Goal: Answer question/provide support: Share knowledge or assist other users

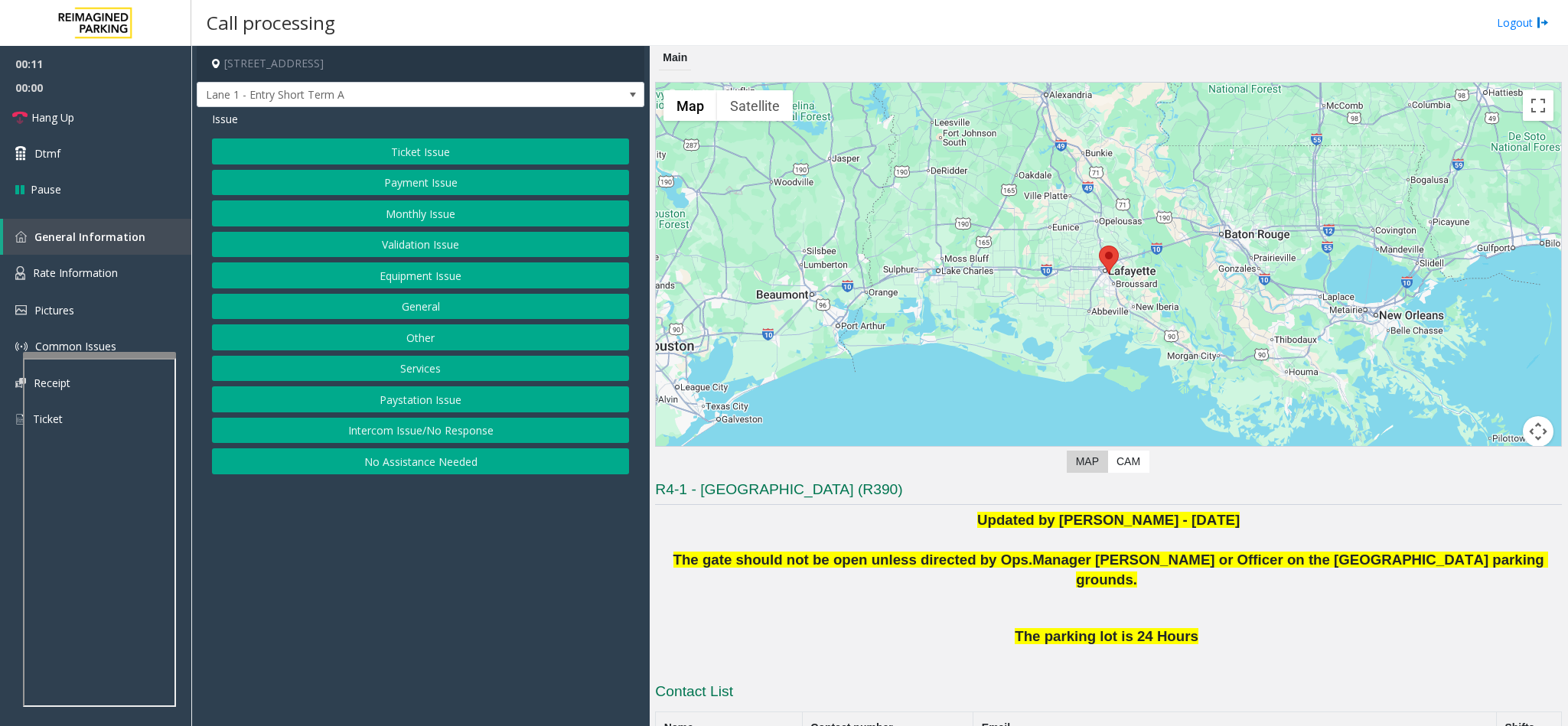
drag, startPoint x: 452, startPoint y: 432, endPoint x: 391, endPoint y: 294, distance: 150.9
click at [452, 430] on button "Intercom Issue/No Response" at bounding box center [420, 431] width 417 height 26
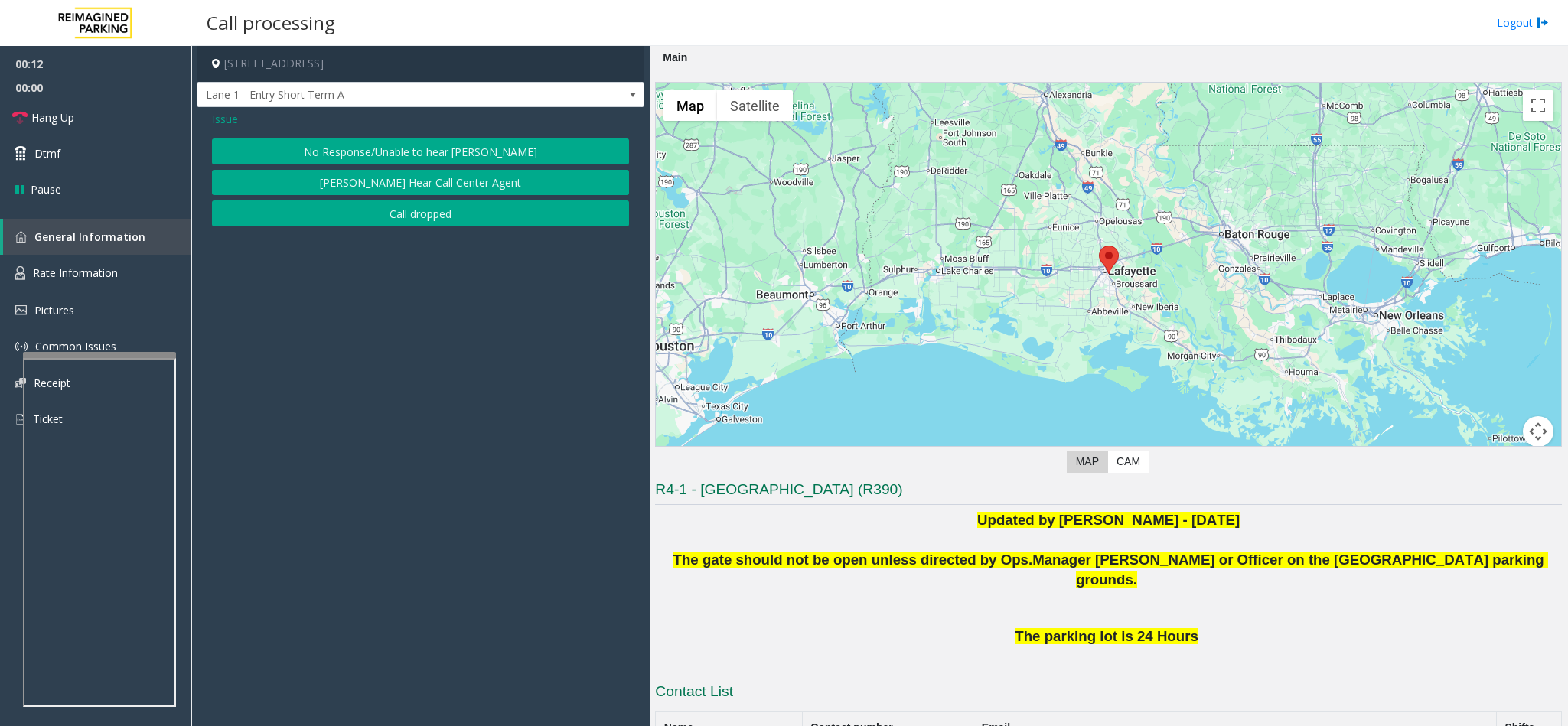
click at [352, 151] on button "No Response/Unable to hear [PERSON_NAME]" at bounding box center [420, 151] width 417 height 26
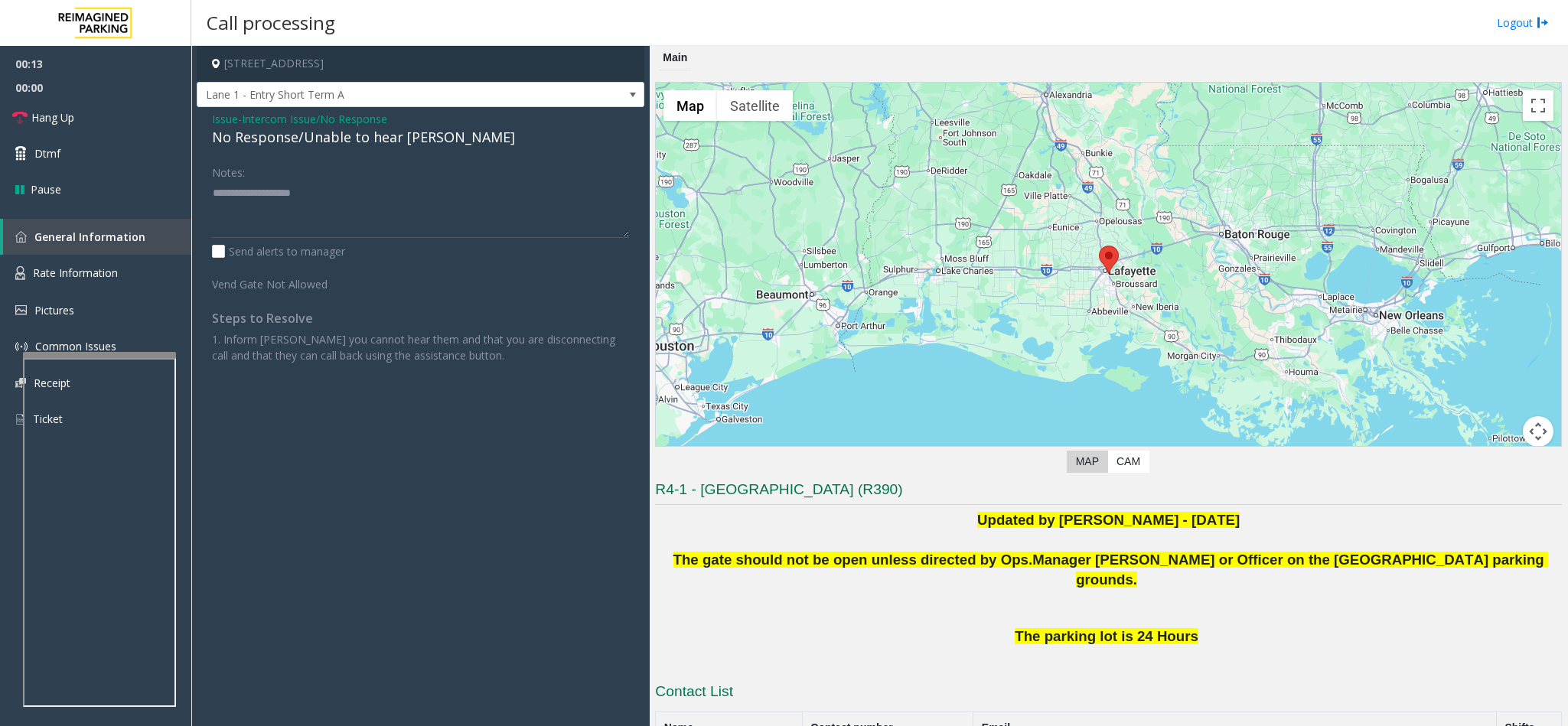
click at [294, 135] on div "No Response/Unable to hear [PERSON_NAME]" at bounding box center [420, 138] width 417 height 21
type textarea "**********"
click at [120, 118] on link "Hang Up" at bounding box center [95, 117] width 191 height 36
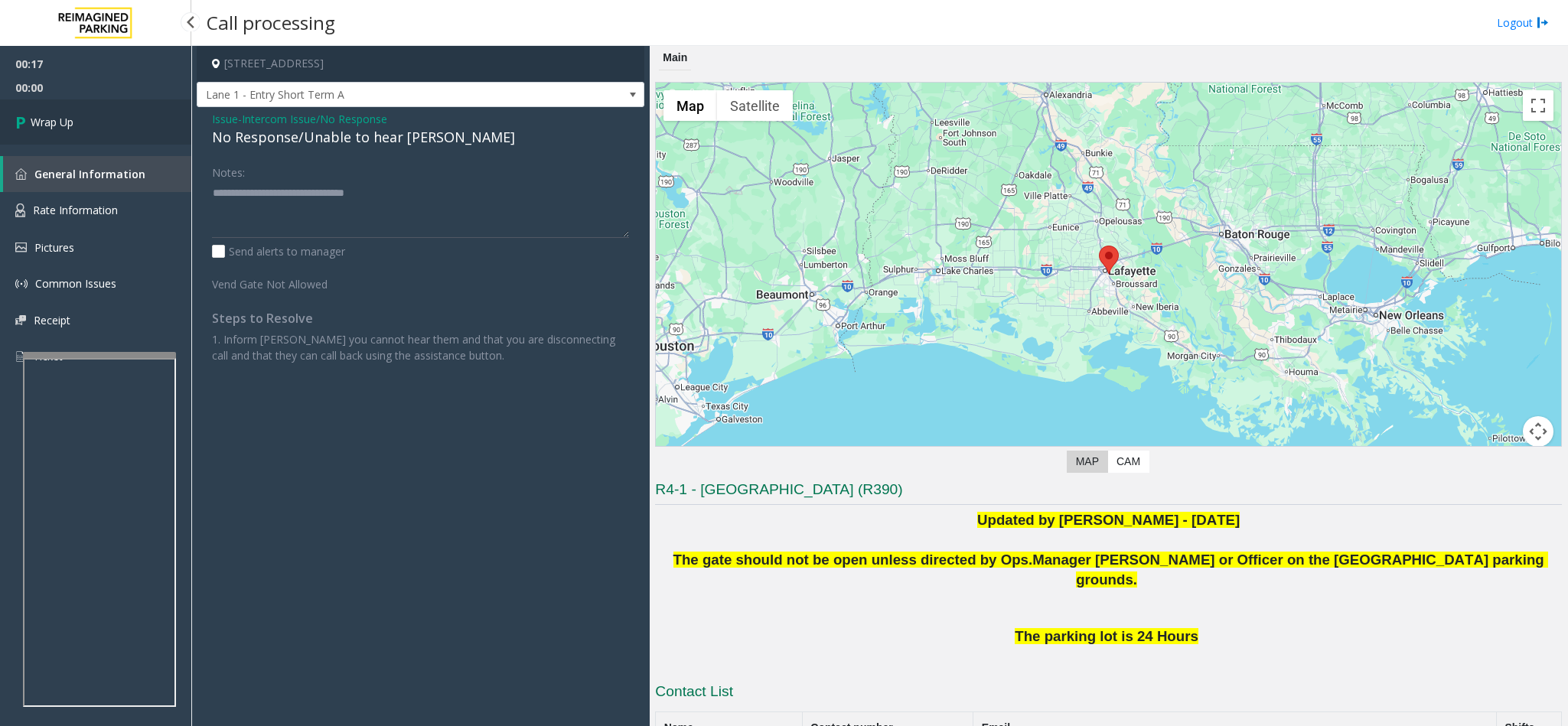
click at [120, 118] on link "Wrap Up" at bounding box center [95, 122] width 191 height 45
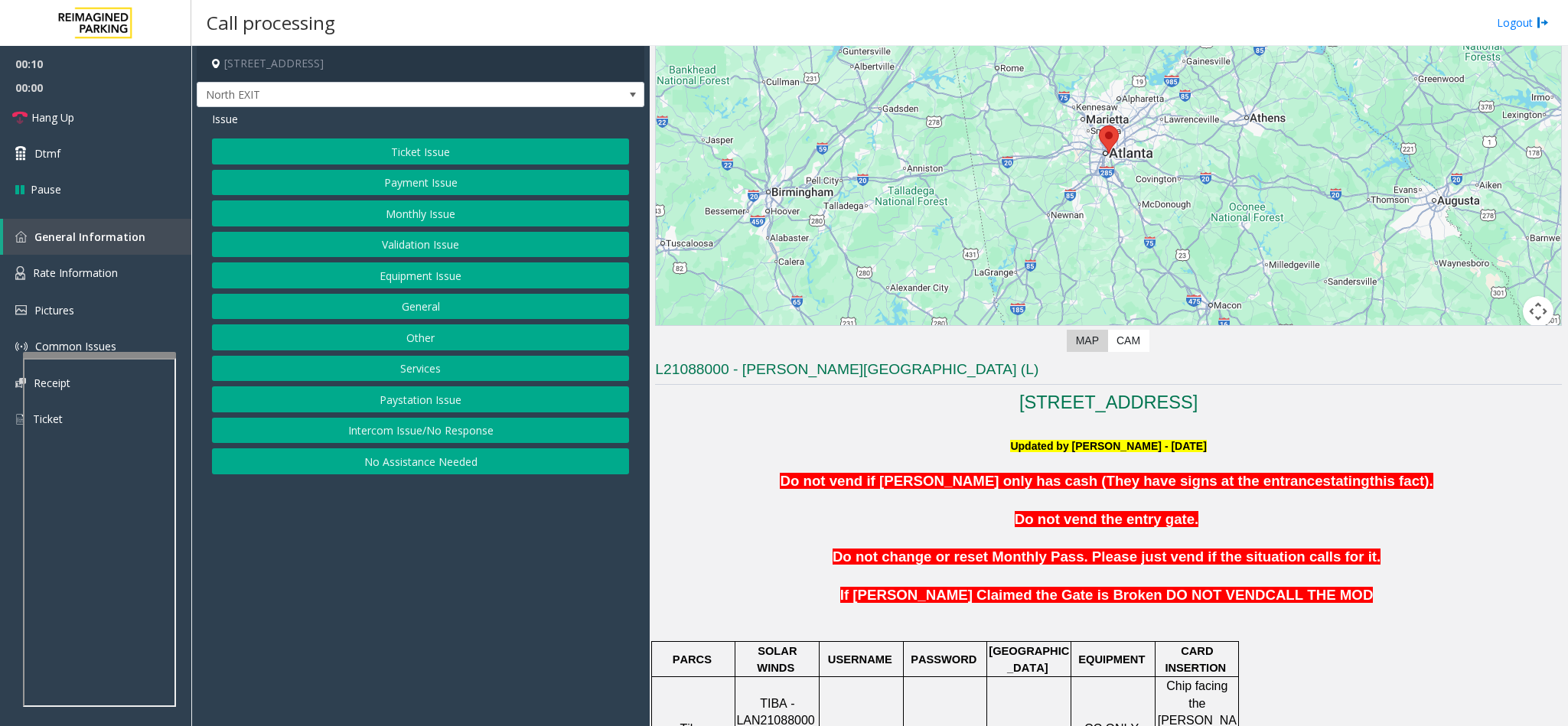
scroll to position [574, 0]
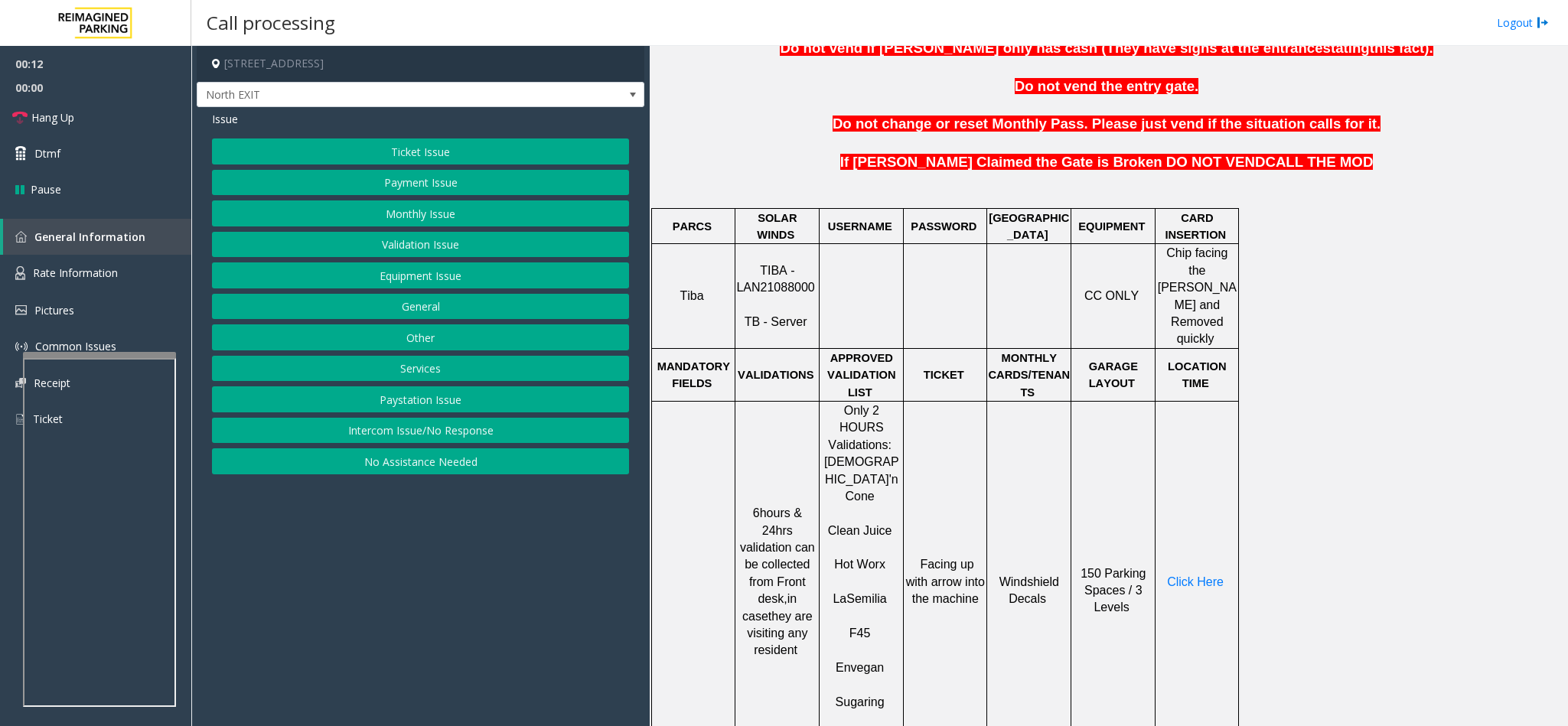
click at [423, 252] on button "Validation Issue" at bounding box center [420, 245] width 417 height 26
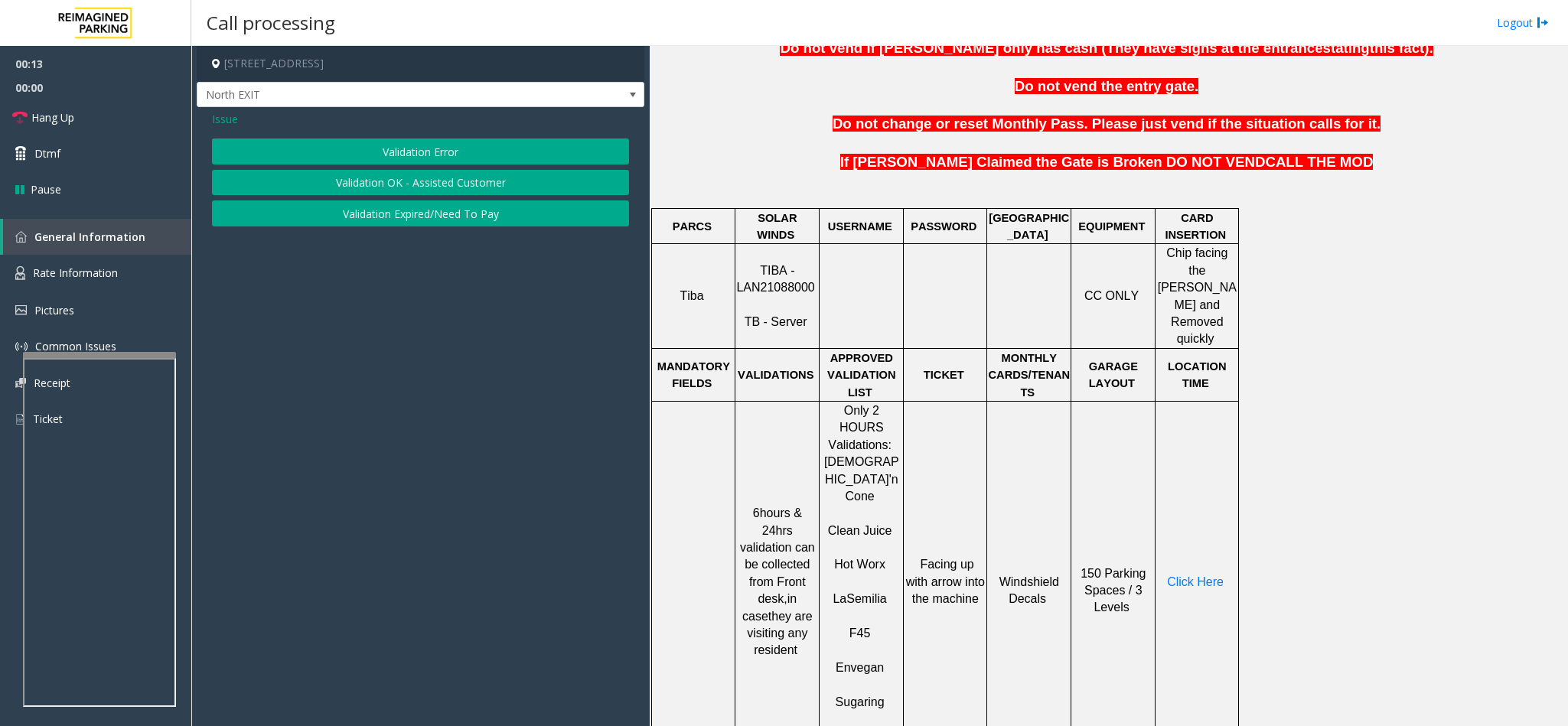
click at [366, 154] on button "Validation Error" at bounding box center [420, 151] width 417 height 26
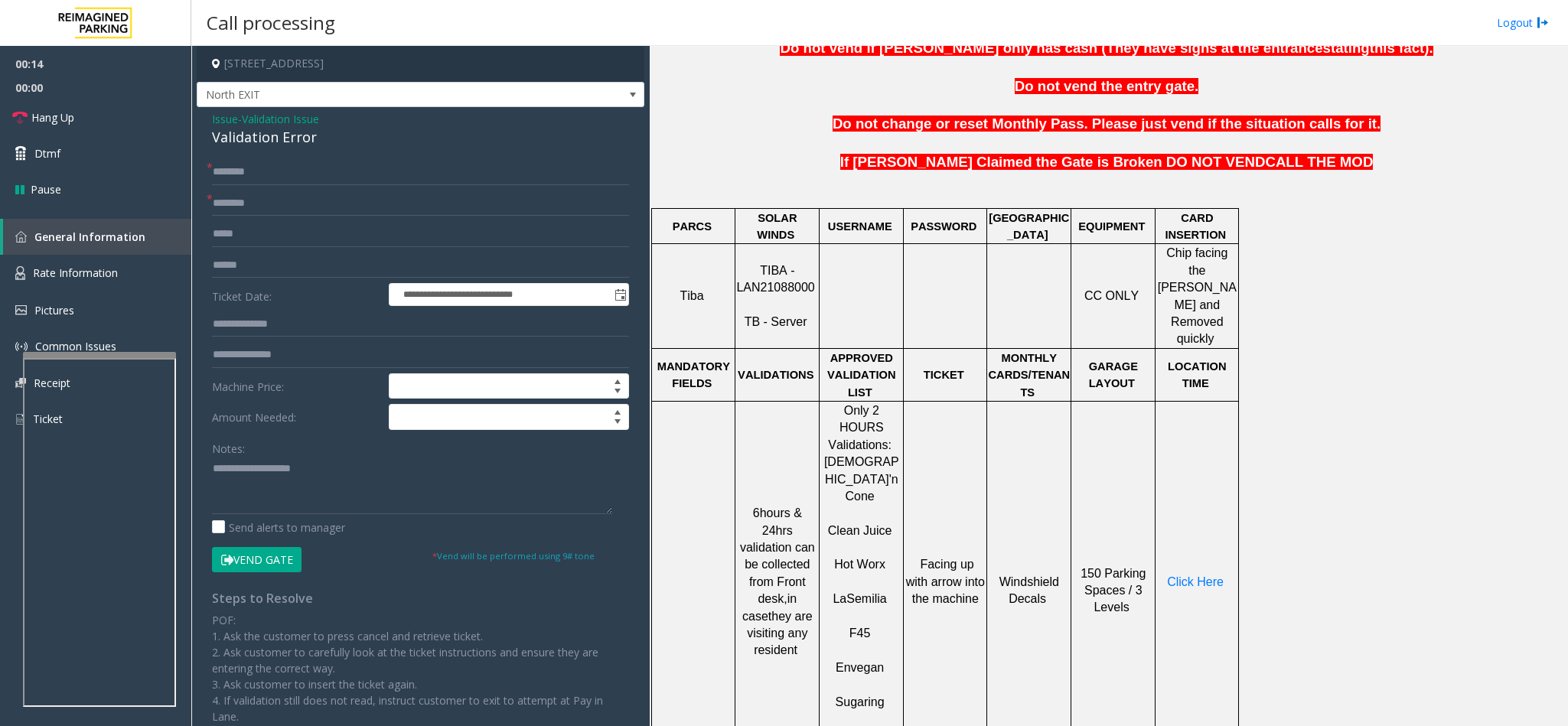
click at [262, 140] on div "Validation Error" at bounding box center [420, 138] width 417 height 21
click at [214, 462] on textarea at bounding box center [412, 485] width 400 height 58
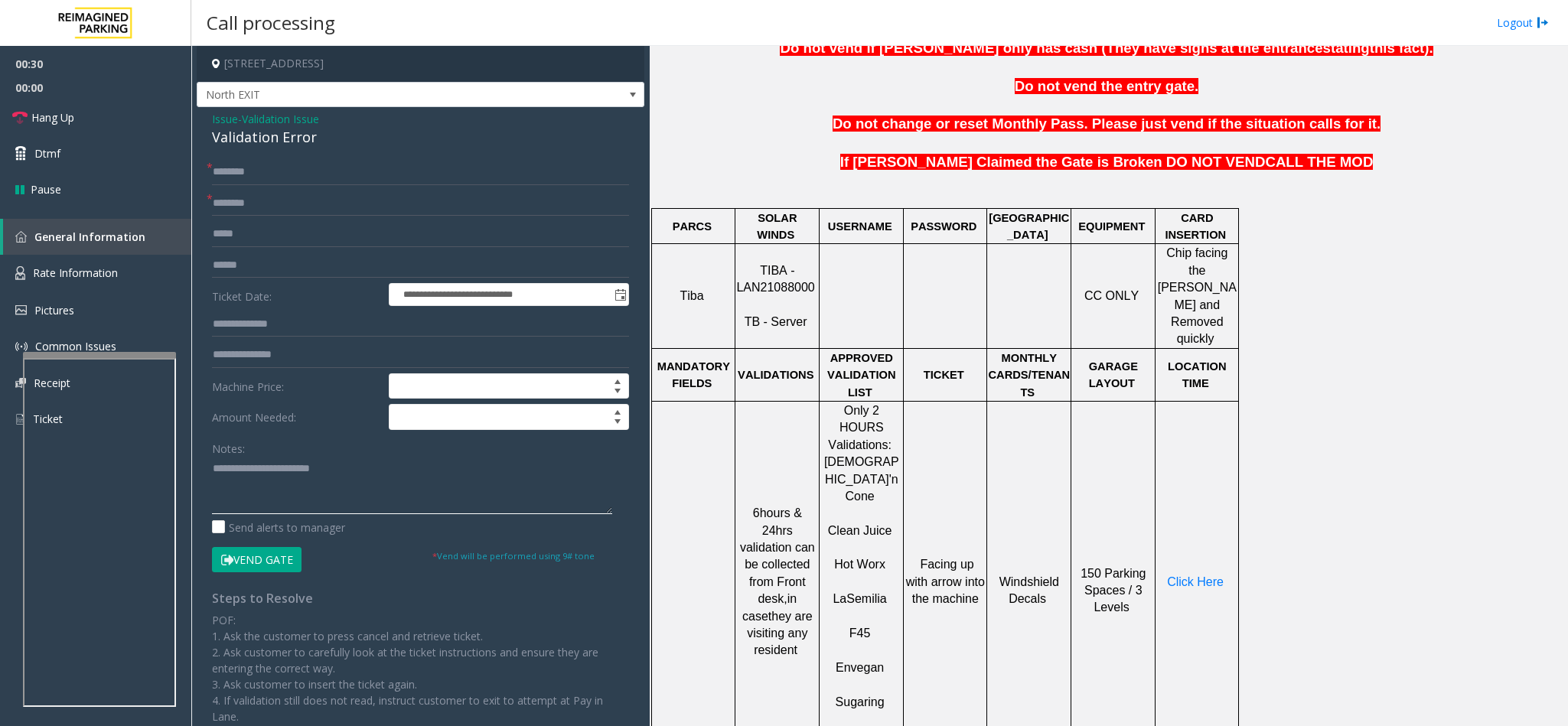
type textarea "**********"
click at [236, 209] on input "text" at bounding box center [420, 203] width 417 height 26
type input "***"
click at [225, 170] on input "text" at bounding box center [420, 172] width 417 height 26
type input "*********"
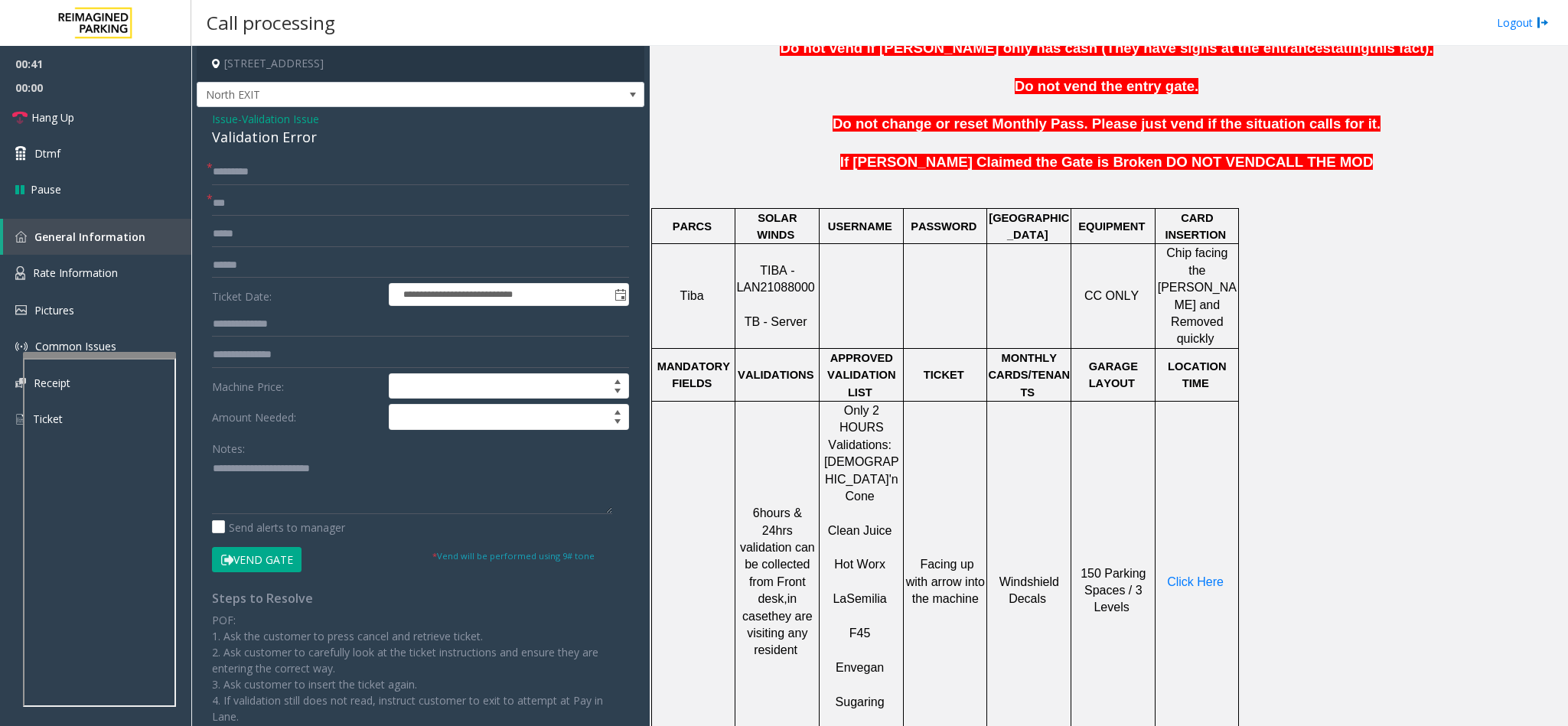
click at [771, 280] on span "TIBA - LAN21088000" at bounding box center [774, 279] width 78 height 30
copy p "LAN21088000"
click at [239, 257] on input "text" at bounding box center [420, 265] width 417 height 26
type input "*******"
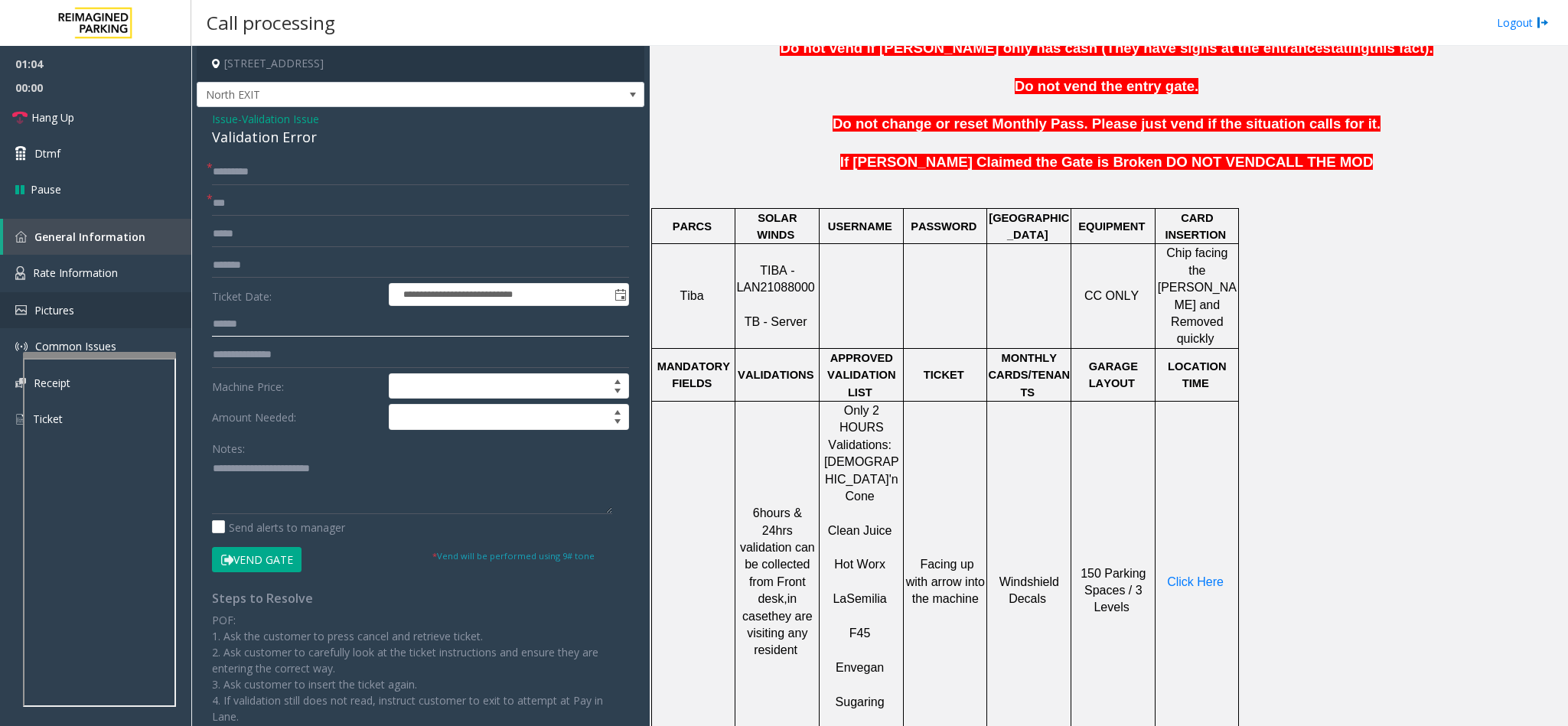
type input "******"
click at [424, 499] on textarea at bounding box center [412, 485] width 400 height 58
click at [1192, 542] on td "Click Here" at bounding box center [1197, 581] width 83 height 361
click at [1185, 575] on span "Click Here" at bounding box center [1195, 581] width 57 height 13
click at [281, 491] on textarea at bounding box center [412, 485] width 400 height 58
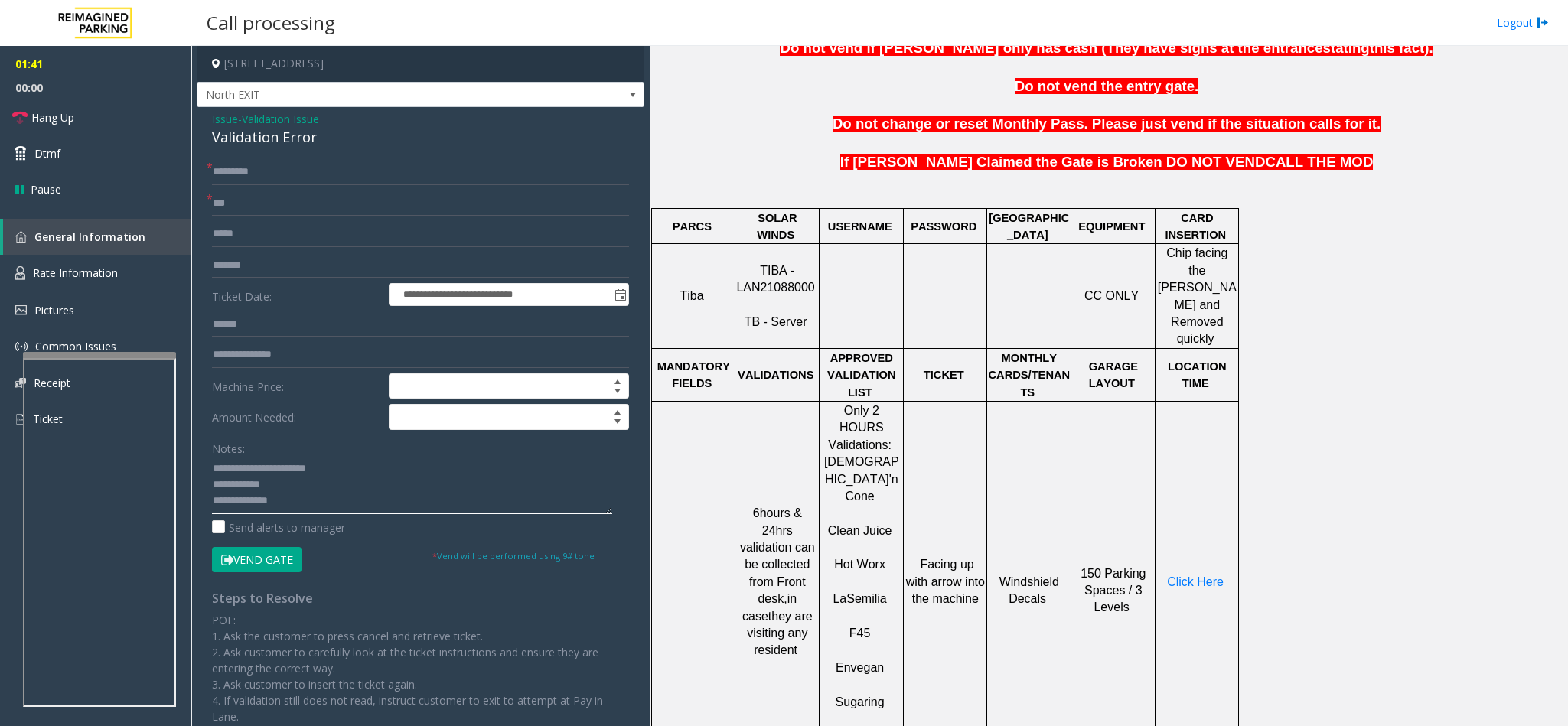
scroll to position [11, 0]
click at [269, 556] on button "Vend Gate" at bounding box center [257, 560] width 90 height 26
click at [268, 503] on textarea at bounding box center [412, 485] width 400 height 58
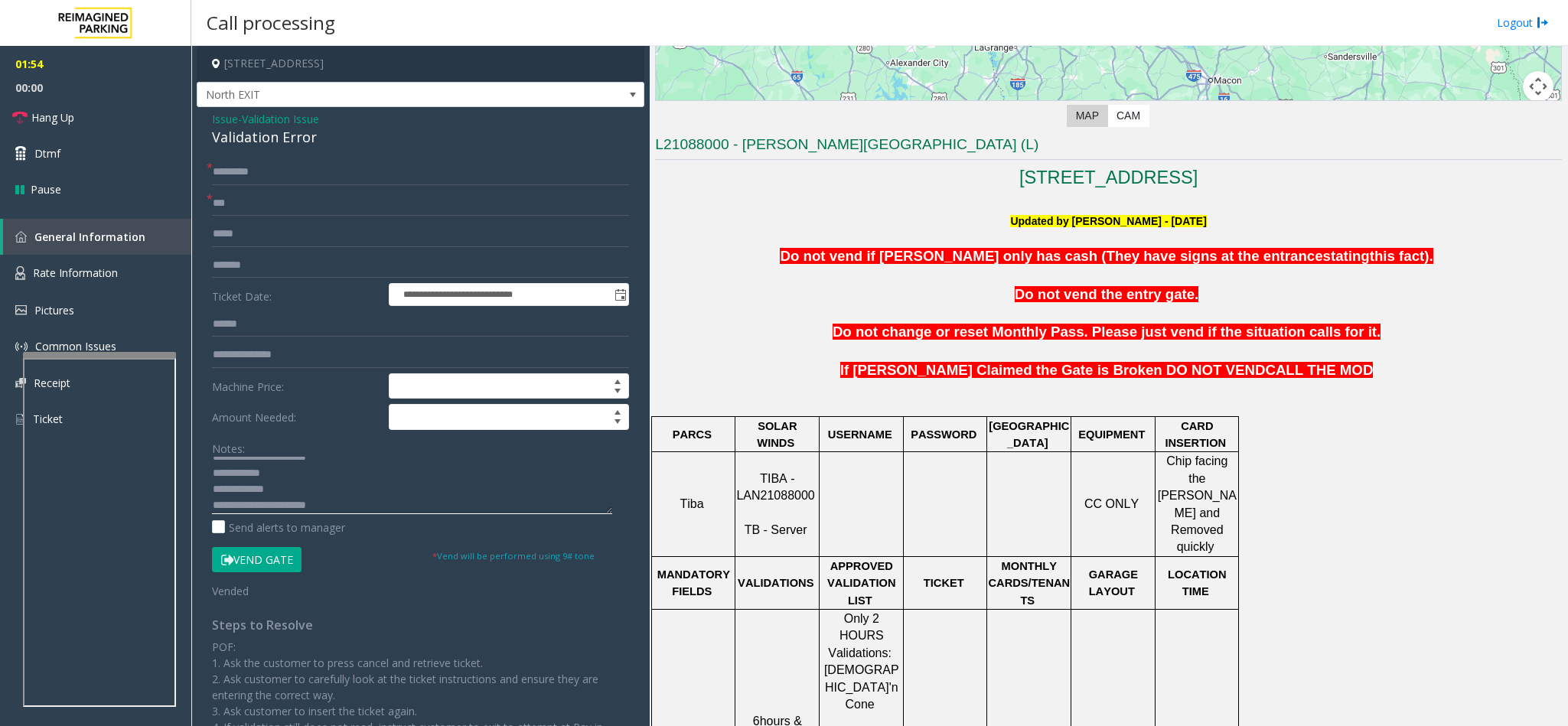
scroll to position [0, 0]
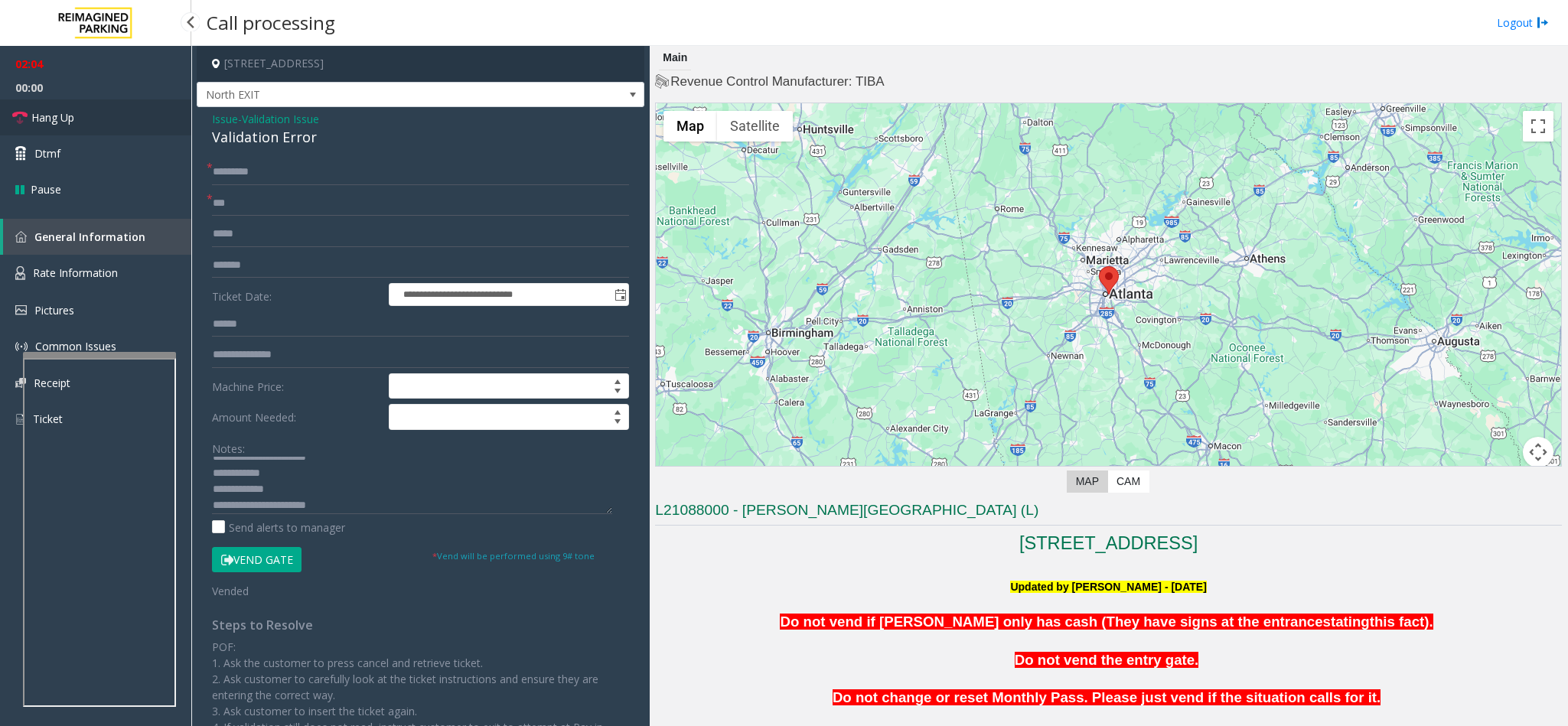
click at [62, 125] on span "Hang Up" at bounding box center [53, 118] width 43 height 16
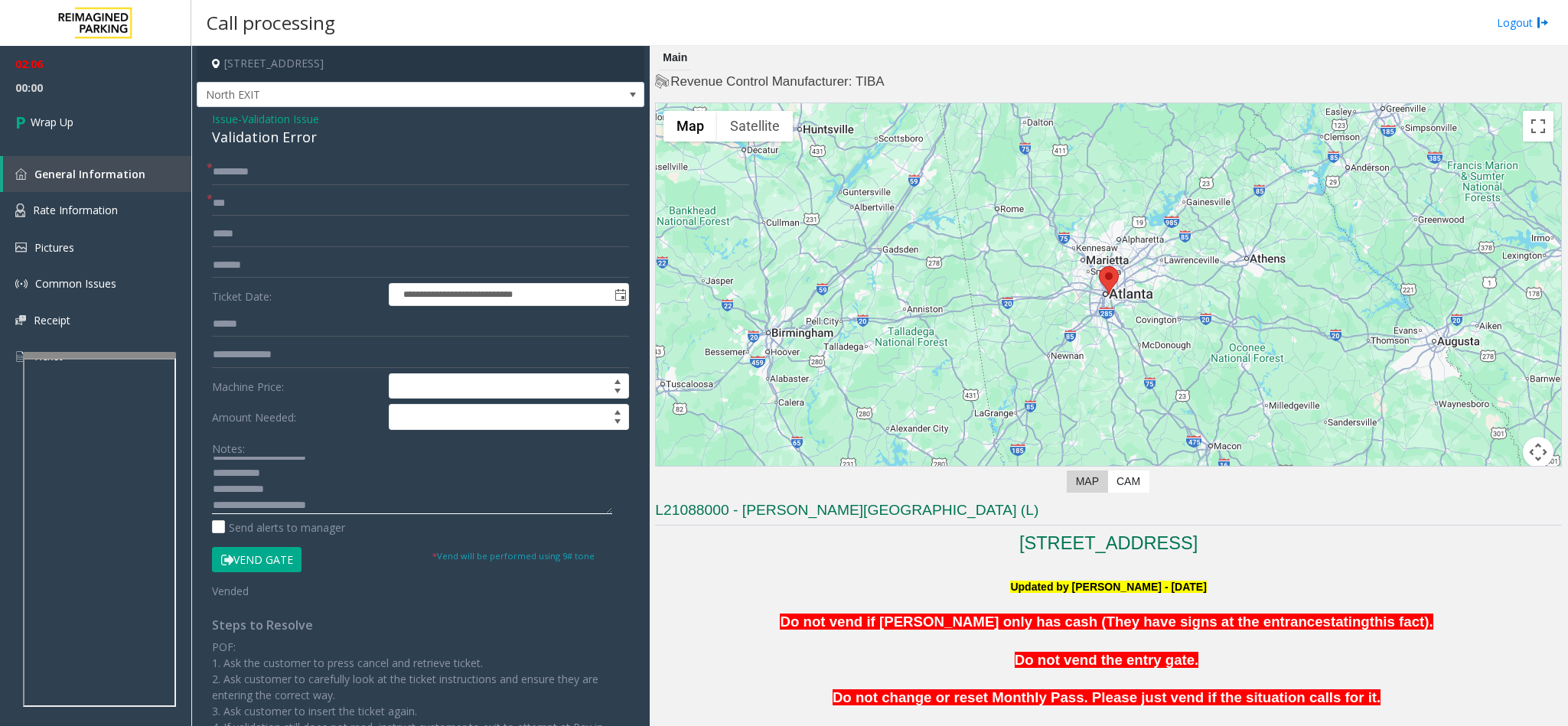
click at [289, 483] on textarea at bounding box center [412, 485] width 400 height 58
click at [284, 477] on textarea at bounding box center [412, 485] width 400 height 58
type textarea "**********"
click at [74, 115] on span "Wrap Up" at bounding box center [52, 122] width 43 height 16
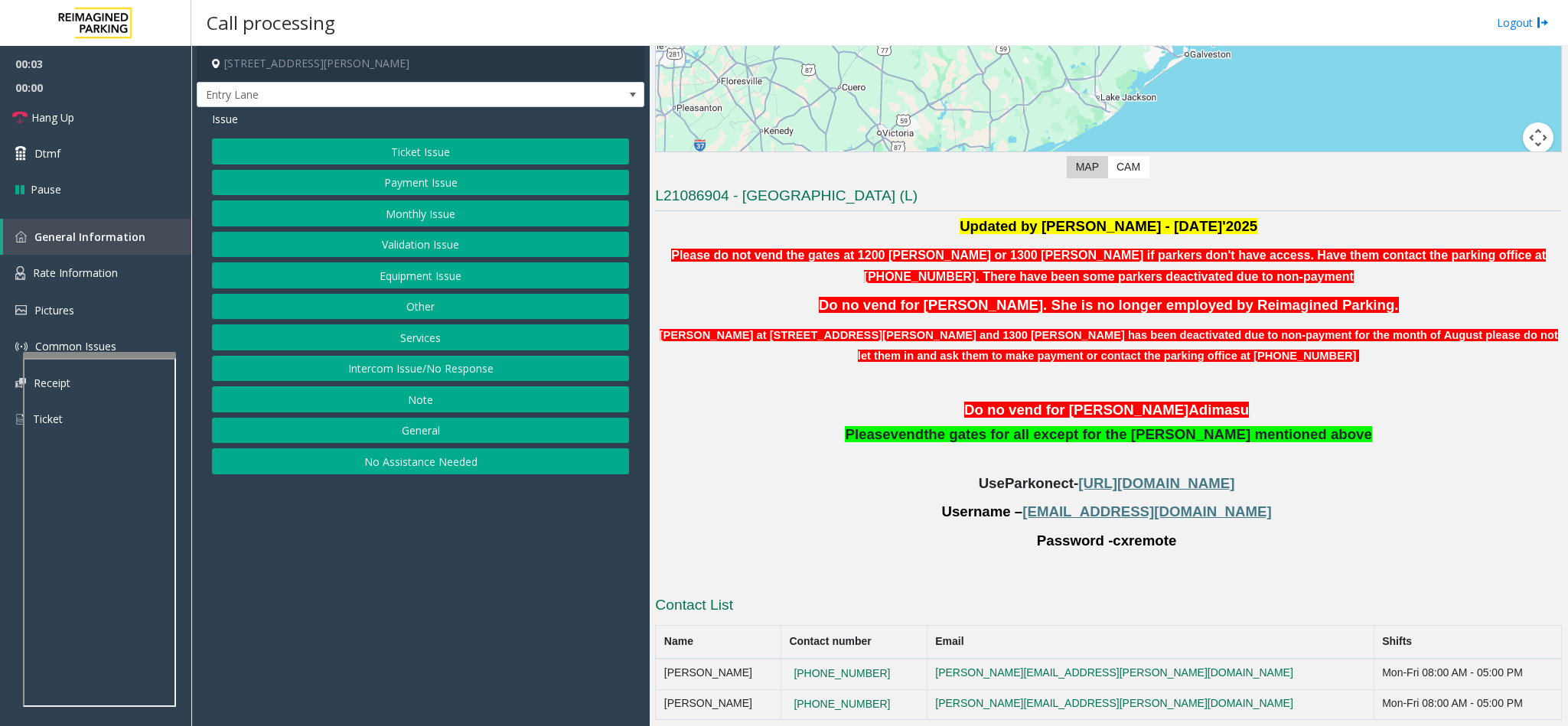
scroll to position [329, 0]
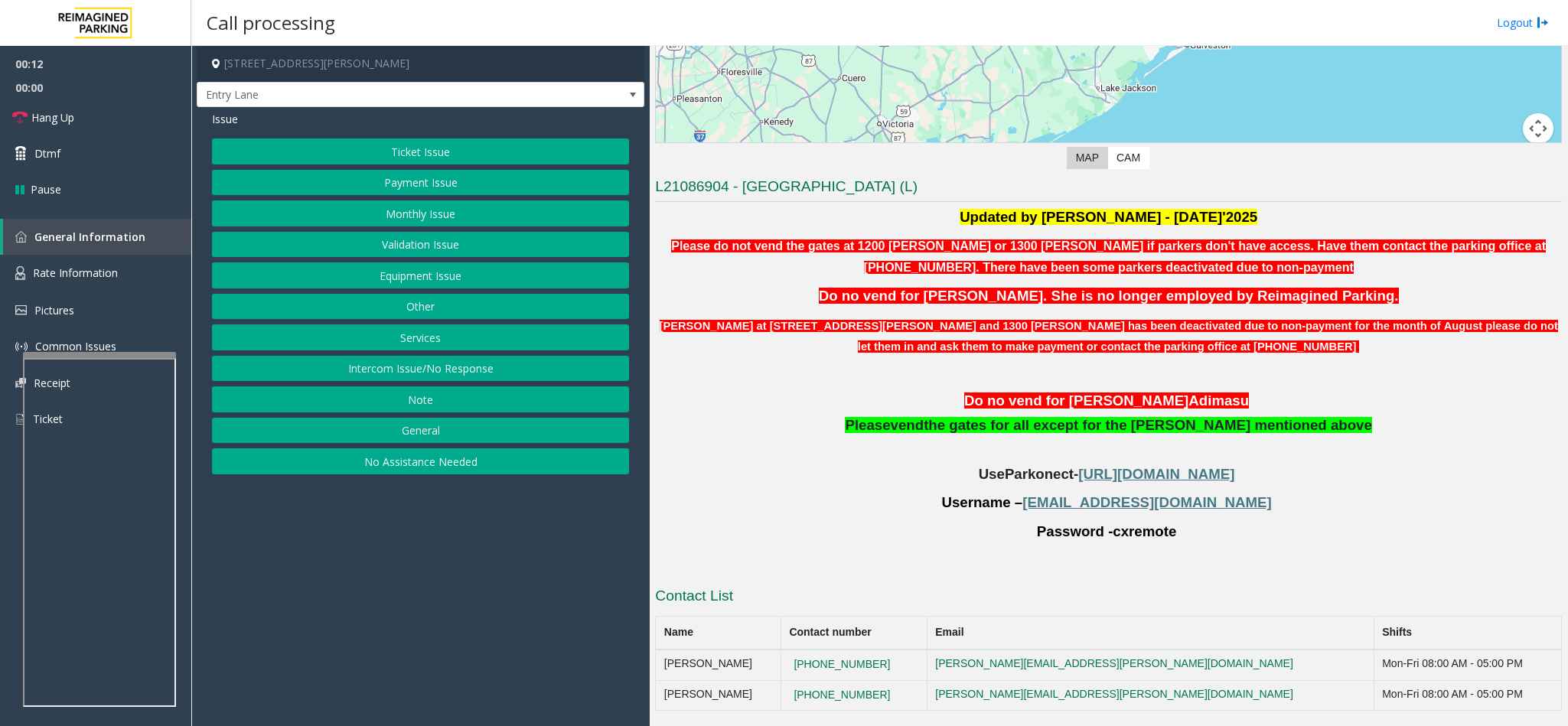
click at [387, 223] on button "Monthly Issue" at bounding box center [420, 213] width 417 height 26
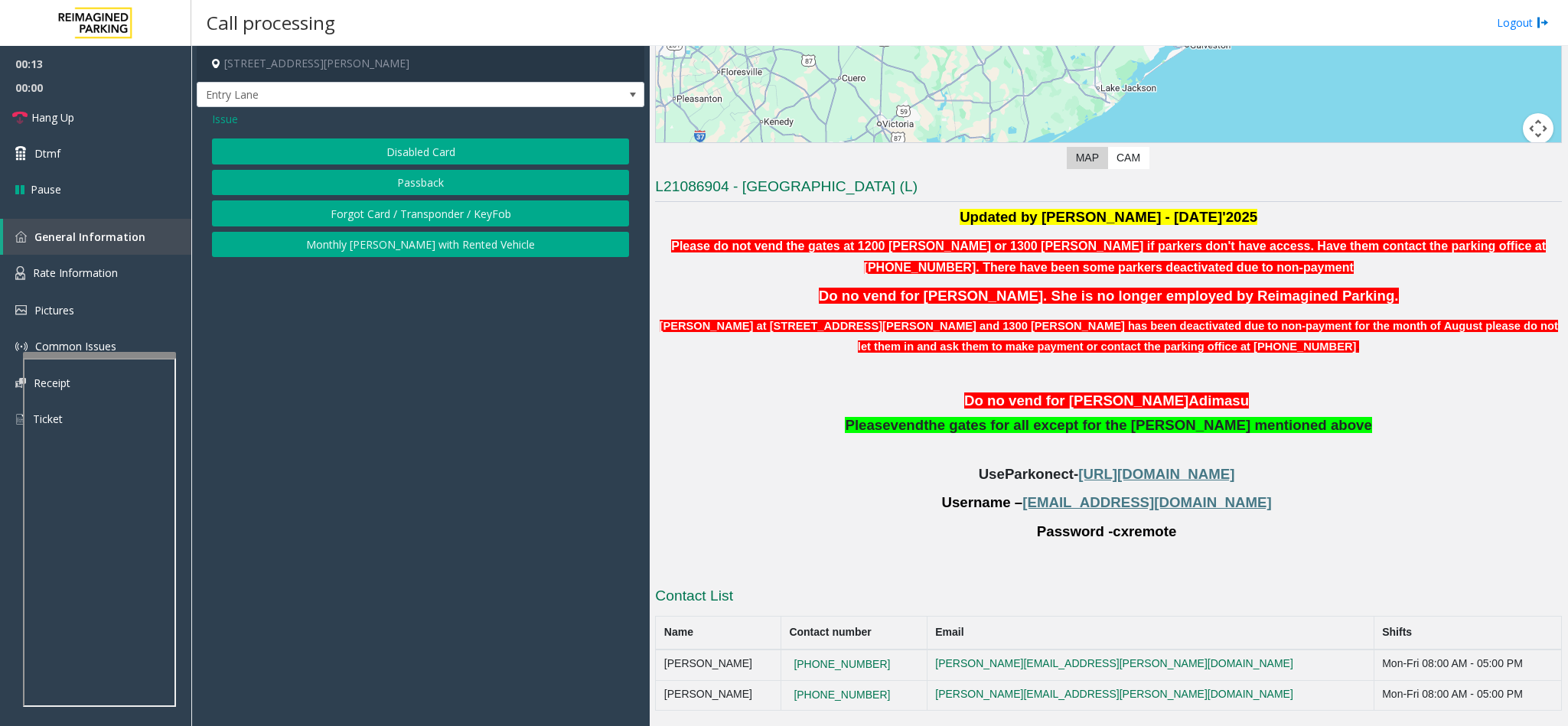
drag, startPoint x: 384, startPoint y: 152, endPoint x: 372, endPoint y: 152, distance: 12.0
click at [382, 152] on button "Disabled Card" at bounding box center [420, 151] width 417 height 26
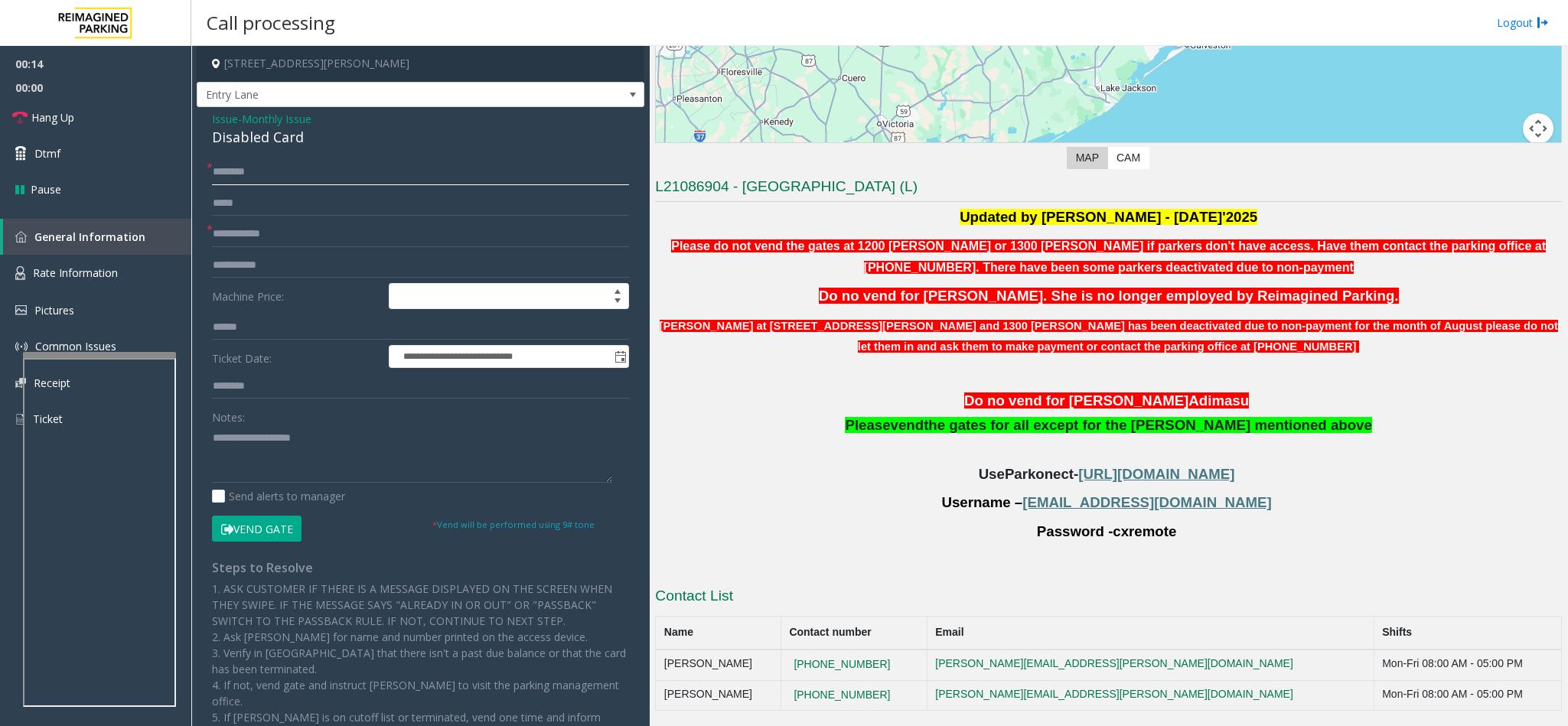
click at [255, 182] on input "text" at bounding box center [420, 172] width 417 height 26
click at [280, 168] on input "*********" at bounding box center [420, 172] width 417 height 26
type input "**********"
click at [292, 225] on input "text" at bounding box center [420, 234] width 417 height 26
click at [220, 452] on textarea at bounding box center [412, 454] width 400 height 58
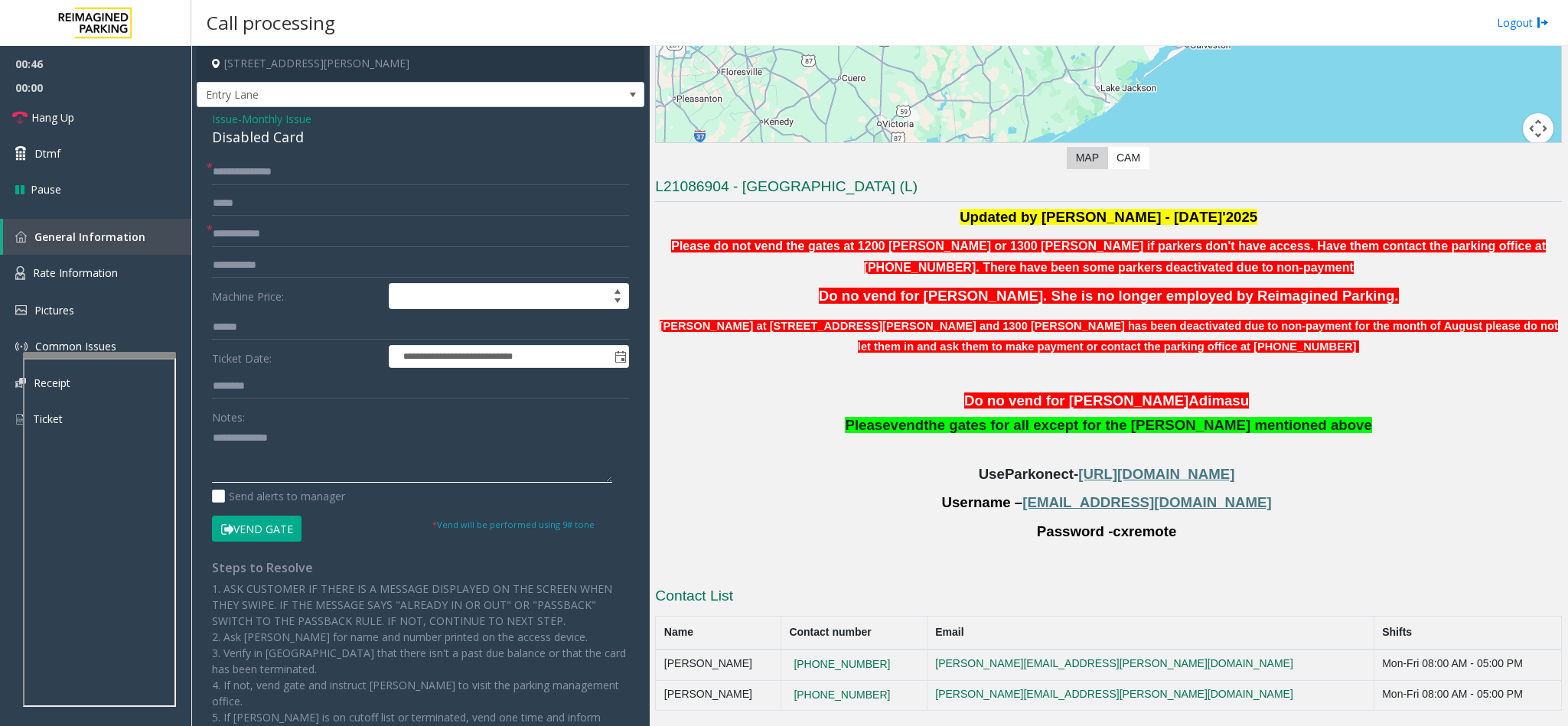
type textarea "**********"
click at [221, 223] on input "text" at bounding box center [420, 234] width 417 height 26
click at [262, 232] on input "**********" at bounding box center [420, 234] width 417 height 26
type input "**********"
click at [1084, 469] on span "[URL][DOMAIN_NAME]" at bounding box center [1156, 474] width 156 height 16
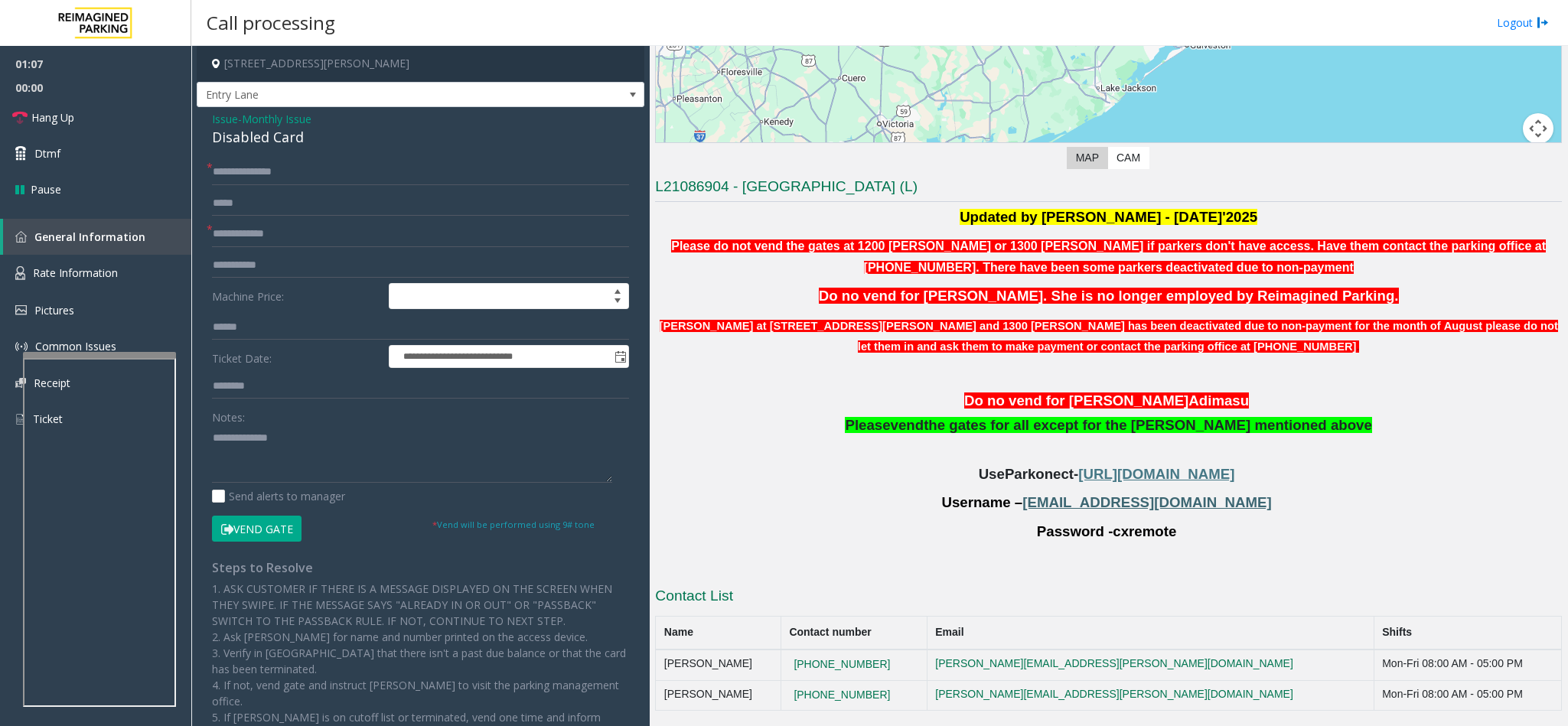
click at [1196, 503] on span "[EMAIL_ADDRESS][DOMAIN_NAME]" at bounding box center [1146, 502] width 249 height 16
copy p "[EMAIL_ADDRESS][DOMAIN_NAME]"
drag, startPoint x: 1196, startPoint y: 503, endPoint x: 1079, endPoint y: 503, distance: 117.0
click at [1079, 503] on span "[EMAIL_ADDRESS][DOMAIN_NAME]" at bounding box center [1146, 502] width 249 height 16
drag, startPoint x: 1108, startPoint y: 526, endPoint x: 1135, endPoint y: 526, distance: 27.0
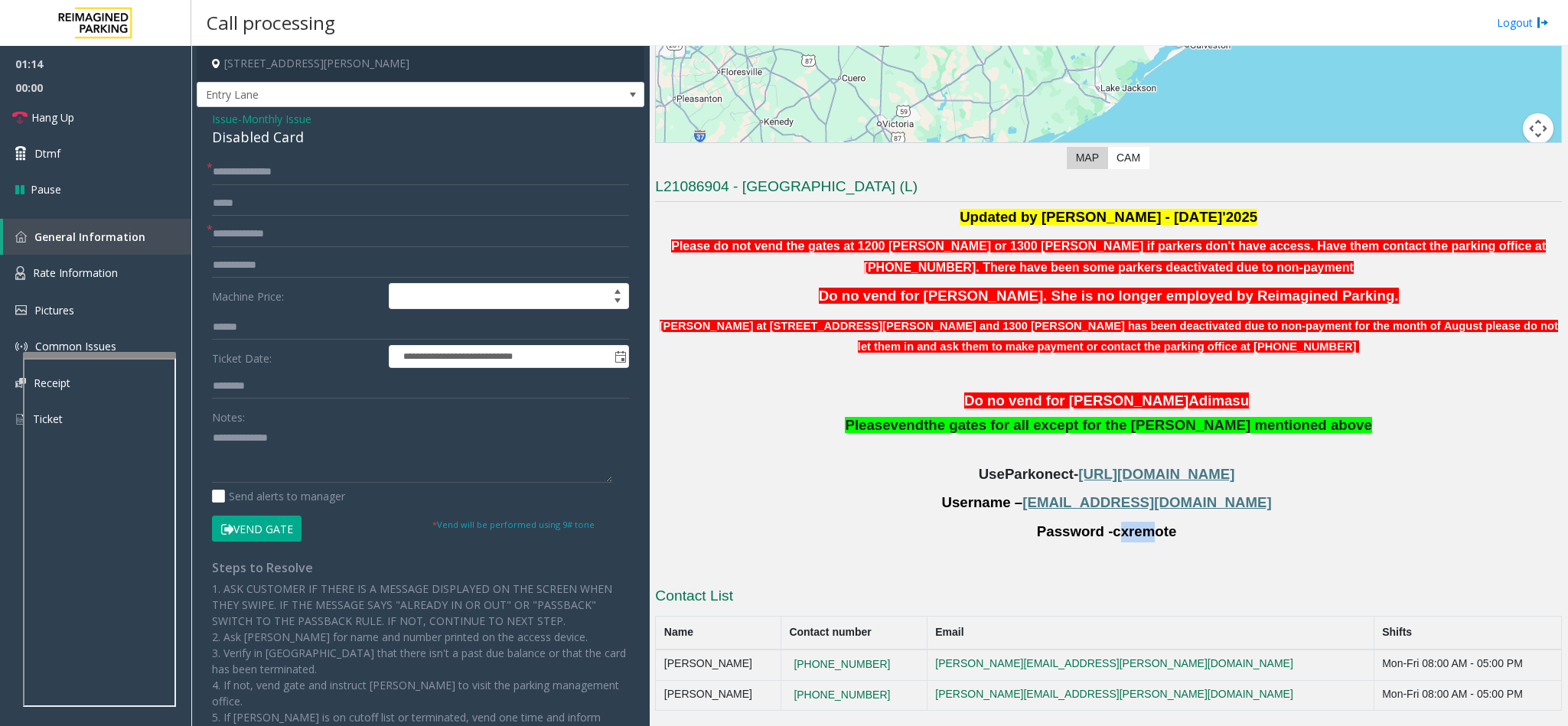
click at [1135, 526] on span "cxremote" at bounding box center [1144, 531] width 63 height 17
click at [1172, 540] on p "Password - cxremote" at bounding box center [1108, 532] width 907 height 21
click at [1112, 523] on span "cxremote" at bounding box center [1144, 531] width 63 height 17
copy span "cxremote"
drag, startPoint x: 1104, startPoint y: 535, endPoint x: 1160, endPoint y: 526, distance: 56.7
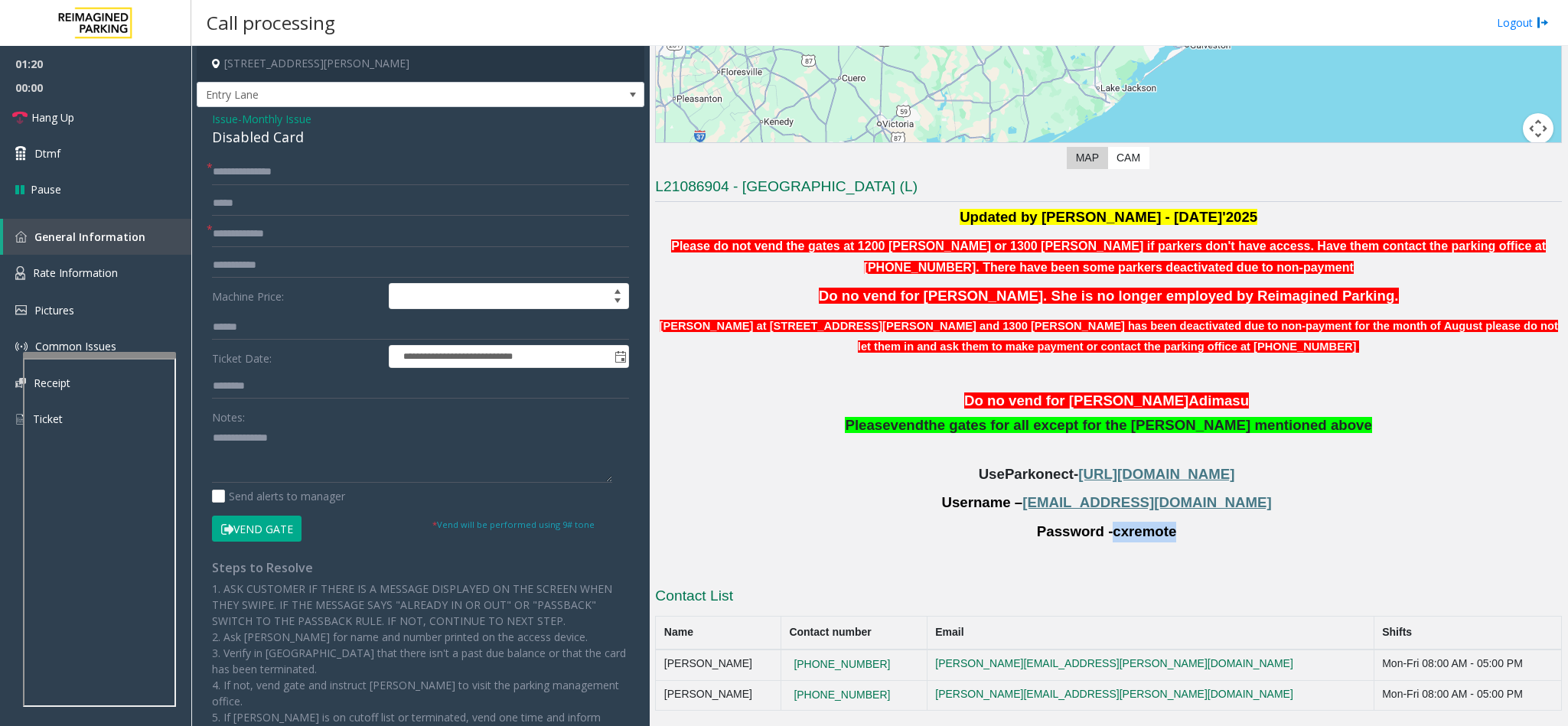
click at [1160, 526] on p "Password - cxremote" at bounding box center [1108, 532] width 907 height 21
click at [280, 533] on button "Vend Gate" at bounding box center [257, 528] width 90 height 26
click at [327, 438] on textarea at bounding box center [412, 454] width 400 height 58
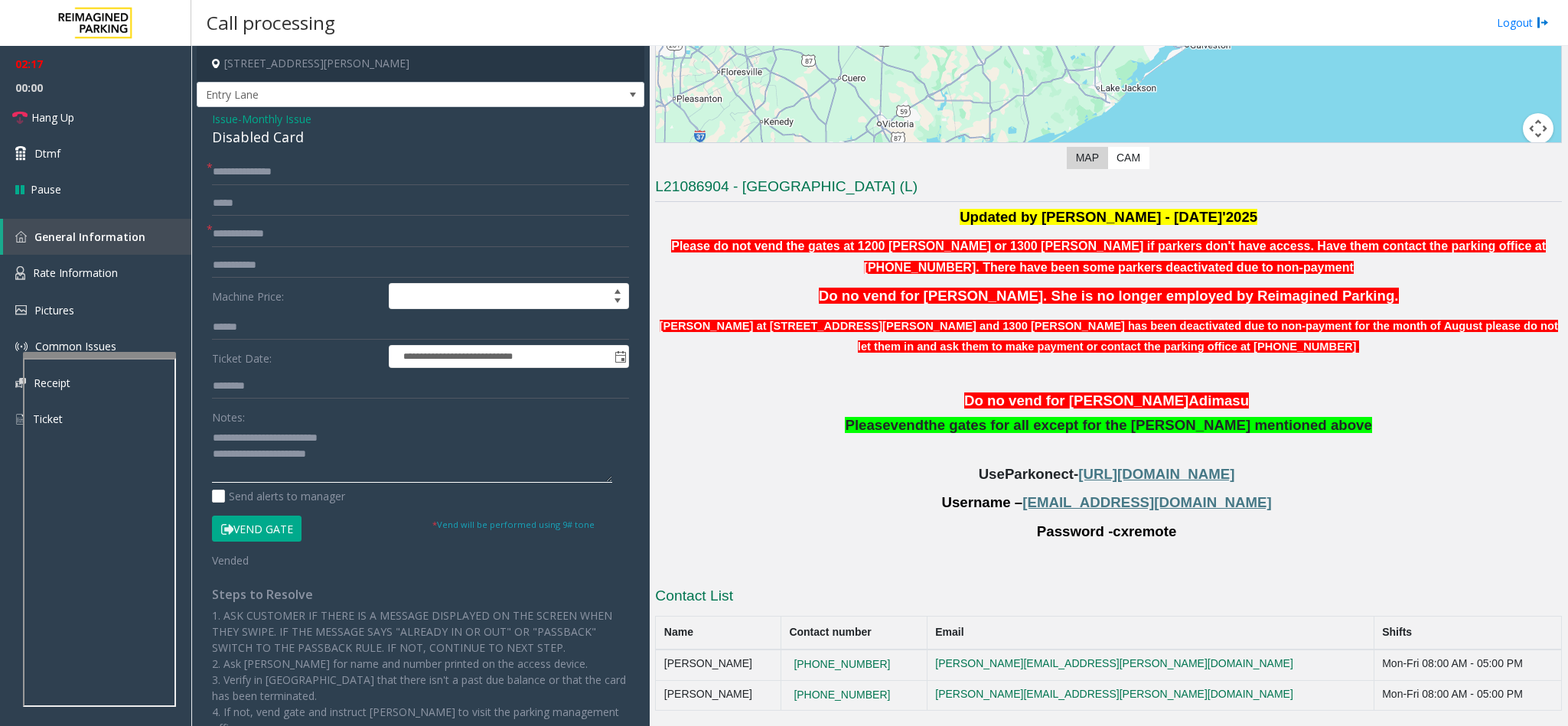
type textarea "**********"
click at [90, 122] on link "Hang Up" at bounding box center [95, 117] width 191 height 36
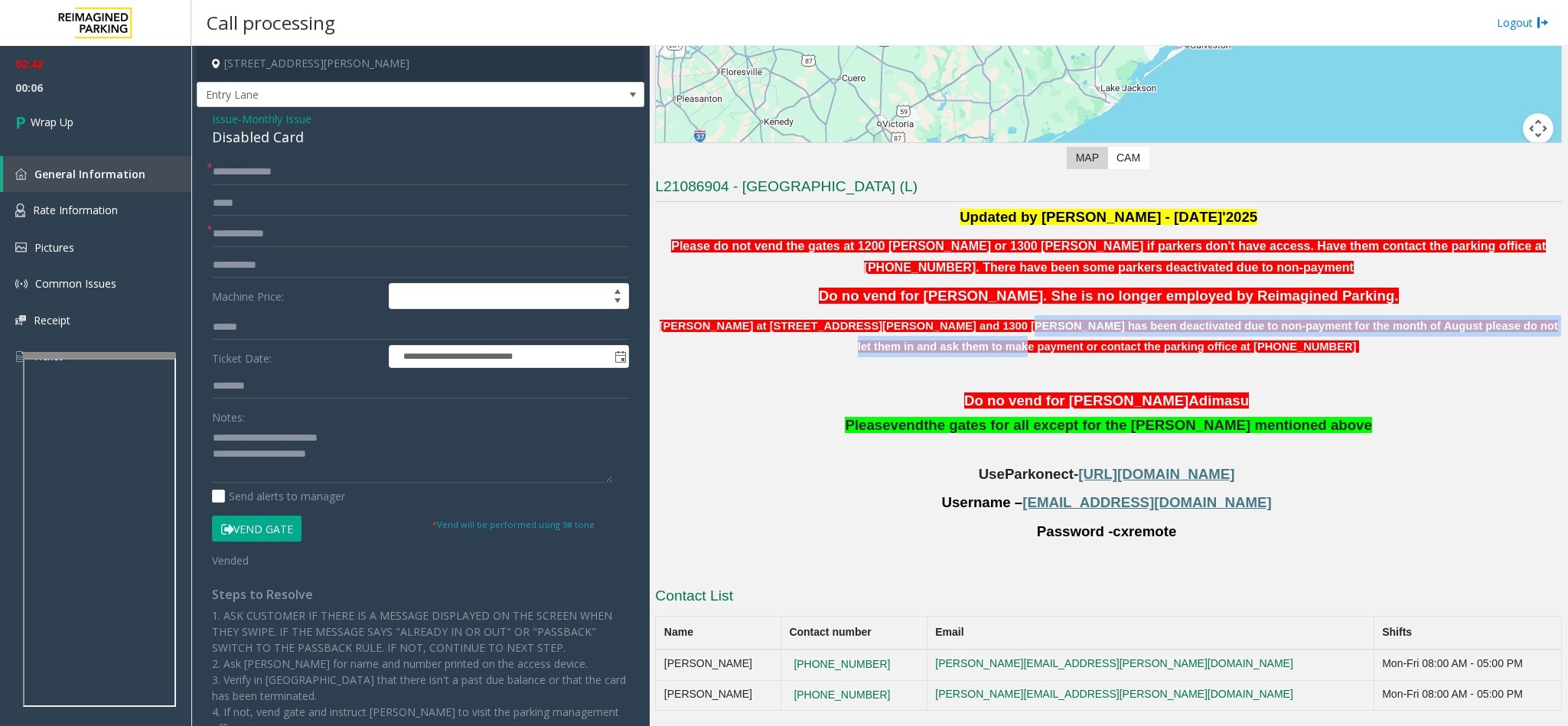
drag, startPoint x: 815, startPoint y: 335, endPoint x: 942, endPoint y: 328, distance: 127.2
click at [942, 328] on p "[PERSON_NAME] at [STREET_ADDRESS][PERSON_NAME] and 1300 [PERSON_NAME] has been …" at bounding box center [1108, 336] width 907 height 42
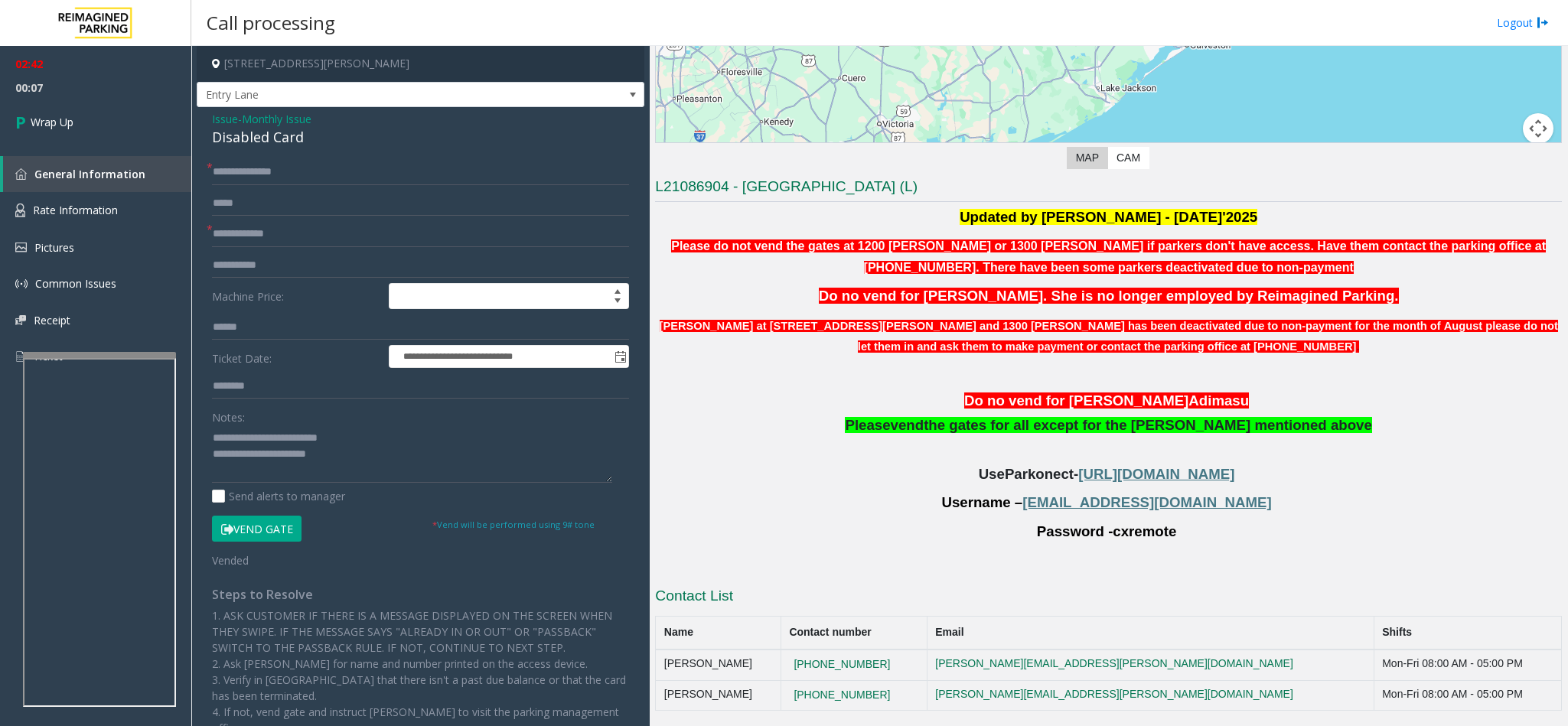
click at [932, 358] on div "Updated by [PERSON_NAME] - [DATE]'2025 Please do not vend the gates at 1200 [PE…" at bounding box center [1108, 389] width 907 height 363
click at [94, 120] on link "Wrap Up" at bounding box center [95, 122] width 191 height 45
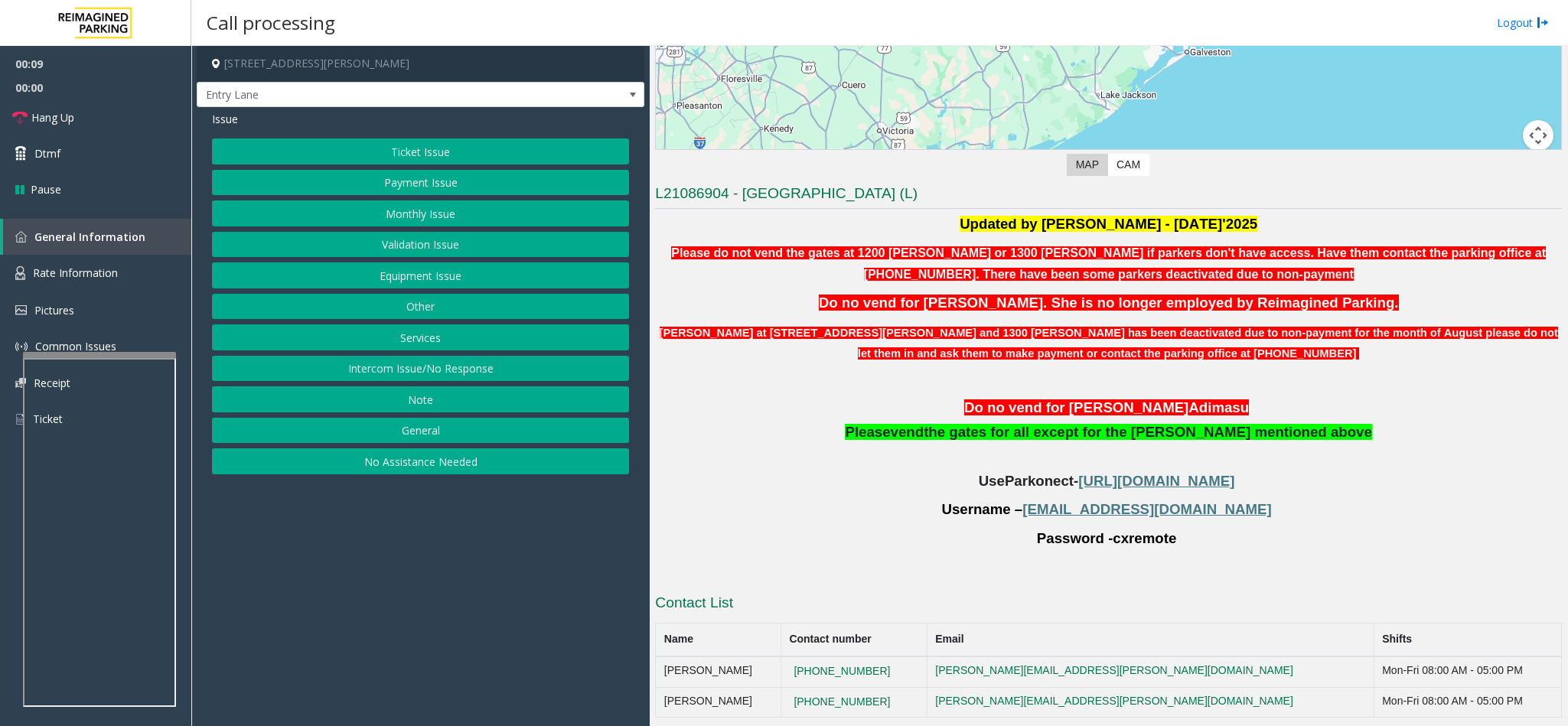
scroll to position [329, 0]
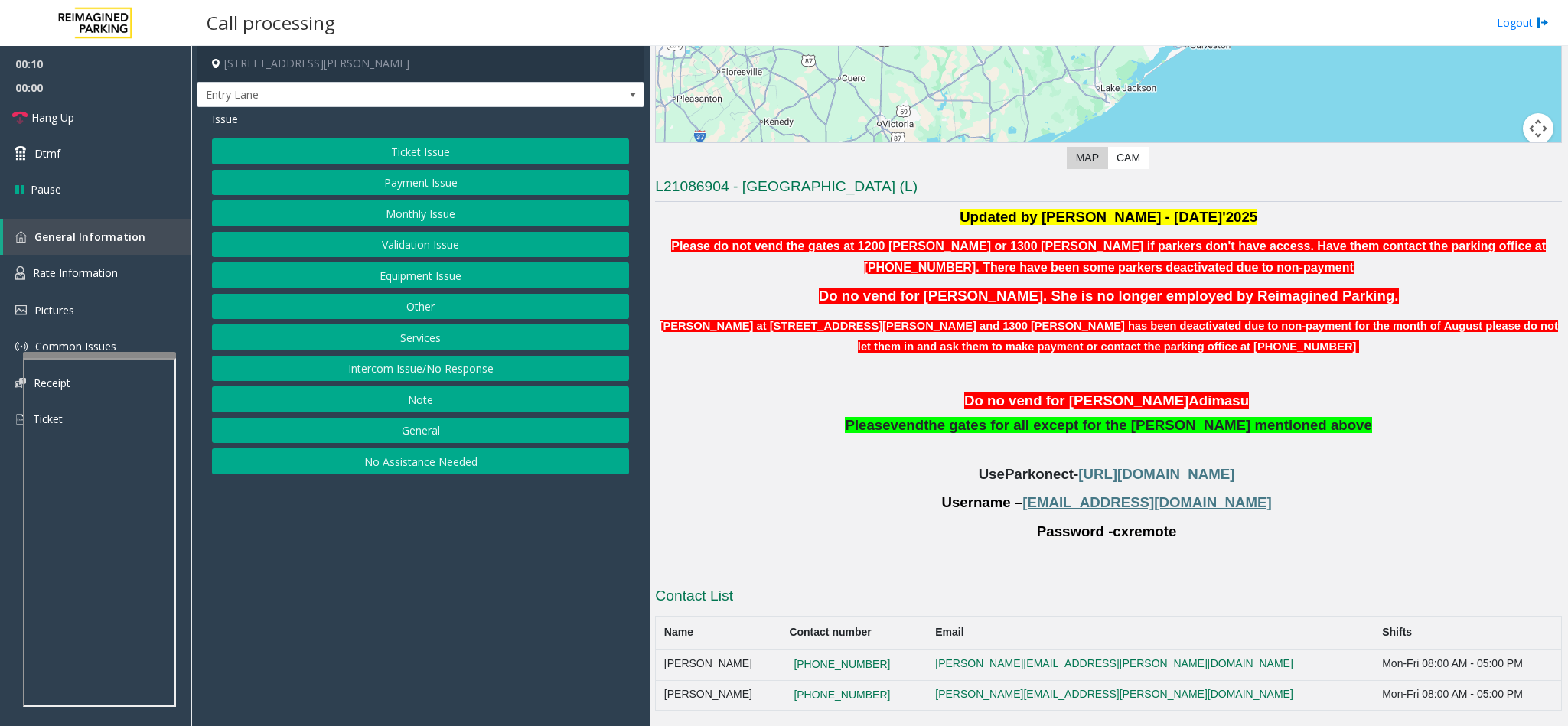
drag, startPoint x: 414, startPoint y: 464, endPoint x: 404, endPoint y: 455, distance: 13.5
click at [413, 464] on button "No Assistance Needed" at bounding box center [420, 461] width 417 height 26
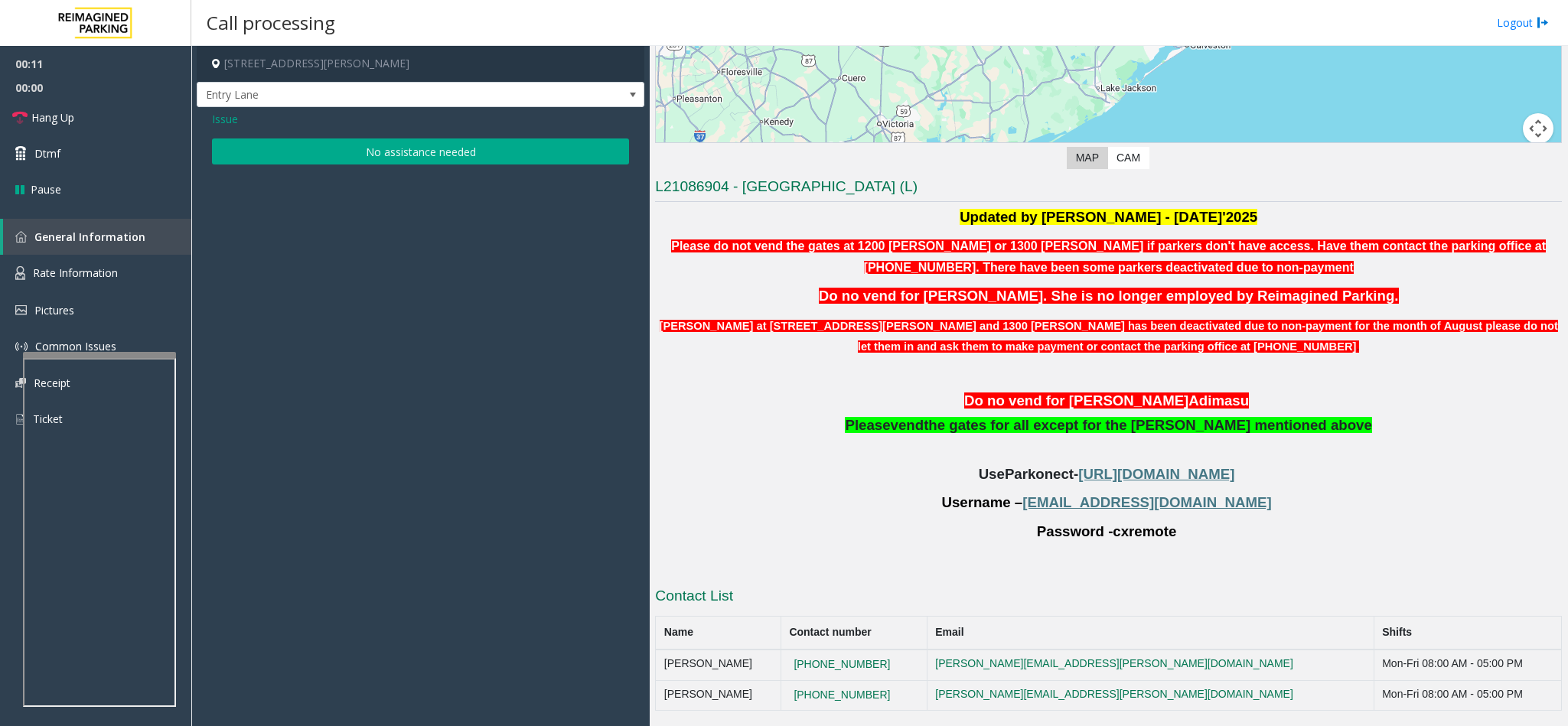
click at [321, 140] on button "No assistance needed" at bounding box center [420, 151] width 417 height 26
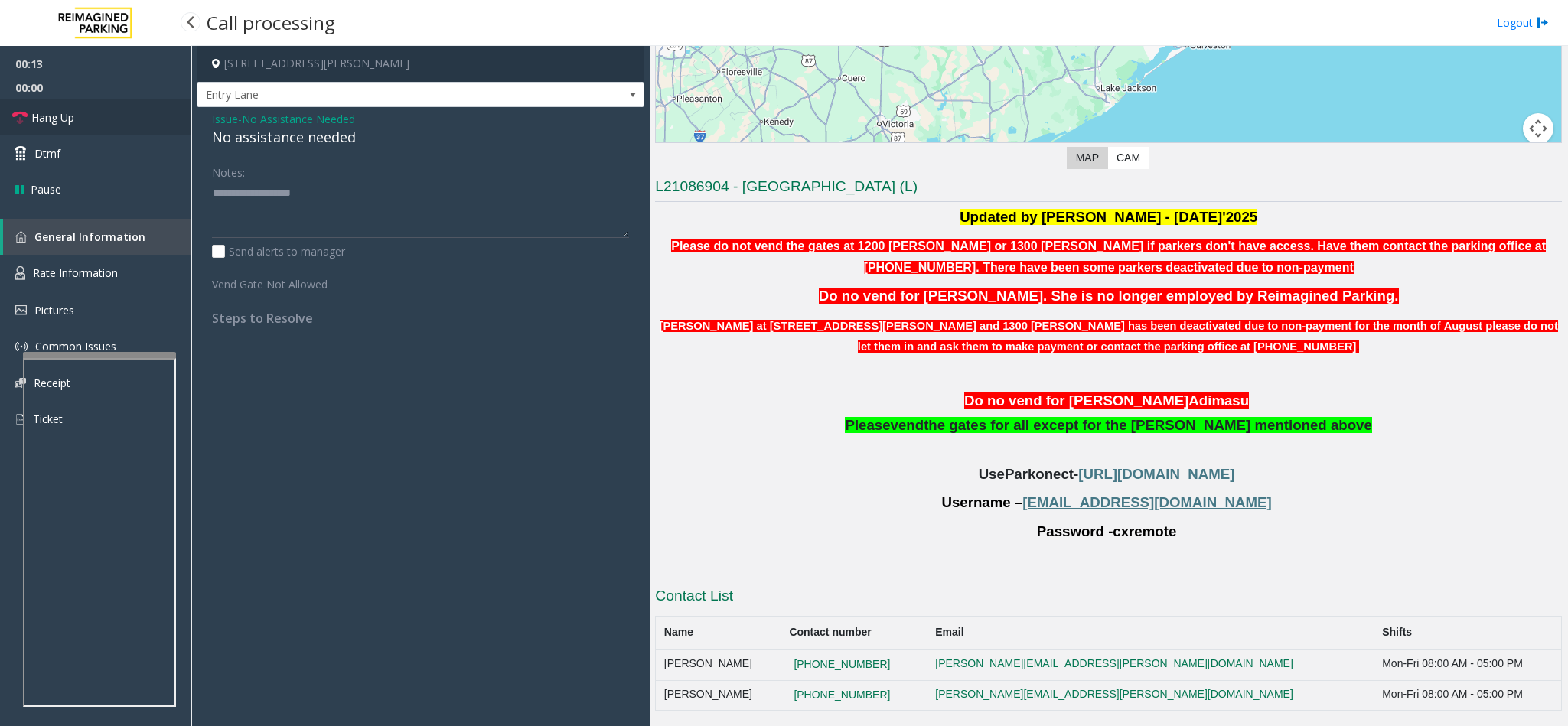
click at [102, 120] on link "Hang Up" at bounding box center [95, 117] width 191 height 36
click at [242, 138] on div "No assistance needed" at bounding box center [420, 138] width 417 height 21
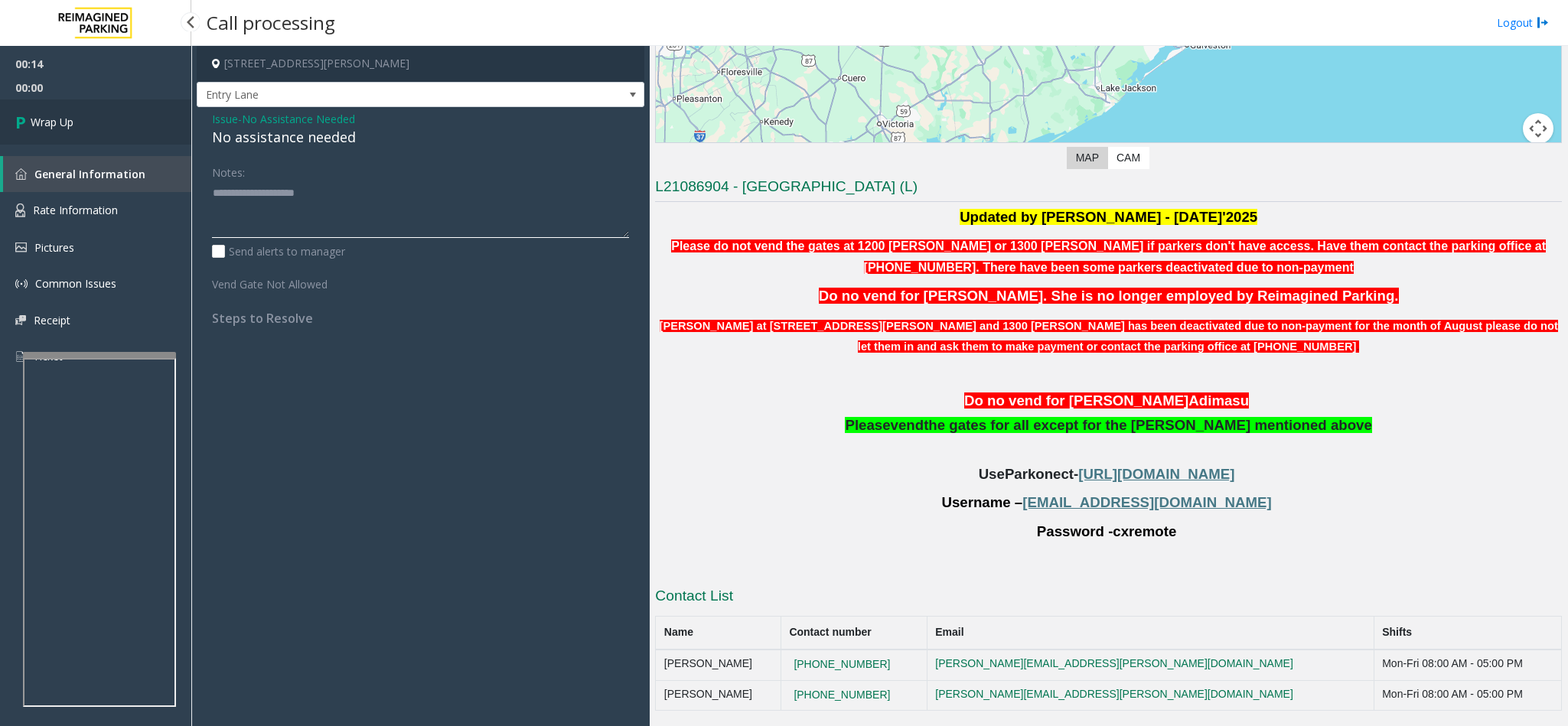
type textarea "**********"
click at [70, 118] on span "Wrap Up" at bounding box center [52, 122] width 43 height 16
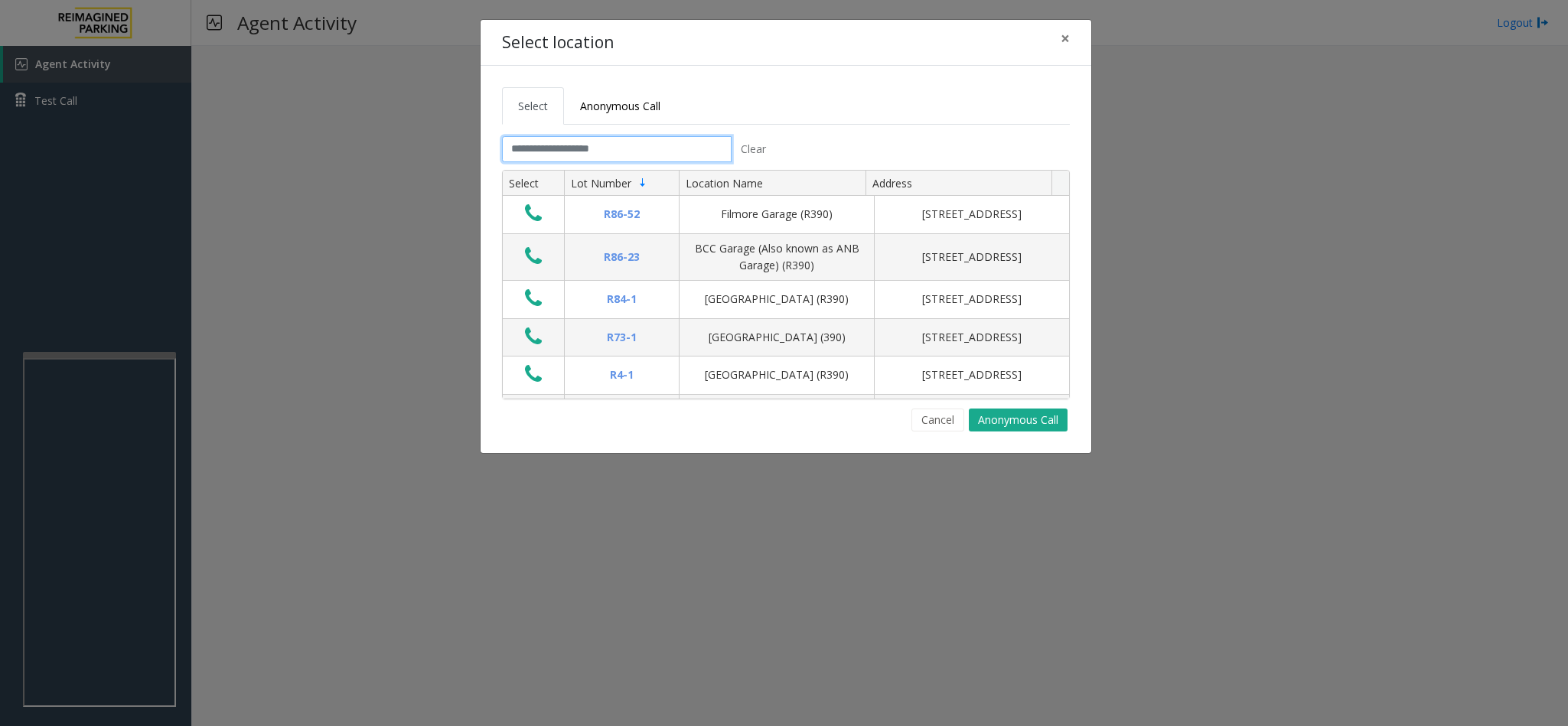
click at [554, 151] on input "text" at bounding box center [617, 149] width 230 height 26
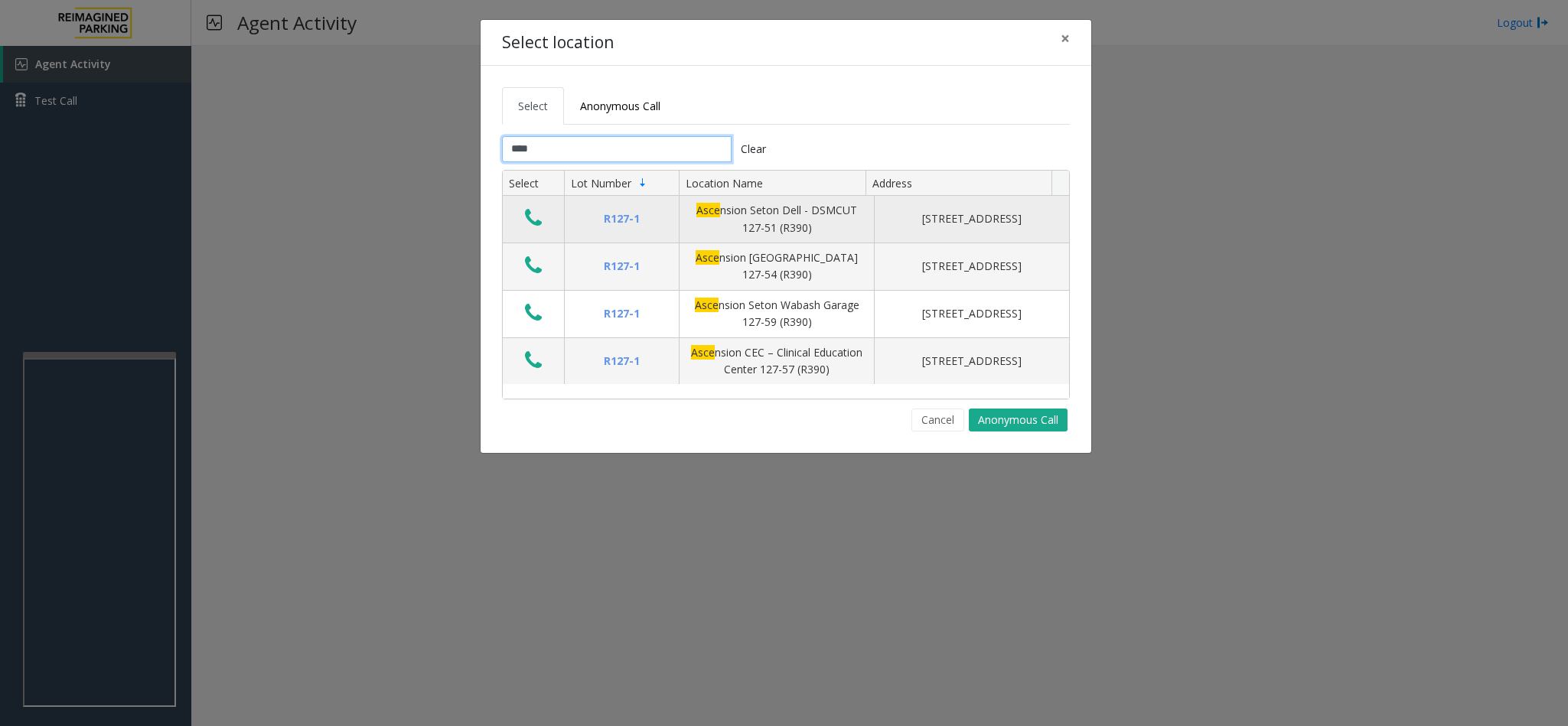
type input "****"
click at [533, 221] on icon "Data table" at bounding box center [533, 218] width 17 height 22
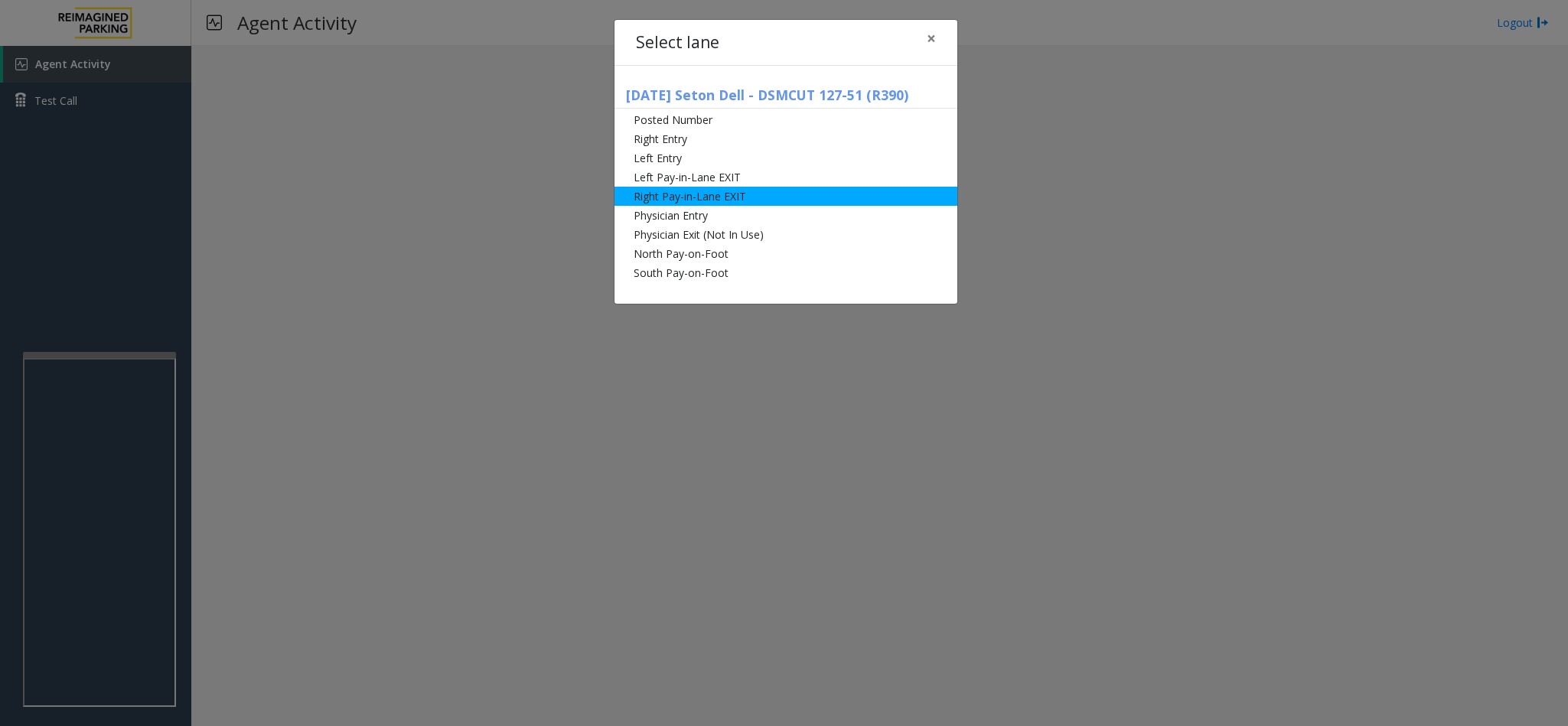
click at [691, 191] on li "Right Pay-in-Lane EXIT" at bounding box center [786, 196] width 343 height 19
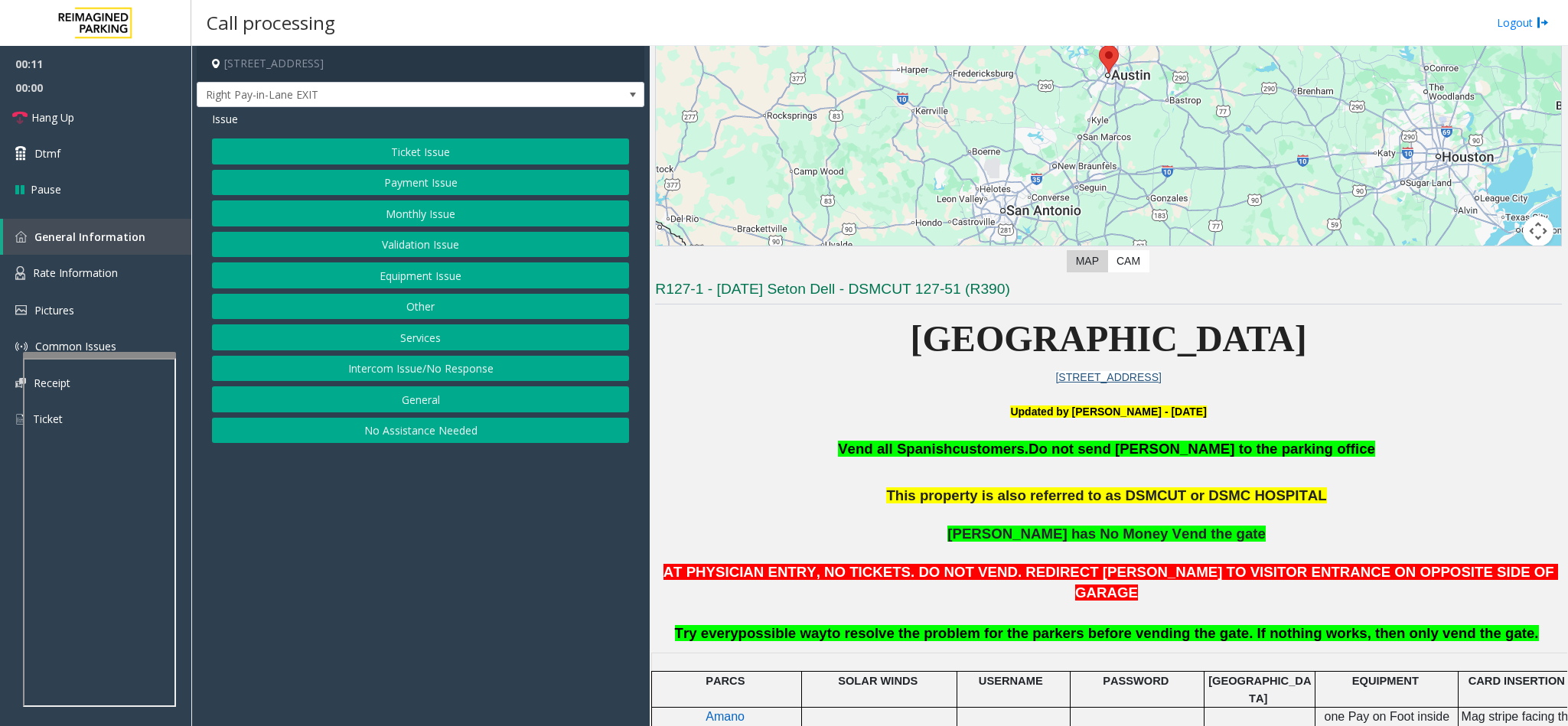
scroll to position [230, 0]
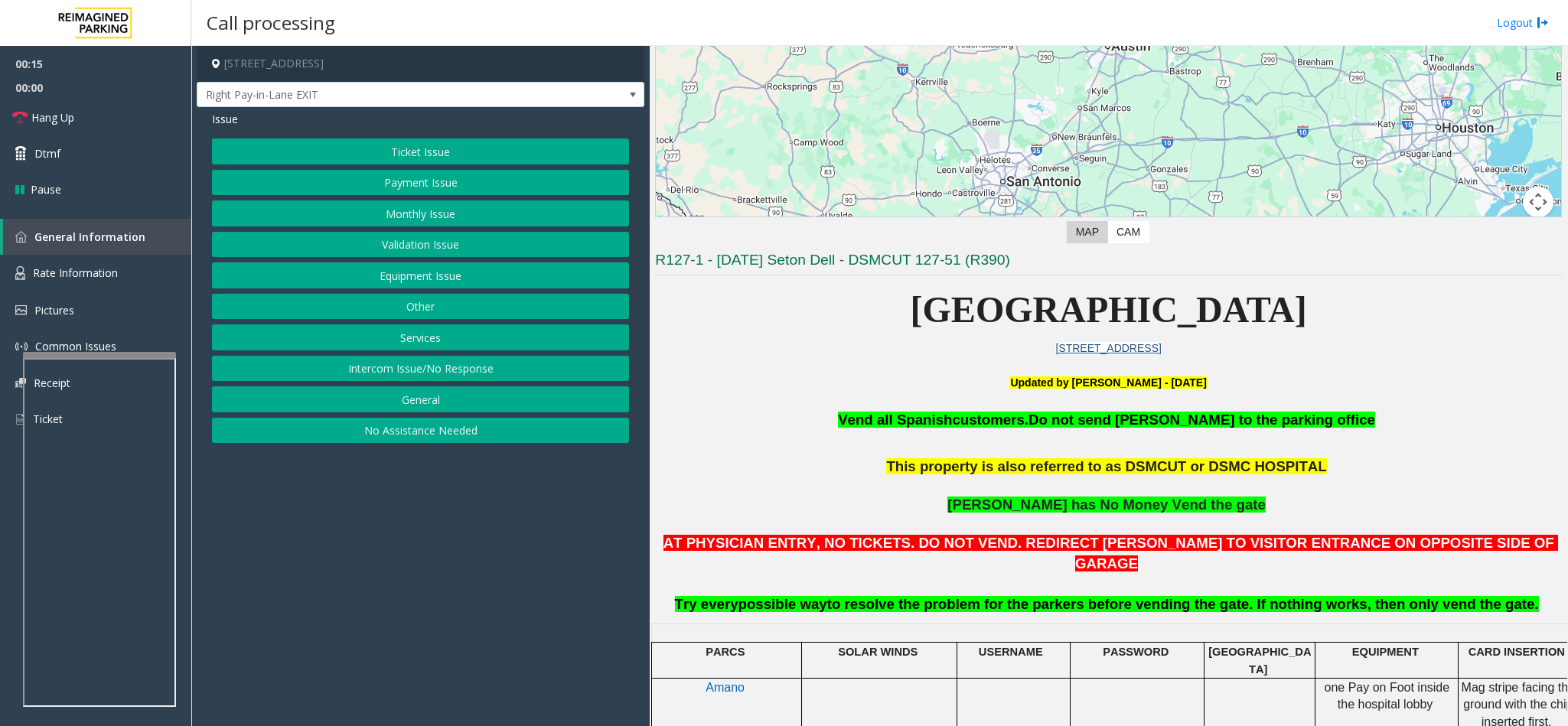
click at [388, 287] on button "Equipment Issue" at bounding box center [420, 275] width 417 height 26
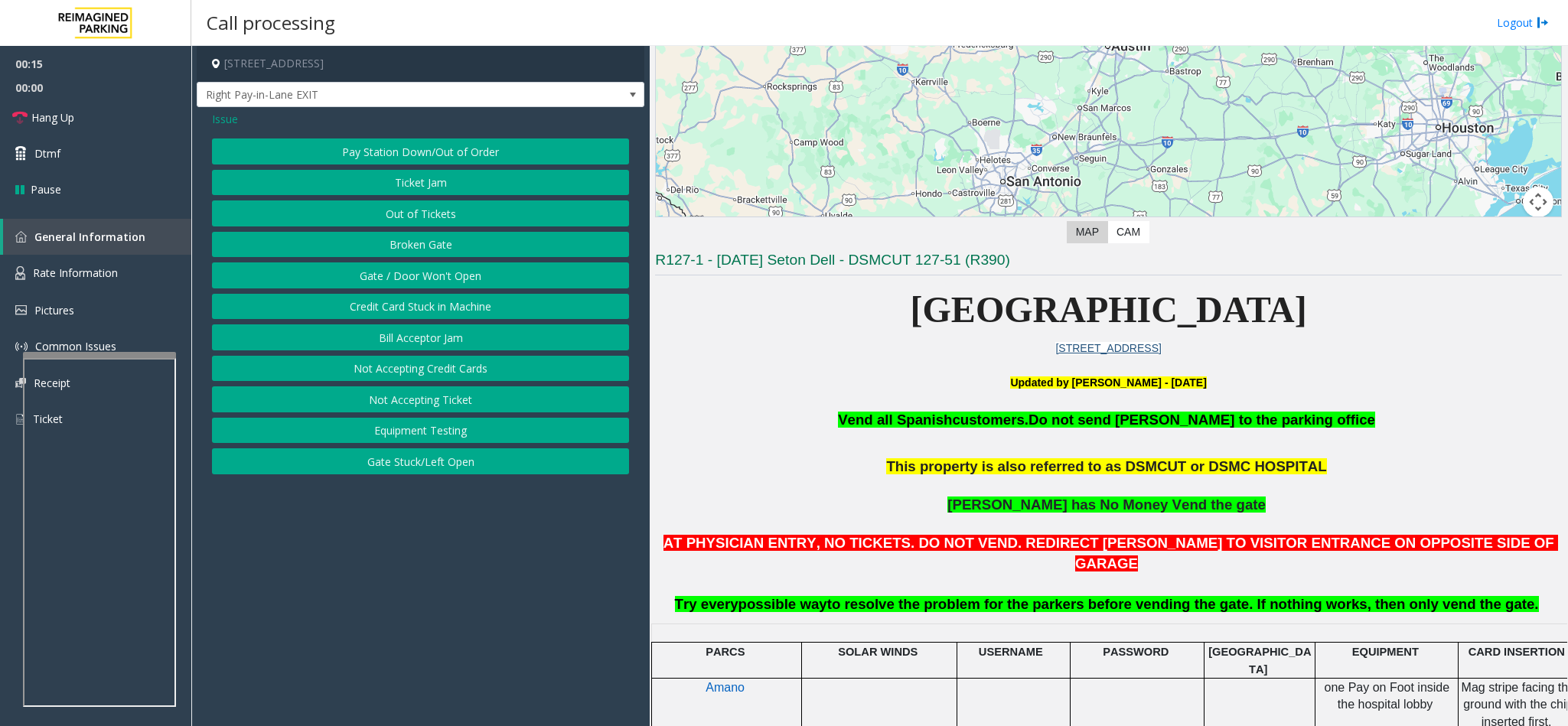
click at [388, 287] on button "Gate / Door Won't Open" at bounding box center [420, 275] width 417 height 26
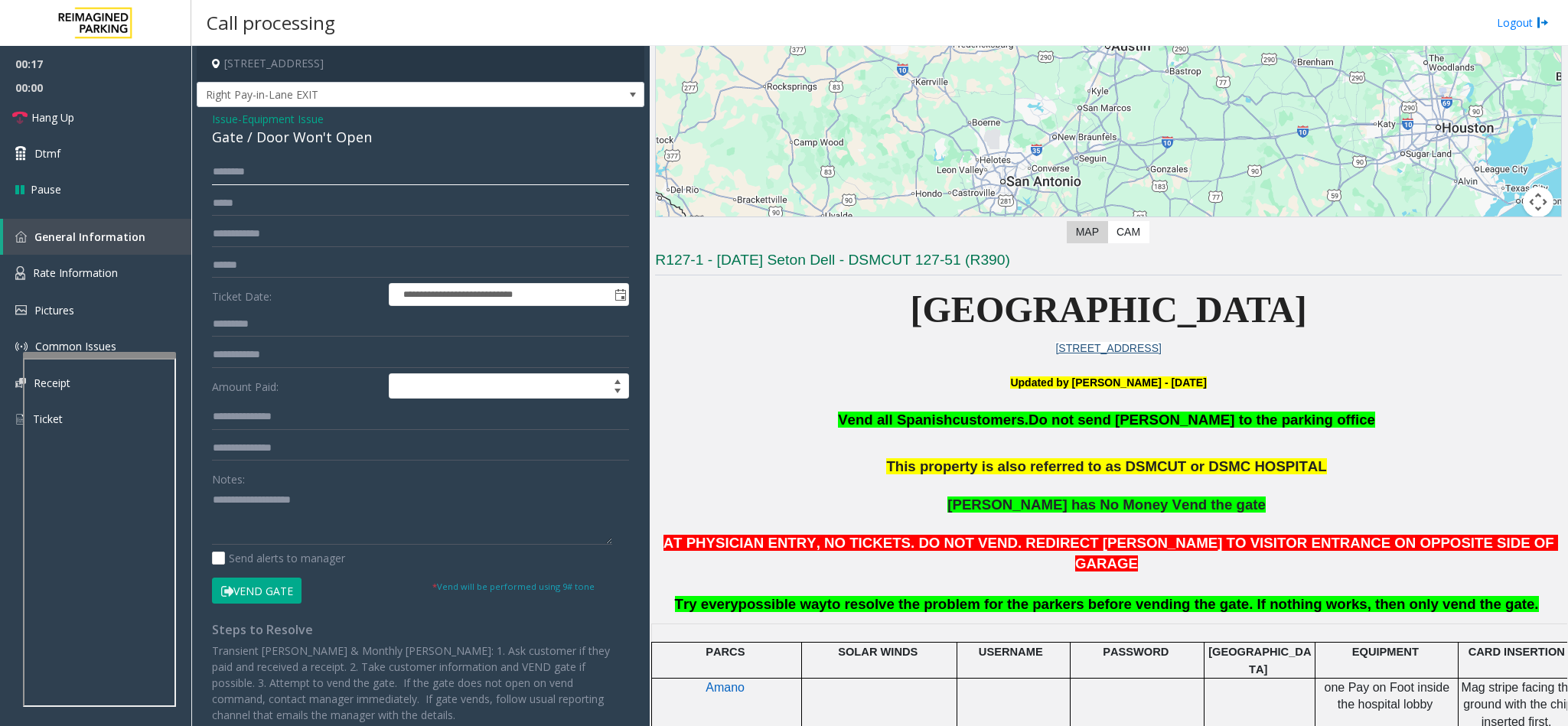
click at [249, 180] on input "text" at bounding box center [420, 172] width 417 height 26
type input "*"
type input "*********"
click at [247, 239] on input "text" at bounding box center [420, 234] width 417 height 26
type input "****"
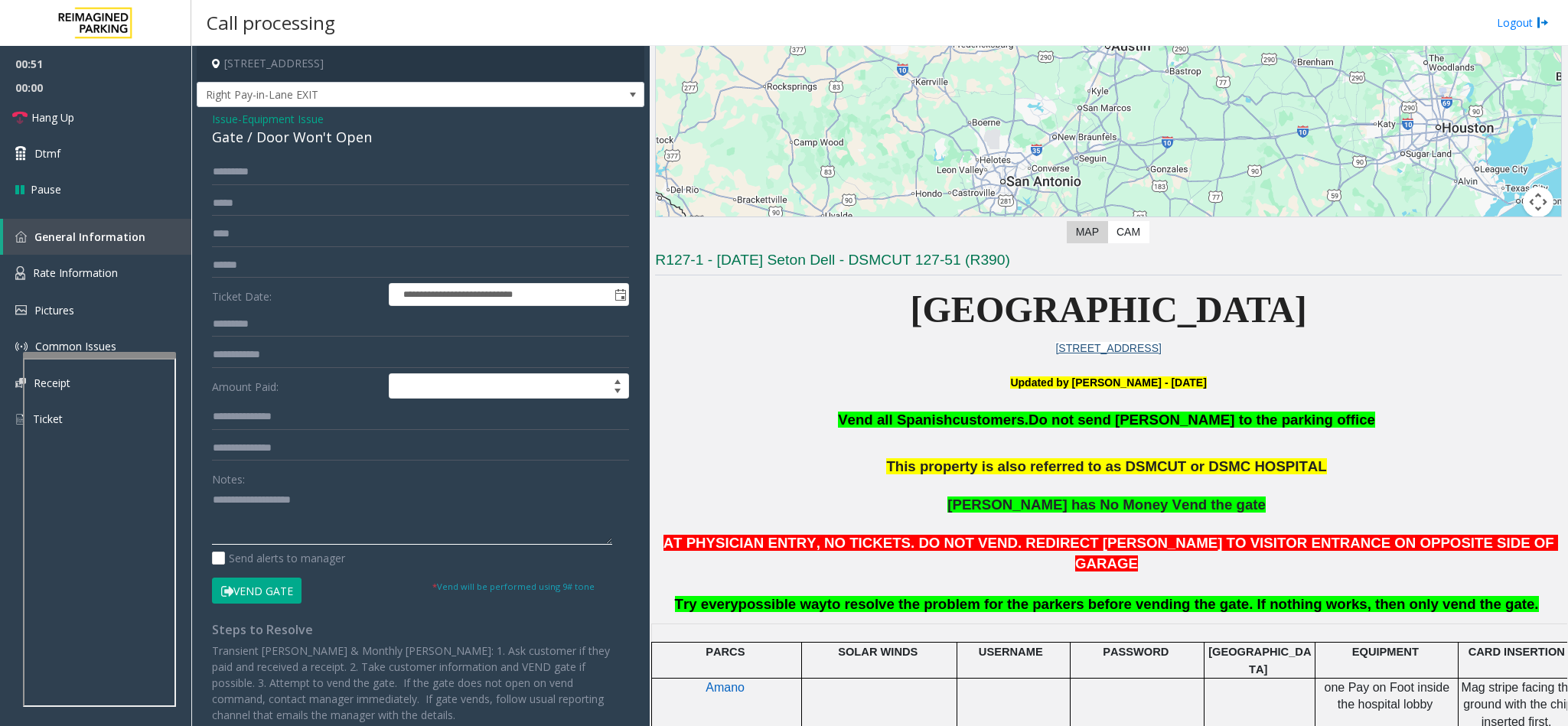
click at [242, 496] on textarea at bounding box center [412, 516] width 400 height 58
type textarea "*******"
click at [212, 172] on input "*********" at bounding box center [420, 172] width 417 height 26
type input "**********"
click at [259, 585] on button "Vend Gate" at bounding box center [257, 590] width 90 height 26
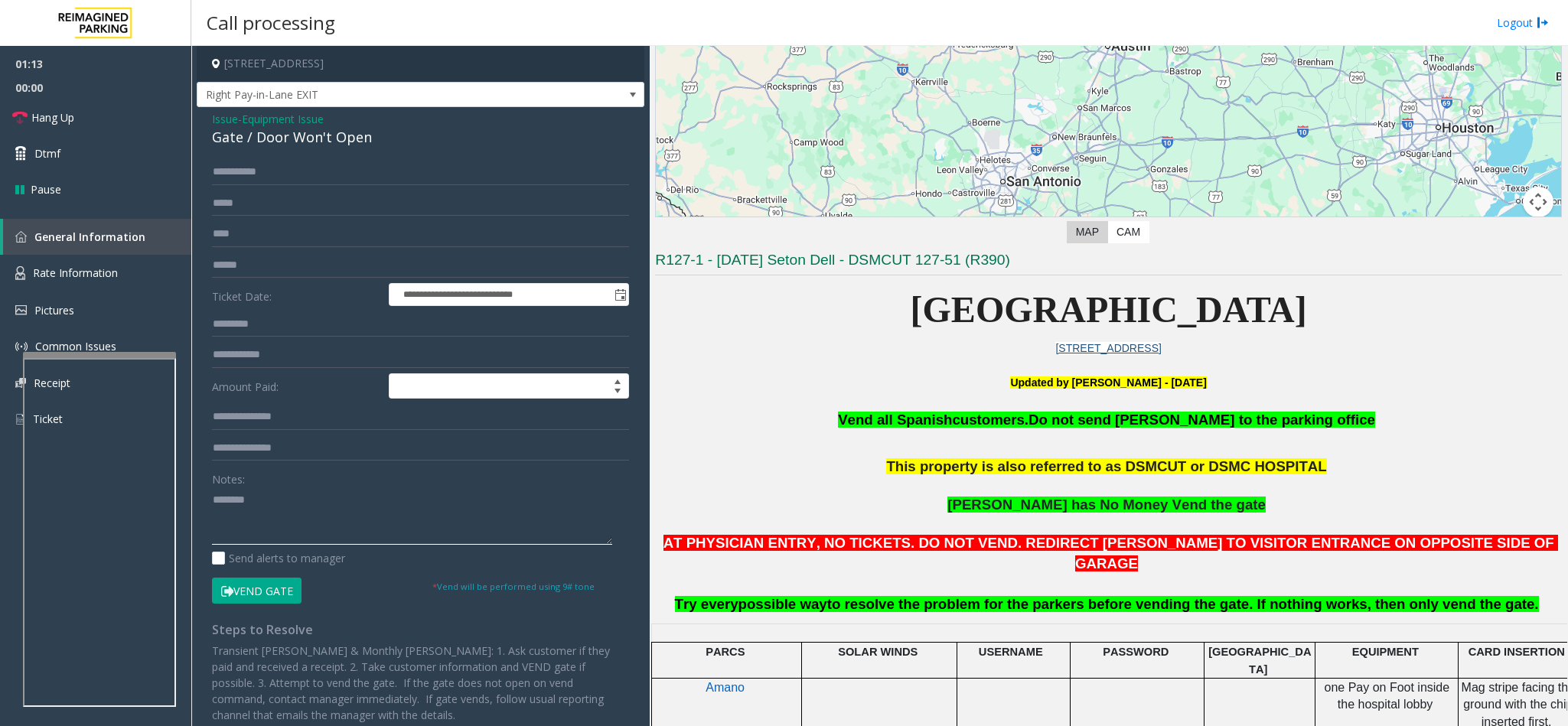
click at [271, 494] on textarea at bounding box center [412, 516] width 400 height 58
click at [125, 115] on link "Hang Up" at bounding box center [95, 117] width 191 height 36
click at [377, 500] on textarea at bounding box center [412, 516] width 400 height 58
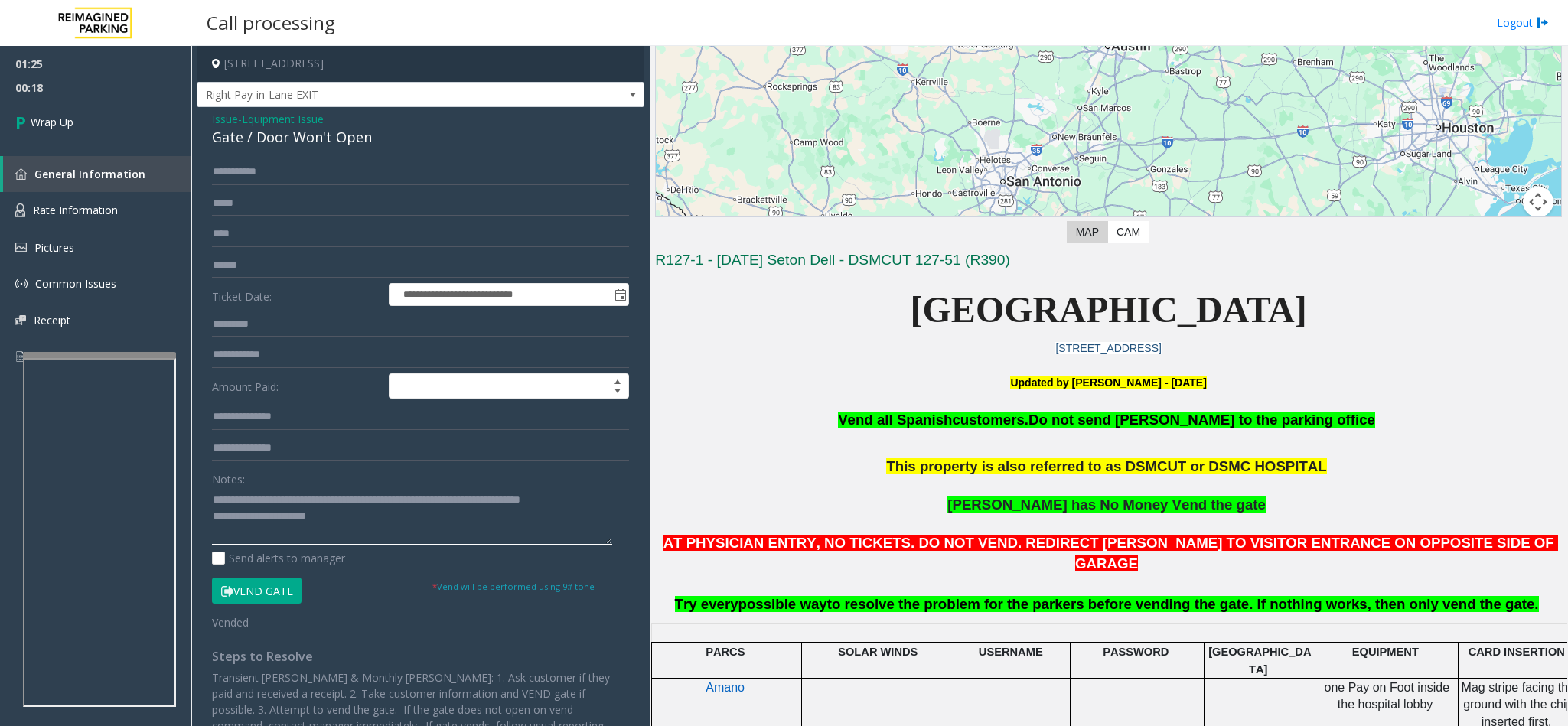
type textarea "**********"
click at [223, 120] on span "Issue" at bounding box center [225, 119] width 26 height 16
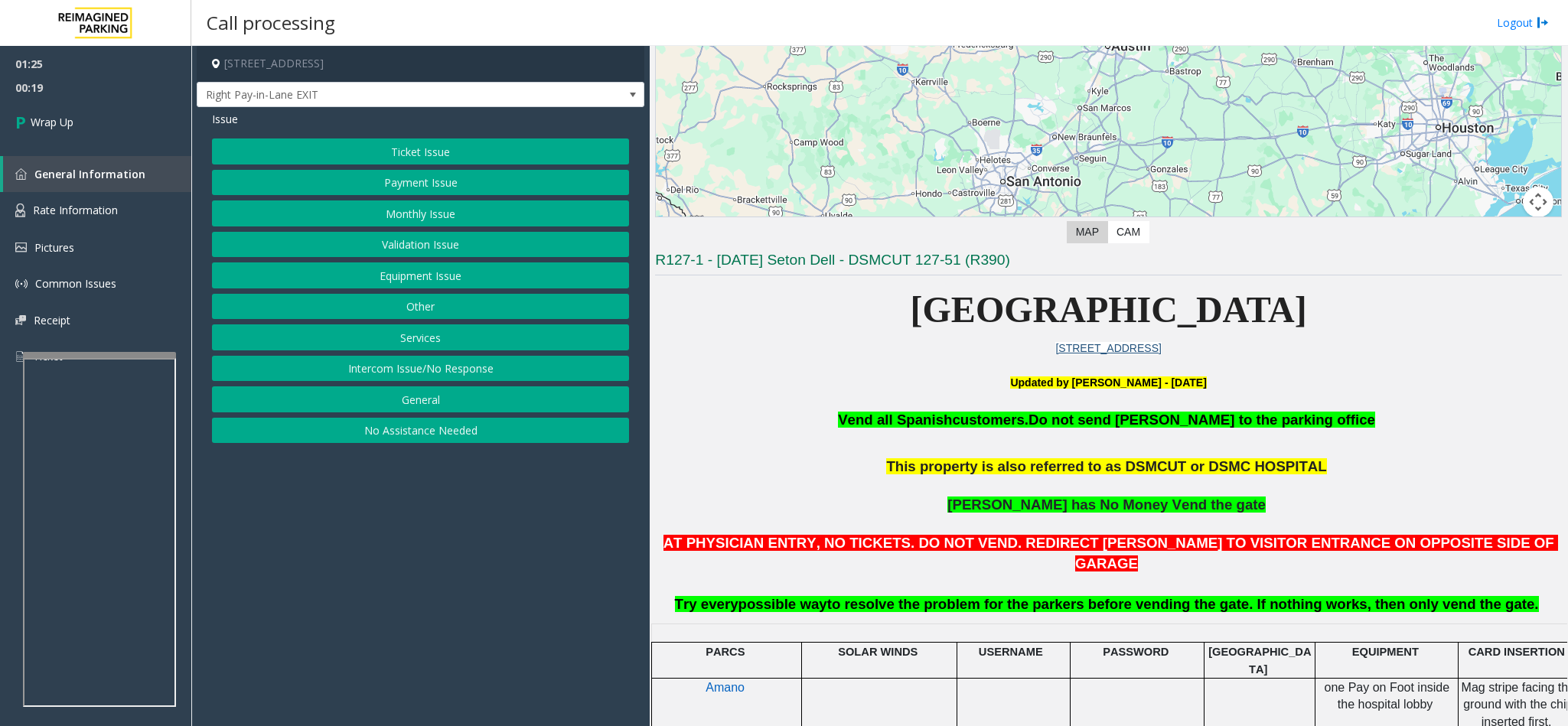
click at [406, 220] on button "Monthly Issue" at bounding box center [420, 213] width 417 height 26
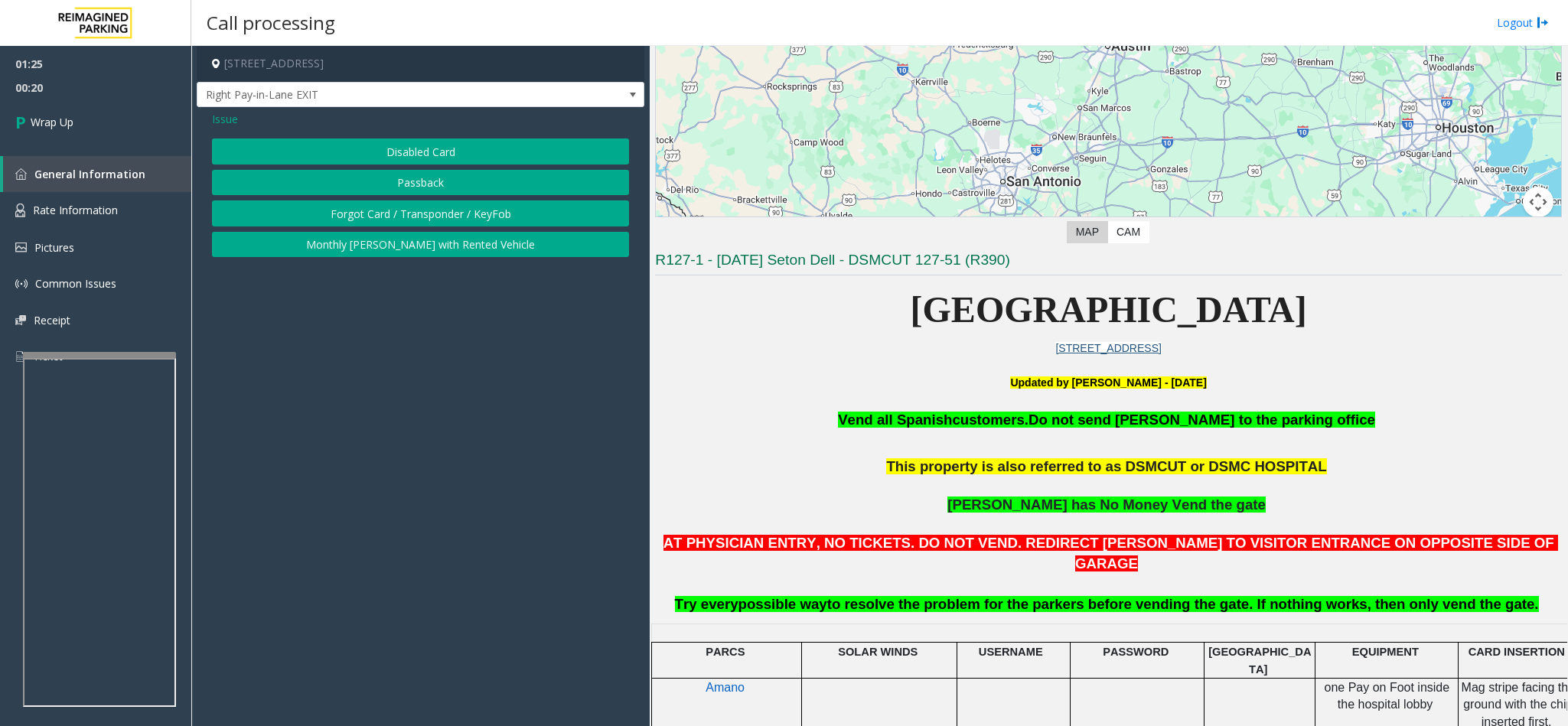
click at [372, 147] on button "Disabled Card" at bounding box center [420, 151] width 417 height 26
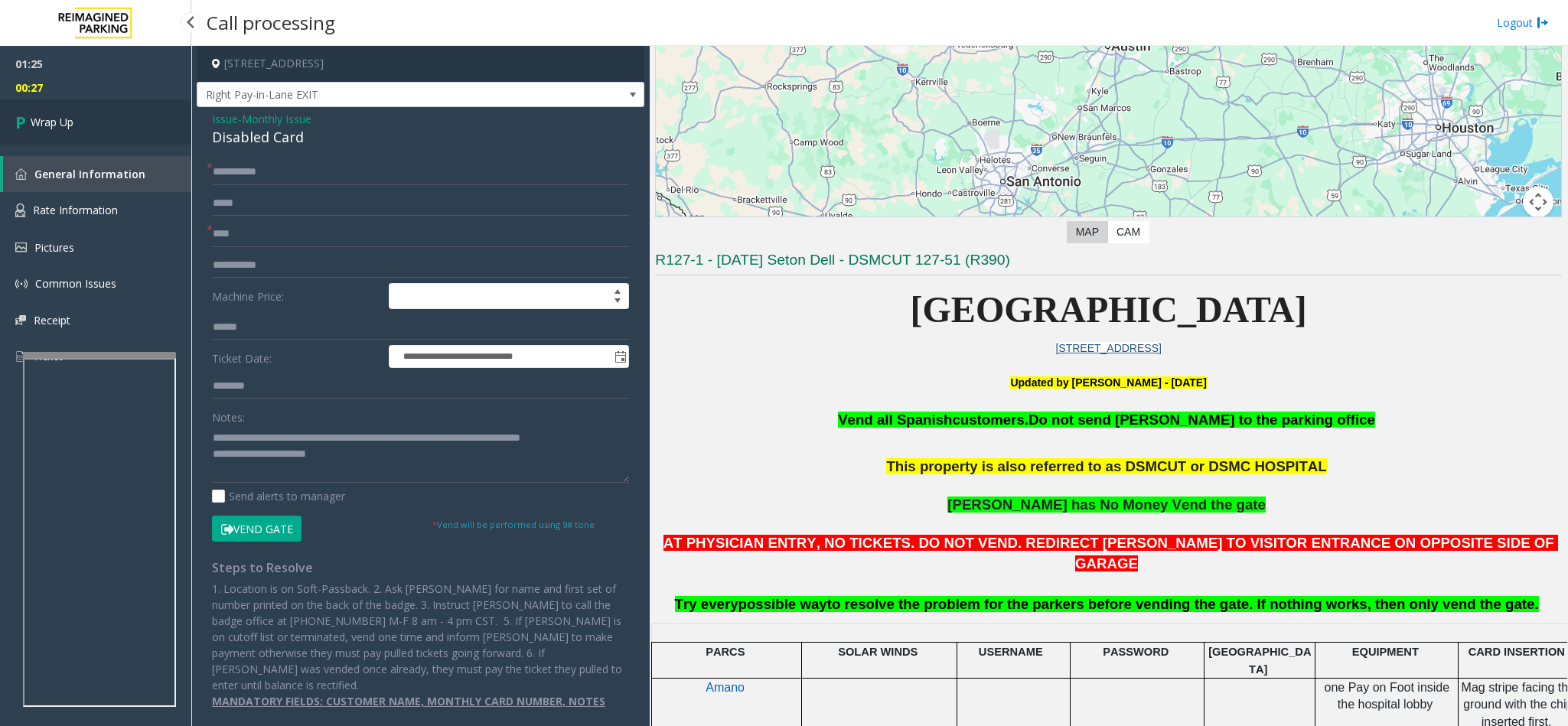
click at [74, 130] on link "Wrap Up" at bounding box center [95, 122] width 191 height 45
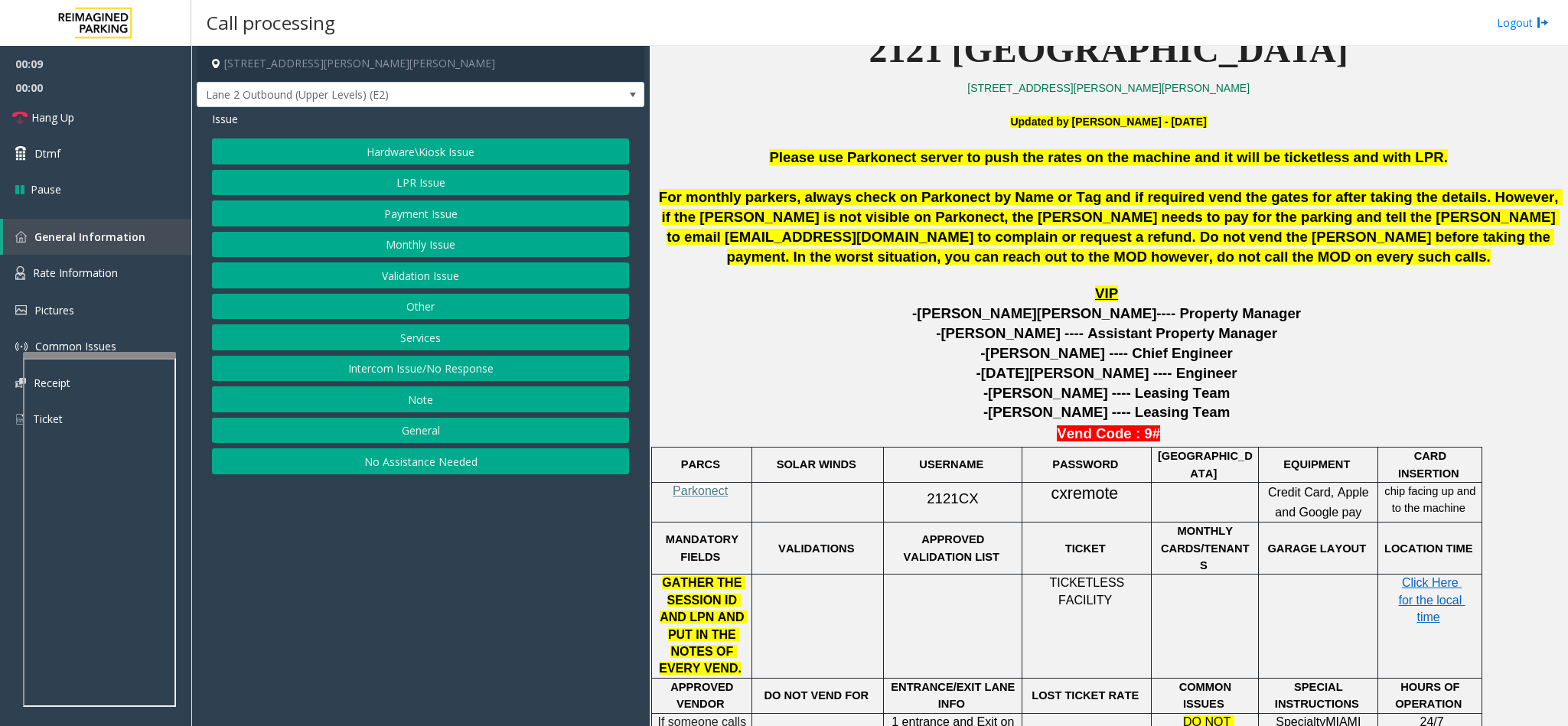
scroll to position [574, 0]
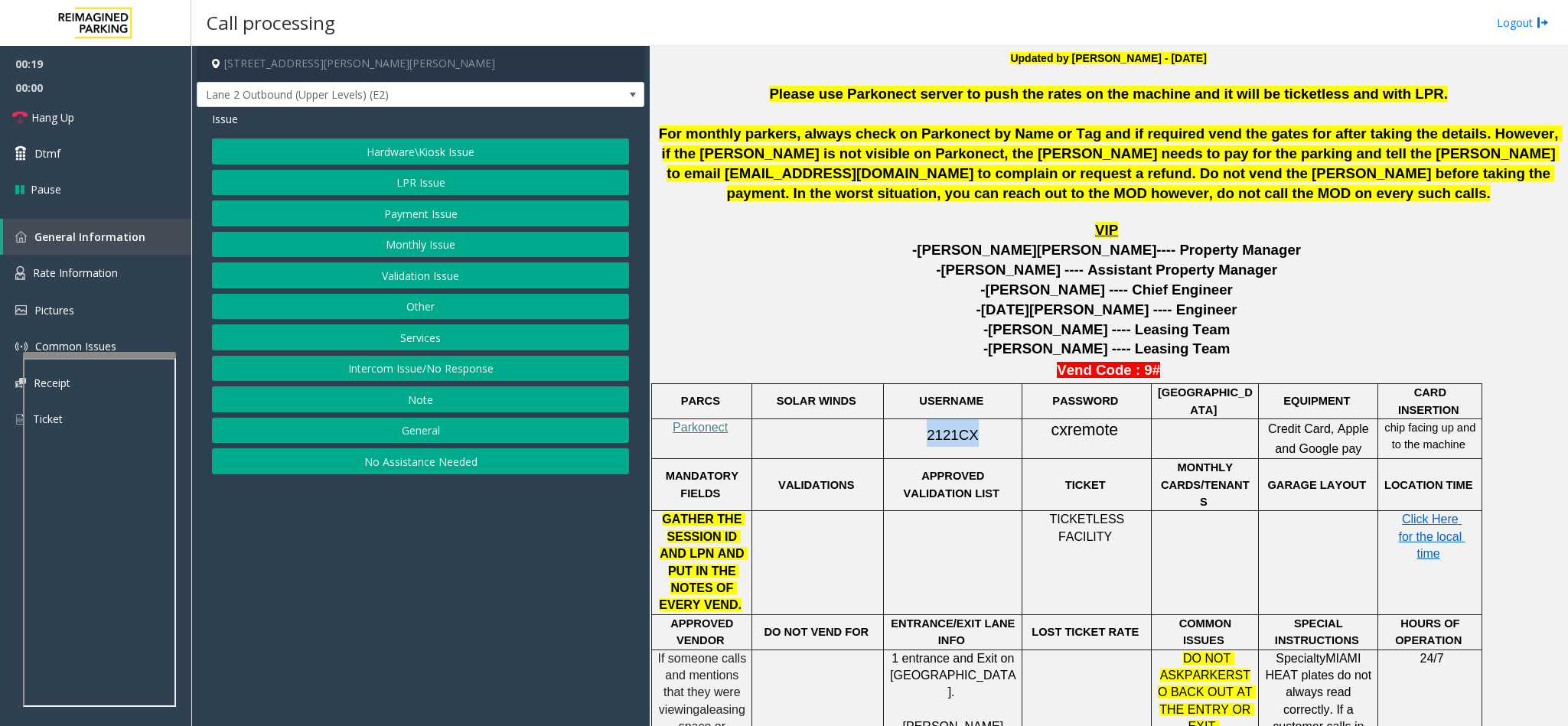
drag, startPoint x: 921, startPoint y: 443, endPoint x: 969, endPoint y: 435, distance: 48.7
click at [969, 435] on span "2121CX" at bounding box center [952, 435] width 51 height 16
copy span "2121CX"
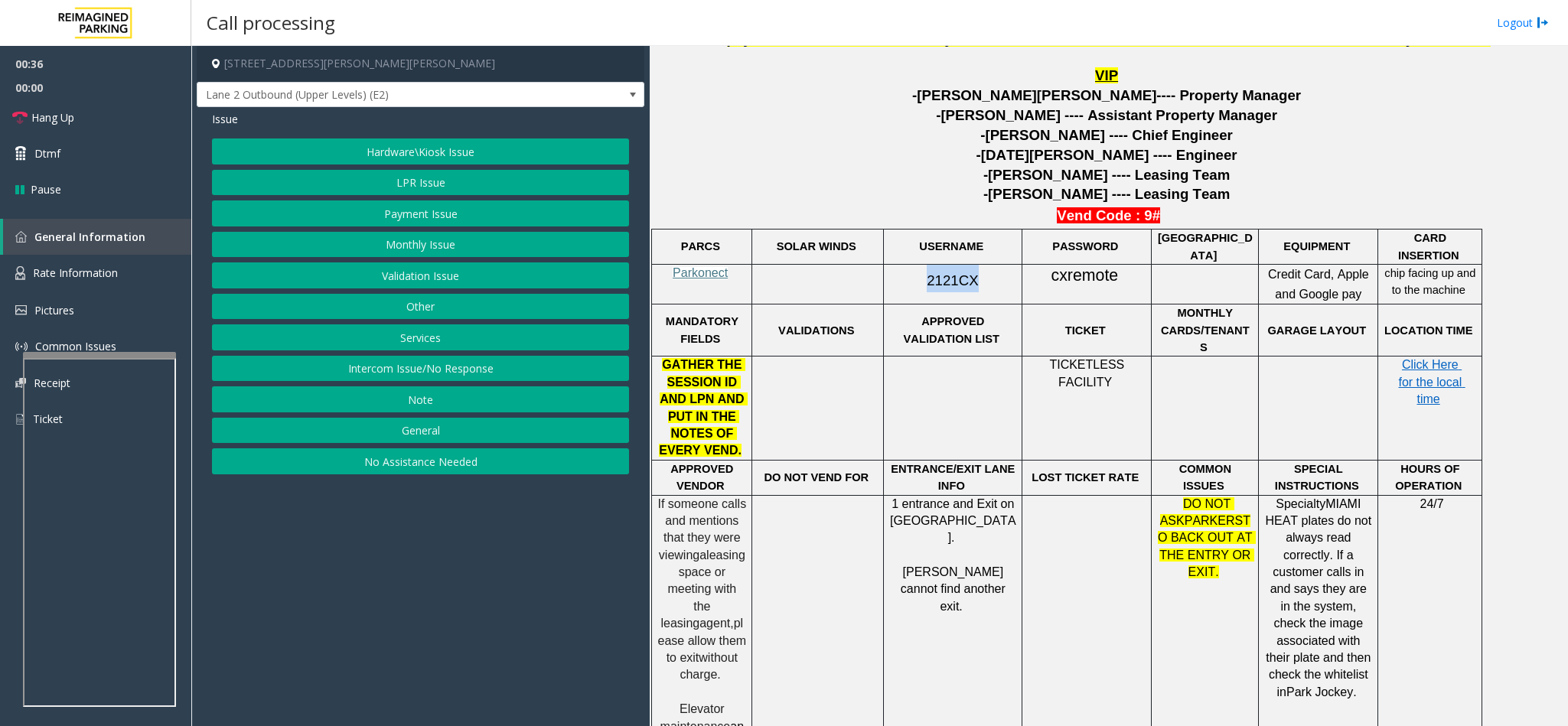
scroll to position [688, 0]
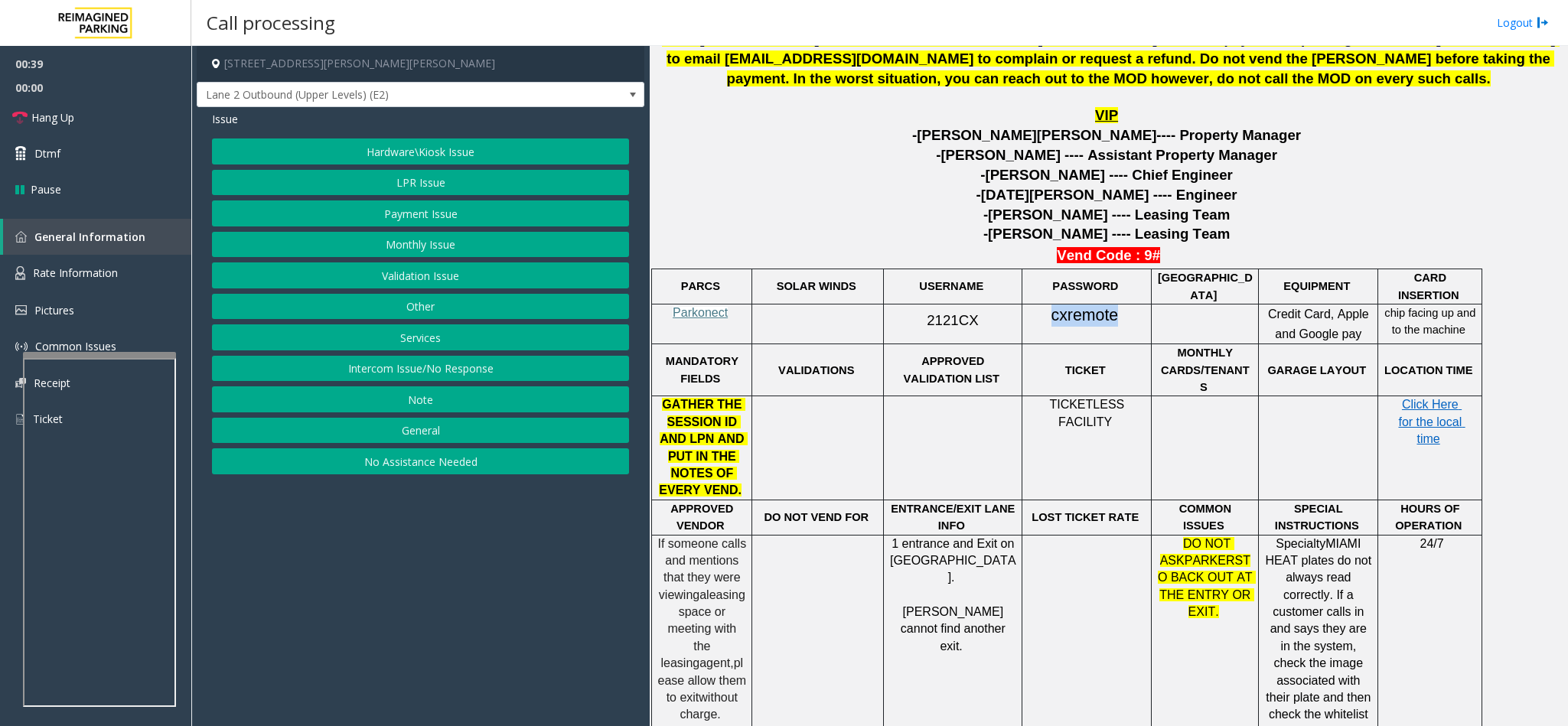
drag, startPoint x: 1051, startPoint y: 319, endPoint x: 1114, endPoint y: 327, distance: 63.5
click at [1114, 325] on span "cxremote" at bounding box center [1085, 315] width 67 height 19
copy span "cxremote"
click at [420, 193] on button "LPR Issue" at bounding box center [420, 183] width 417 height 26
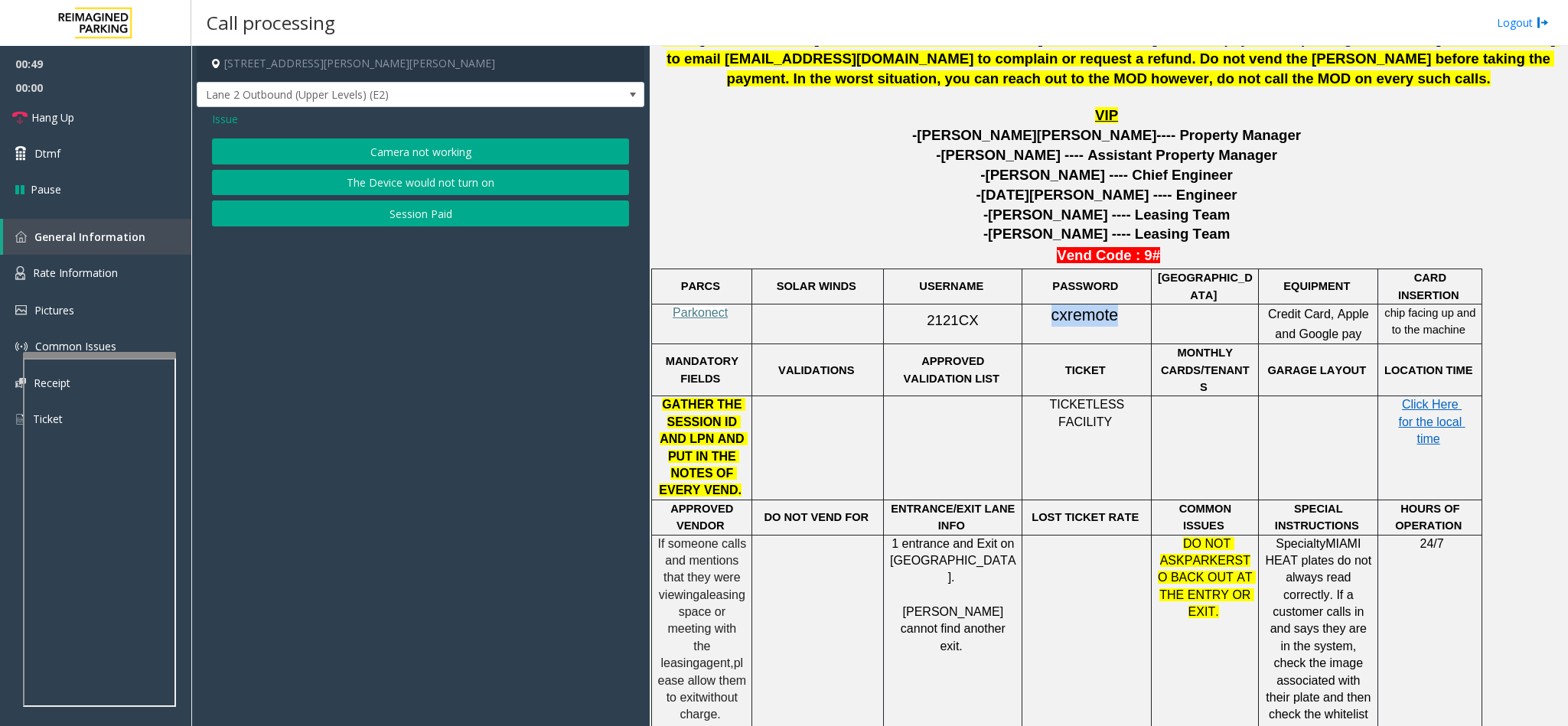
click at [380, 154] on button "Camera not working" at bounding box center [420, 151] width 417 height 26
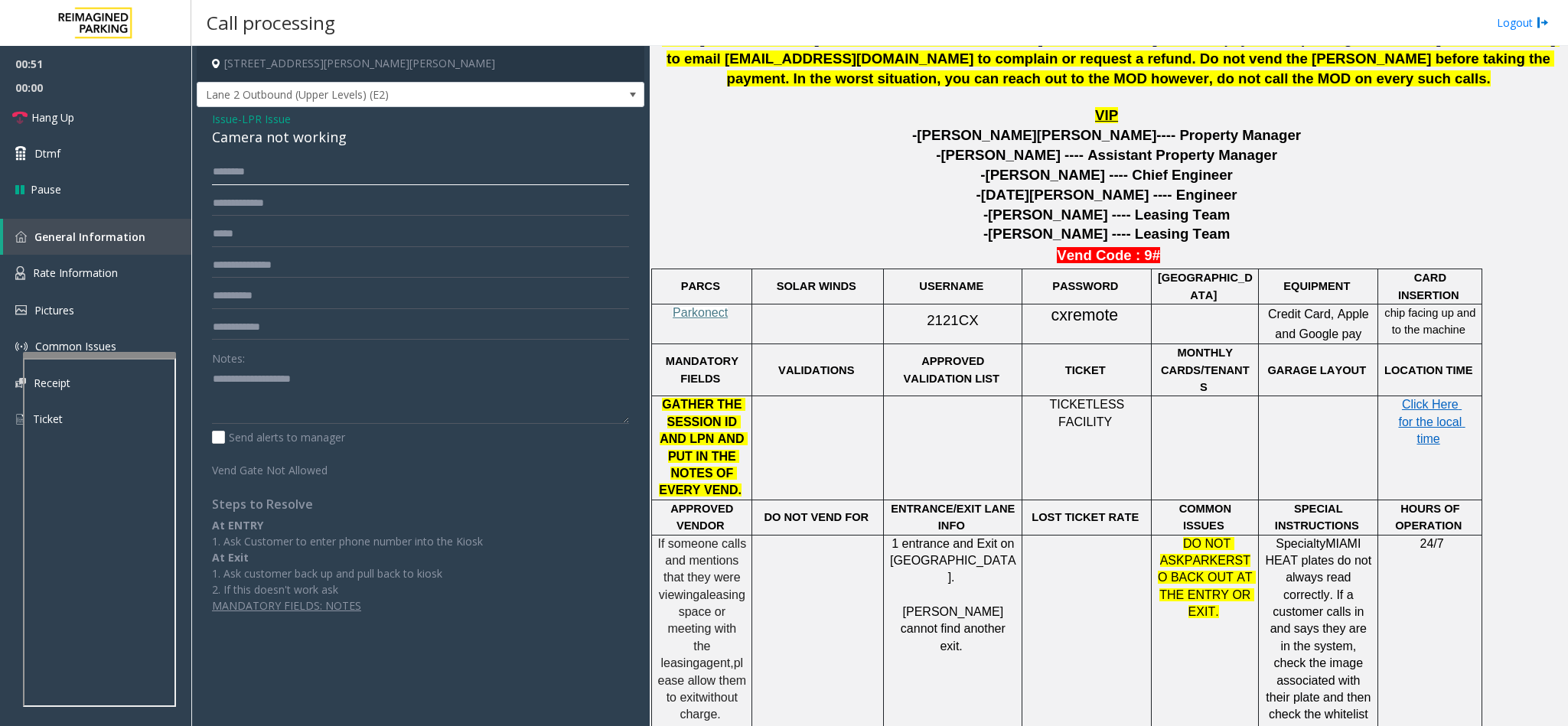
click at [241, 168] on input "text" at bounding box center [420, 172] width 417 height 26
click at [265, 172] on input "text" at bounding box center [420, 172] width 417 height 26
type input "*********"
click at [230, 200] on input "text" at bounding box center [420, 203] width 417 height 26
click at [1444, 403] on span "Click Here for the local time" at bounding box center [1431, 421] width 66 height 47
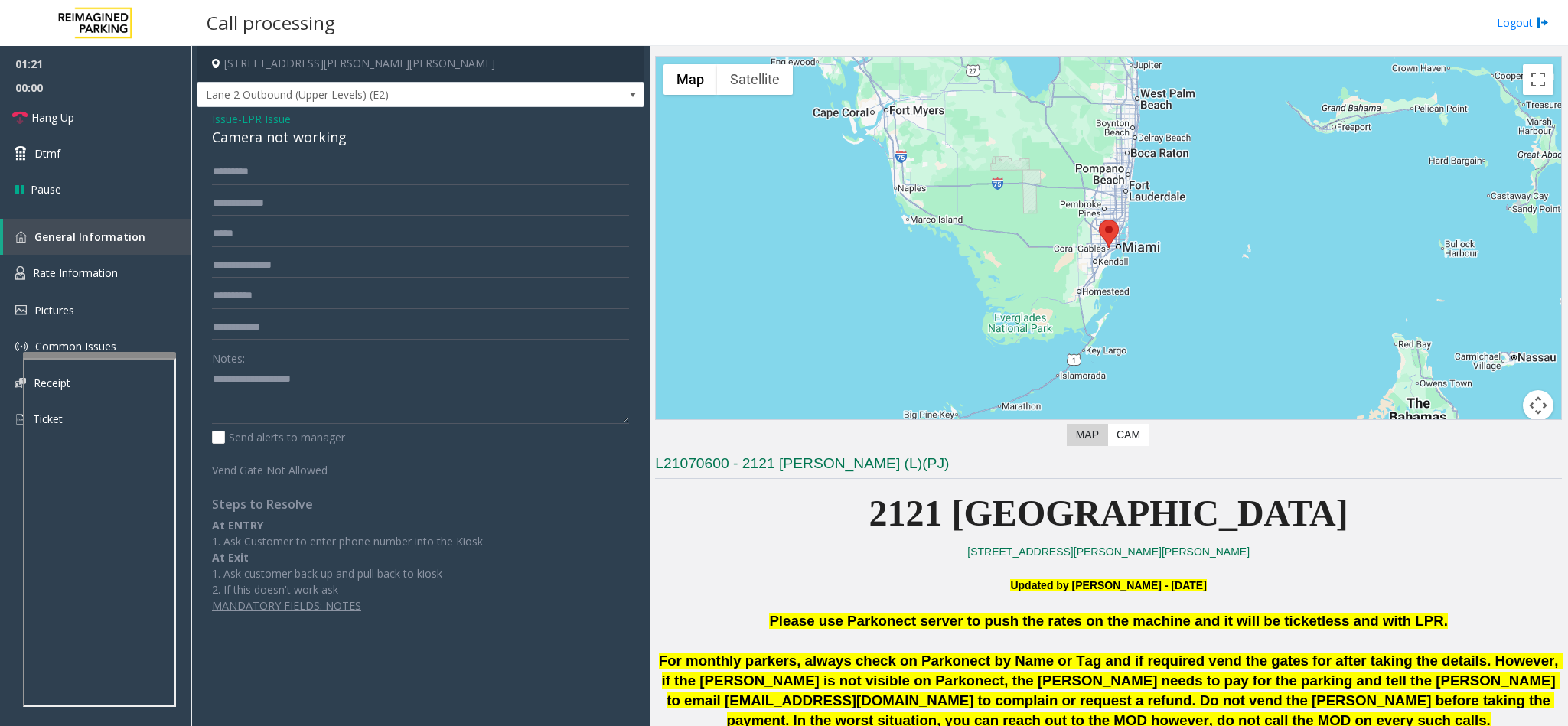
scroll to position [0, 0]
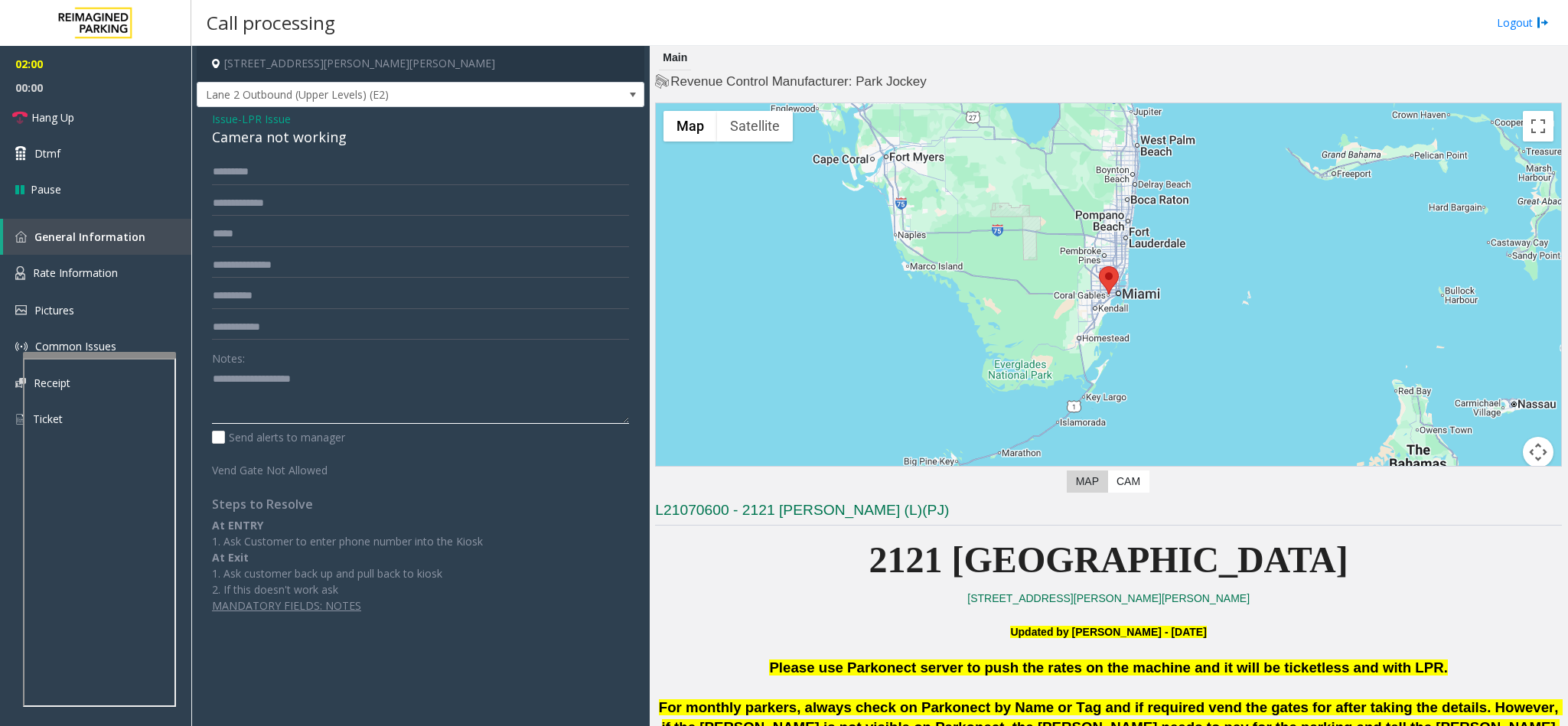
drag, startPoint x: 287, startPoint y: 386, endPoint x: 287, endPoint y: 377, distance: 9.0
click at [287, 383] on textarea at bounding box center [420, 395] width 417 height 58
click at [249, 146] on div "Camera not working" at bounding box center [420, 138] width 417 height 21
click at [251, 143] on div "Camera not working" at bounding box center [420, 138] width 417 height 21
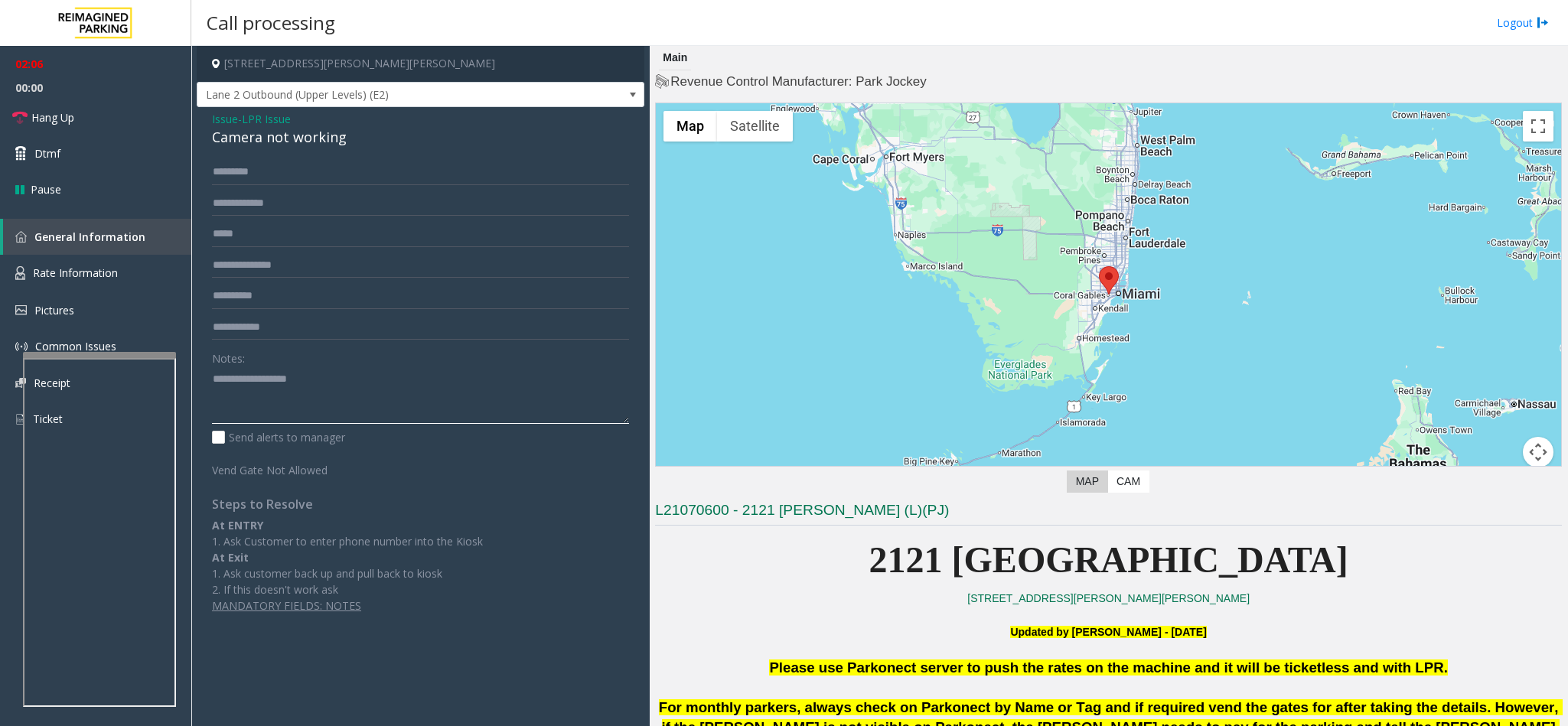
click at [212, 381] on textarea at bounding box center [420, 395] width 417 height 58
click at [379, 370] on textarea at bounding box center [420, 395] width 417 height 58
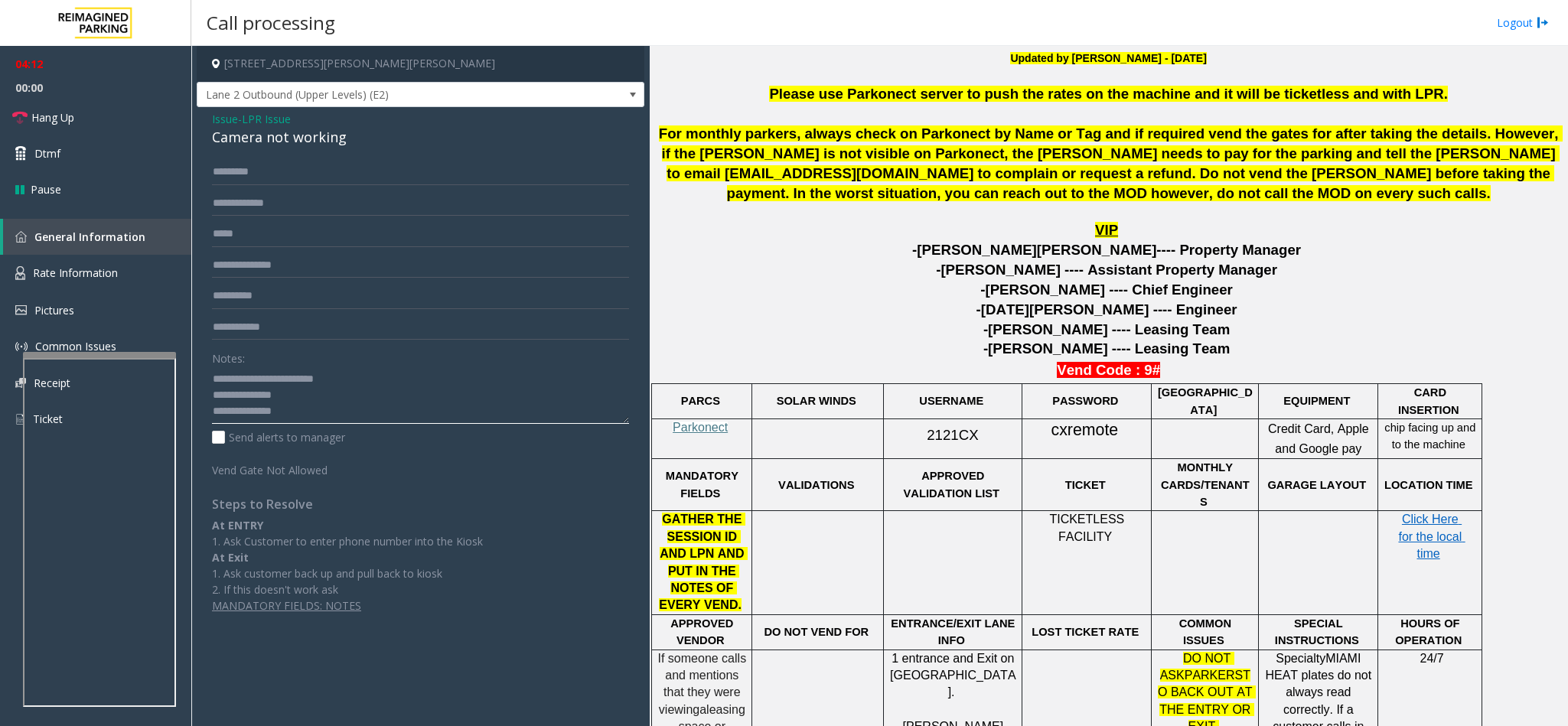
scroll to position [11, 0]
type textarea "**********"
click at [223, 113] on span "Issue" at bounding box center [225, 119] width 26 height 16
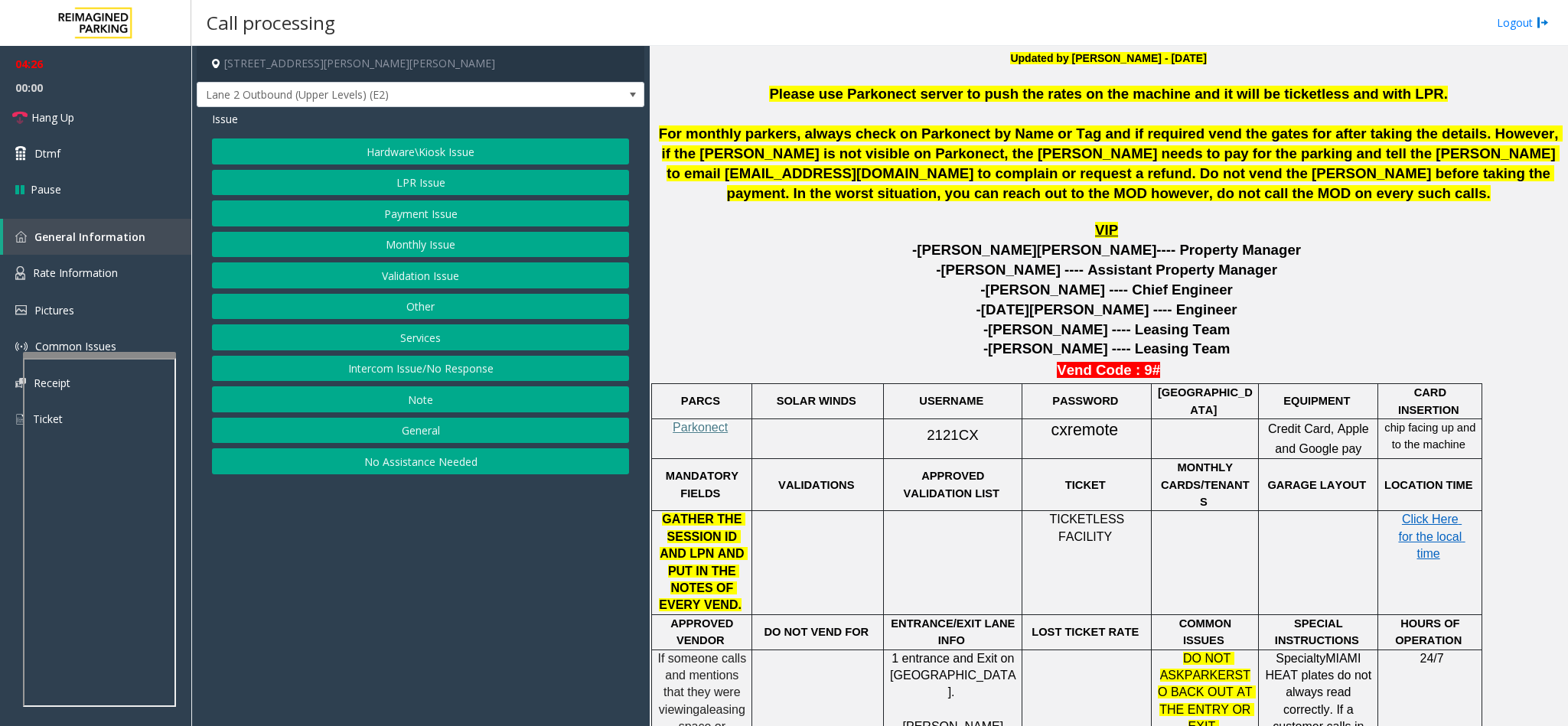
click at [337, 146] on button "Hardware\Kiosk Issue" at bounding box center [420, 151] width 417 height 26
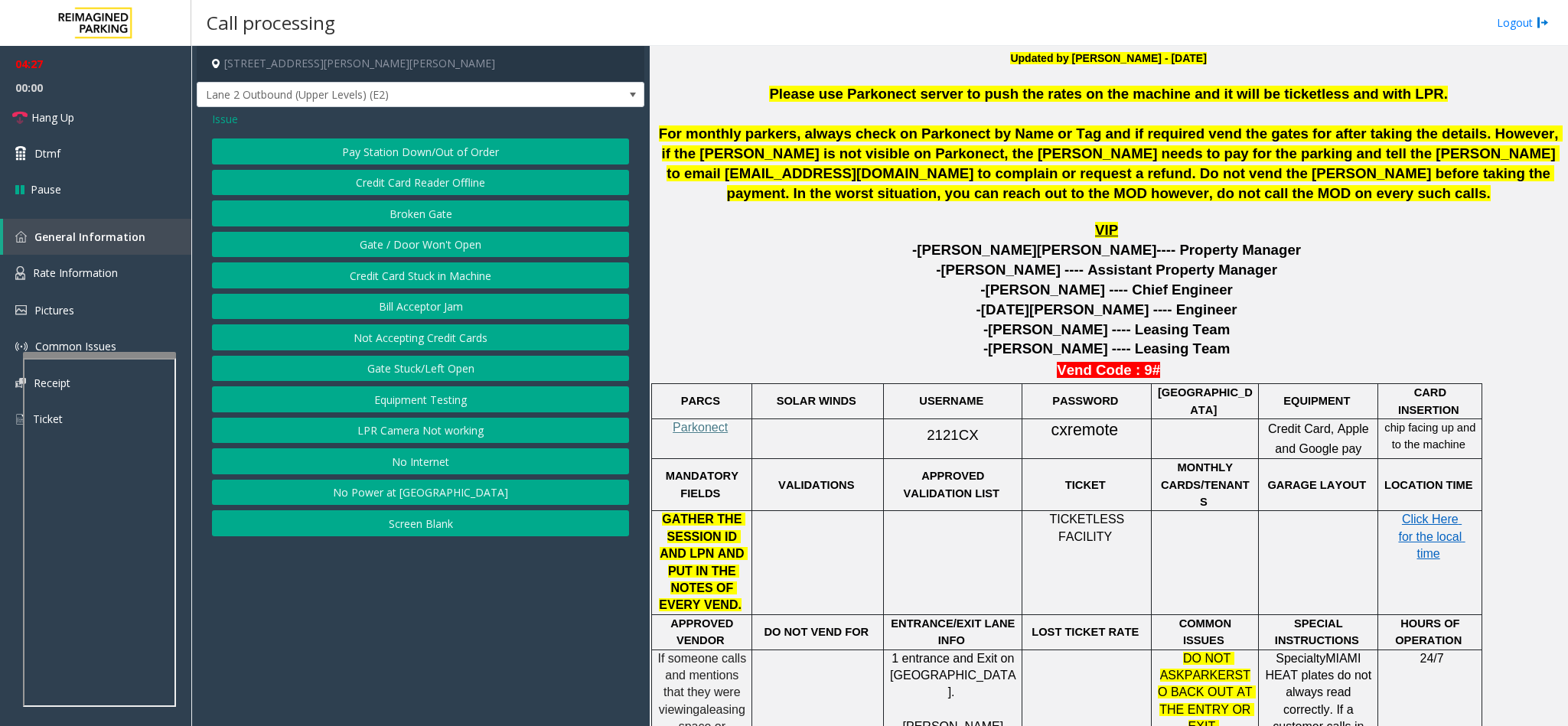
click at [402, 184] on button "Credit Card Reader Offline" at bounding box center [420, 183] width 417 height 26
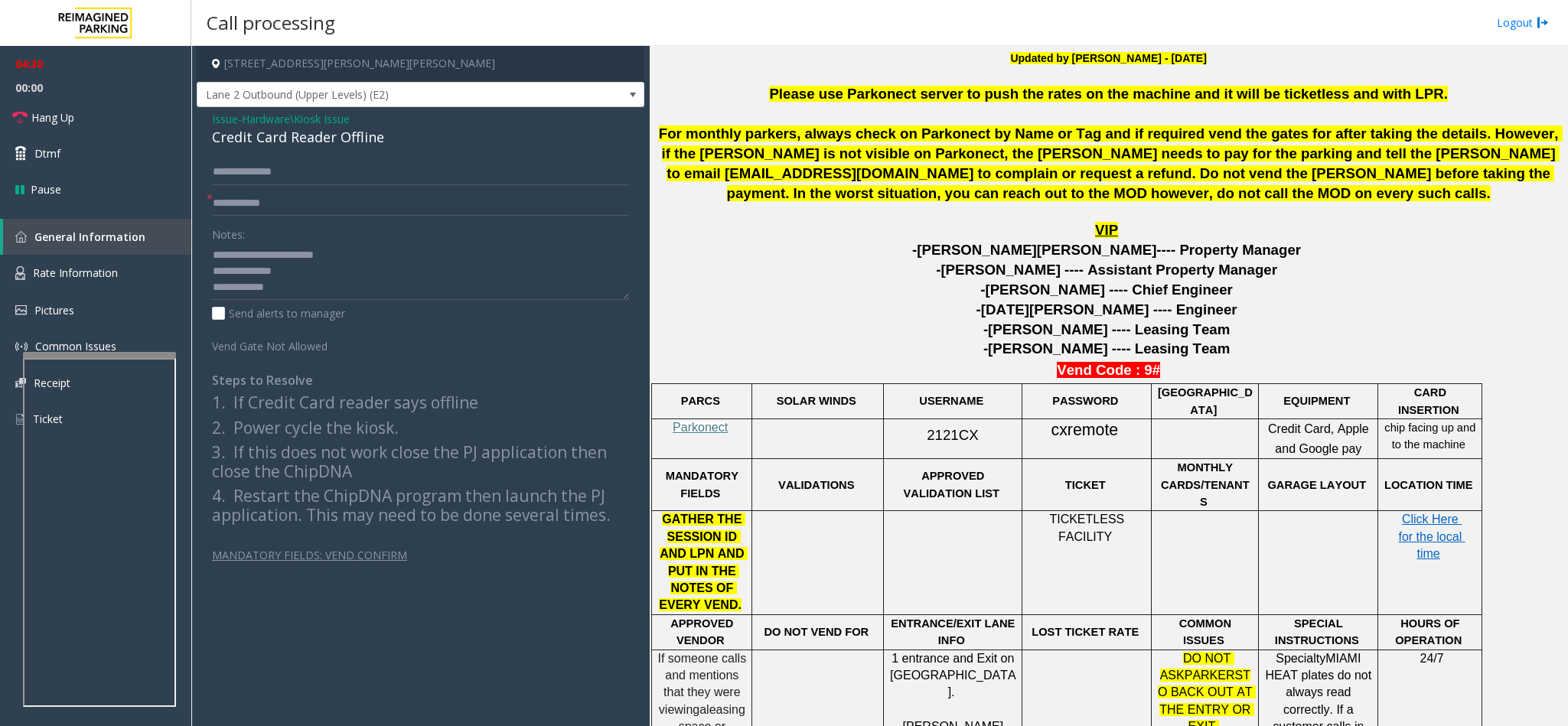
click at [223, 122] on span "Issue" at bounding box center [225, 119] width 26 height 16
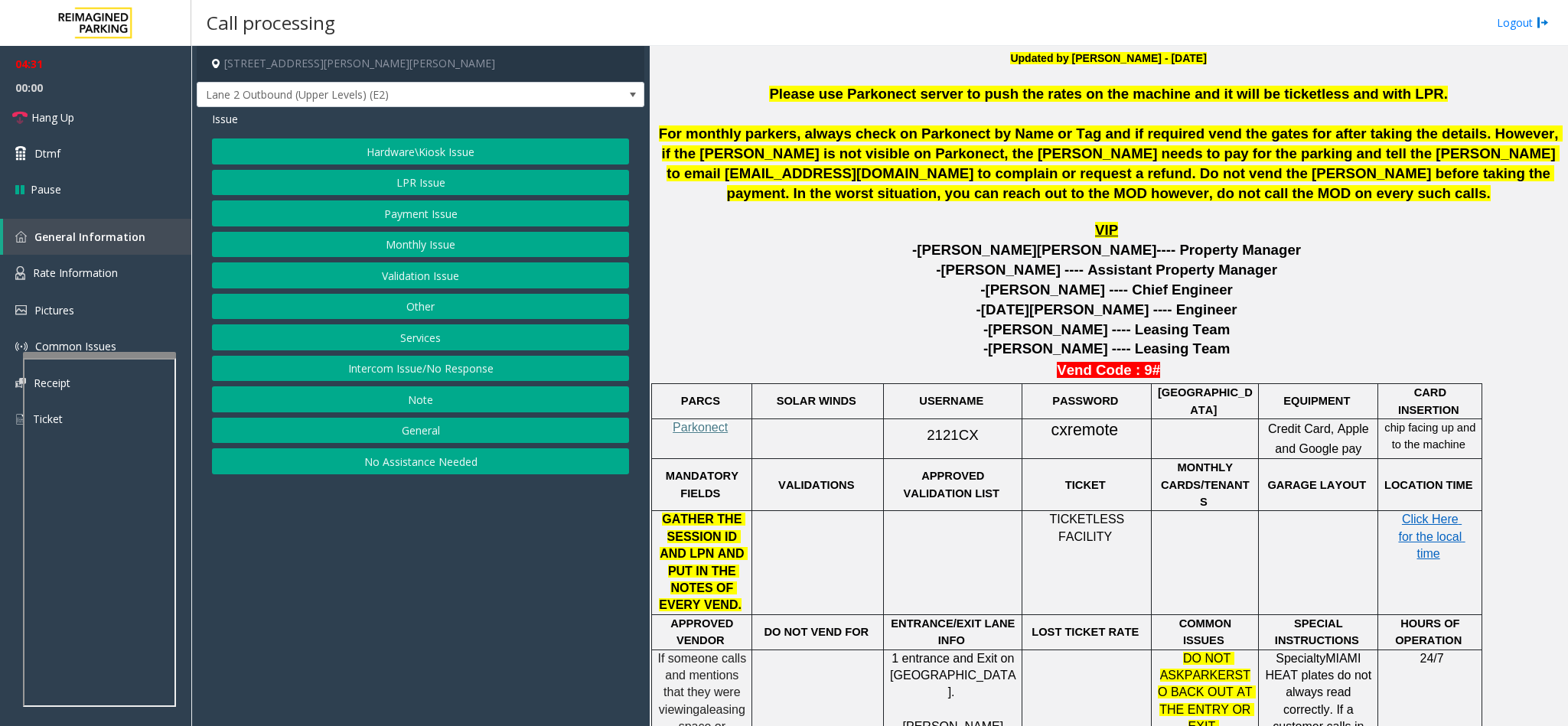
click at [391, 180] on button "LPR Issue" at bounding box center [420, 183] width 417 height 26
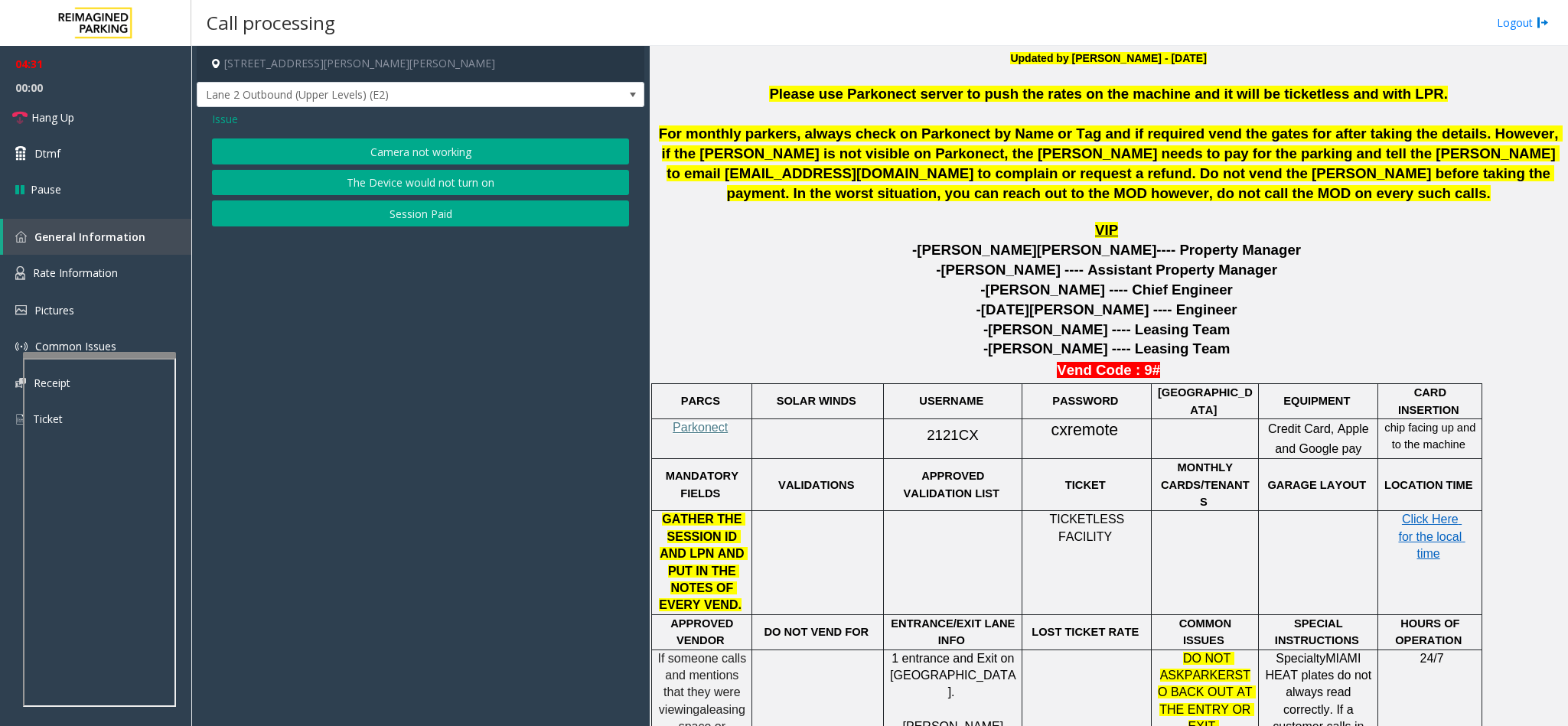
click at [392, 149] on button "Camera not working" at bounding box center [420, 151] width 417 height 26
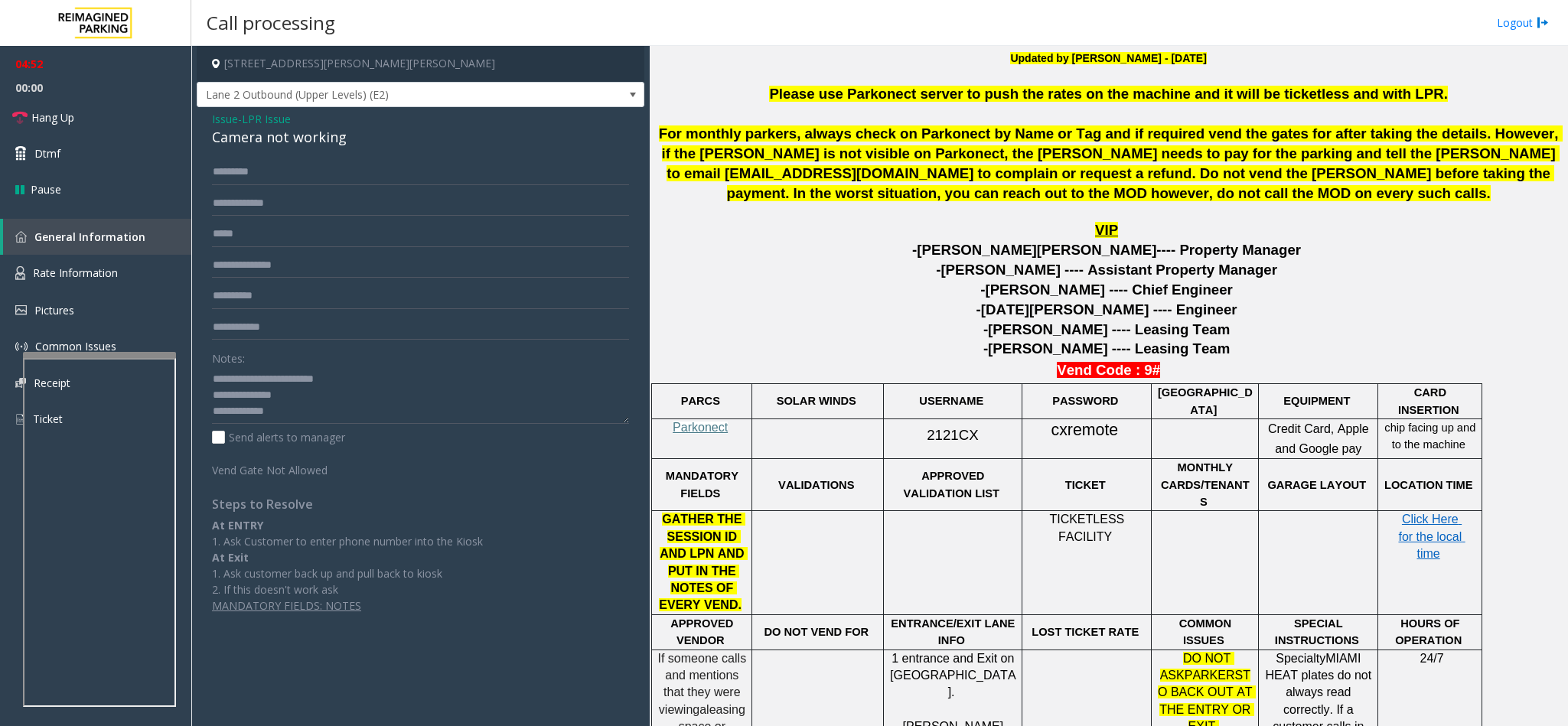
click at [220, 113] on span "Issue" at bounding box center [225, 119] width 26 height 16
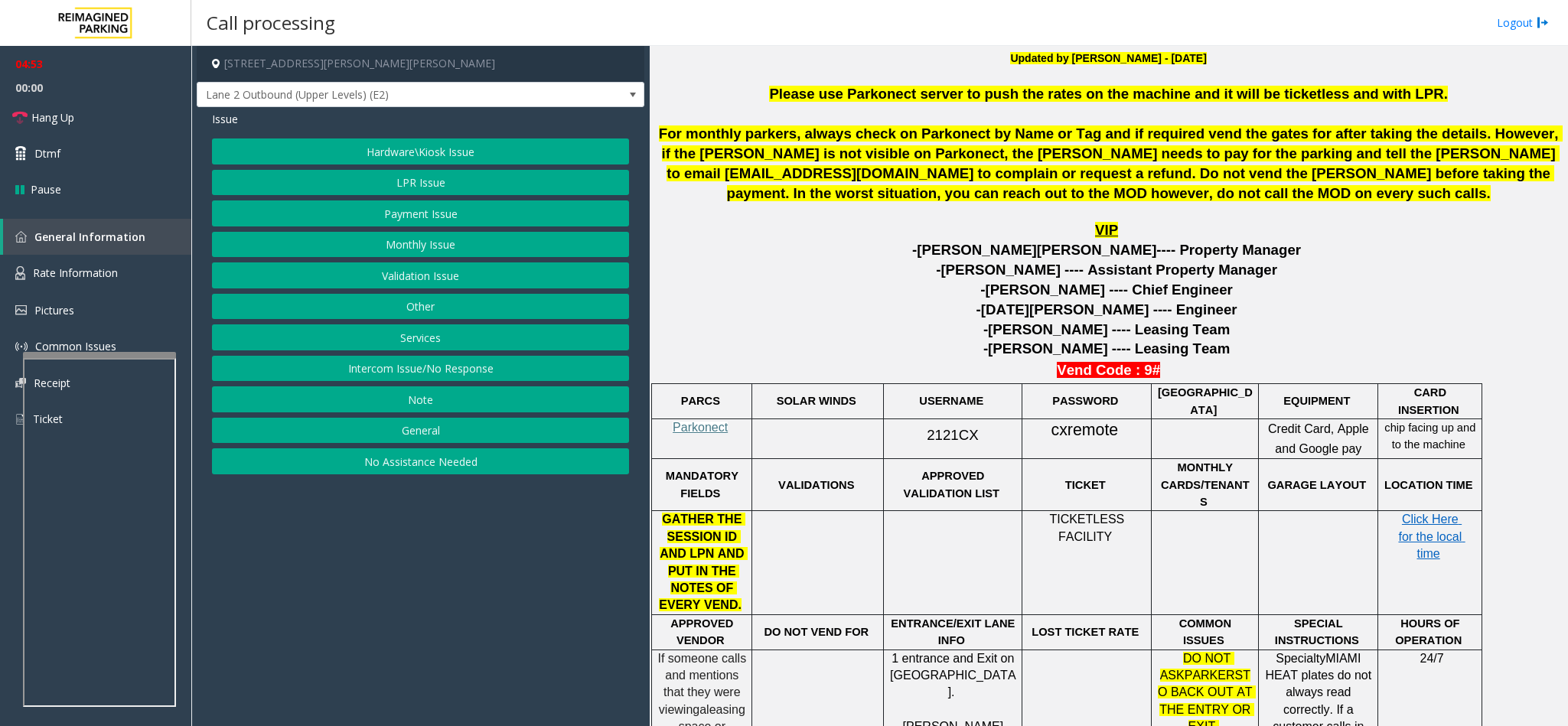
click at [420, 285] on button "Validation Issue" at bounding box center [420, 275] width 417 height 26
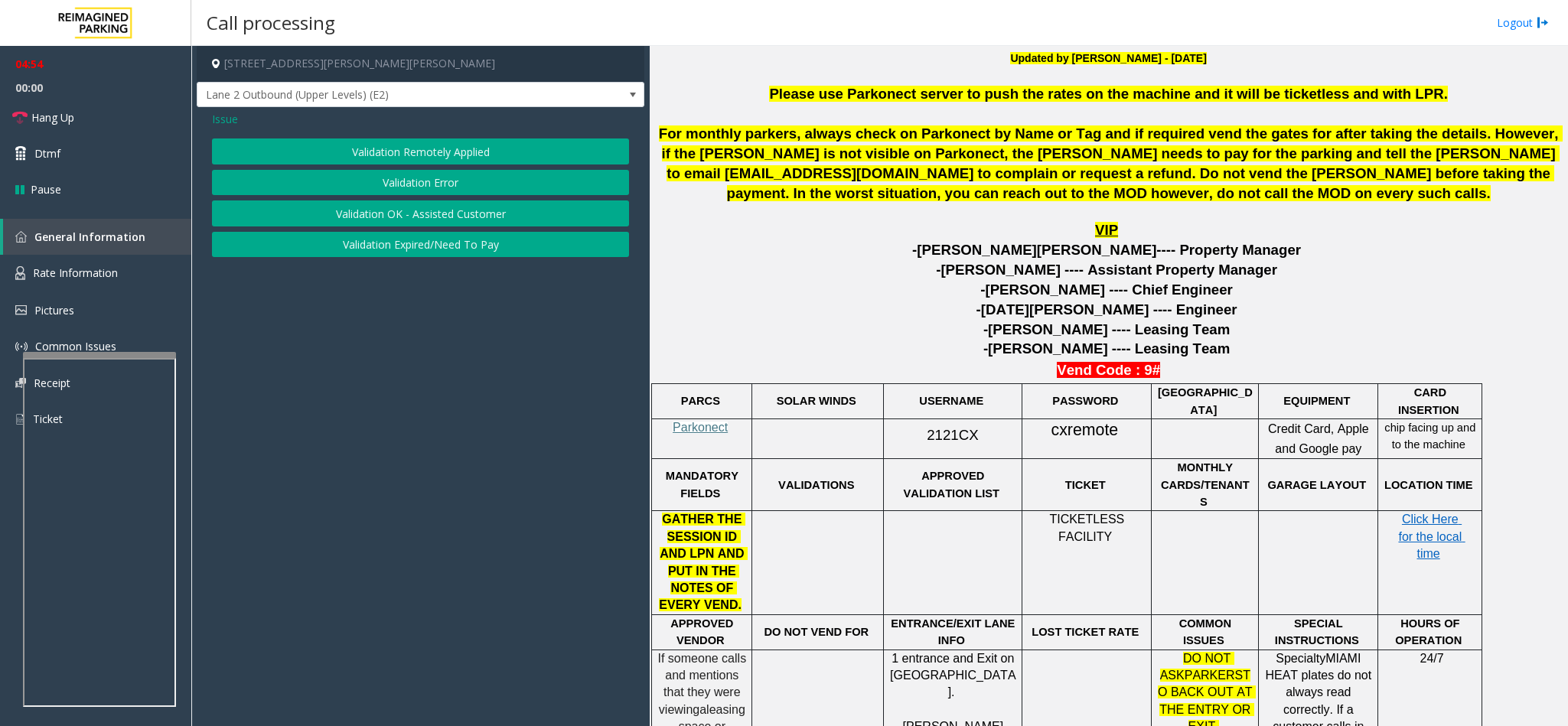
click at [428, 177] on button "Validation Error" at bounding box center [420, 183] width 417 height 26
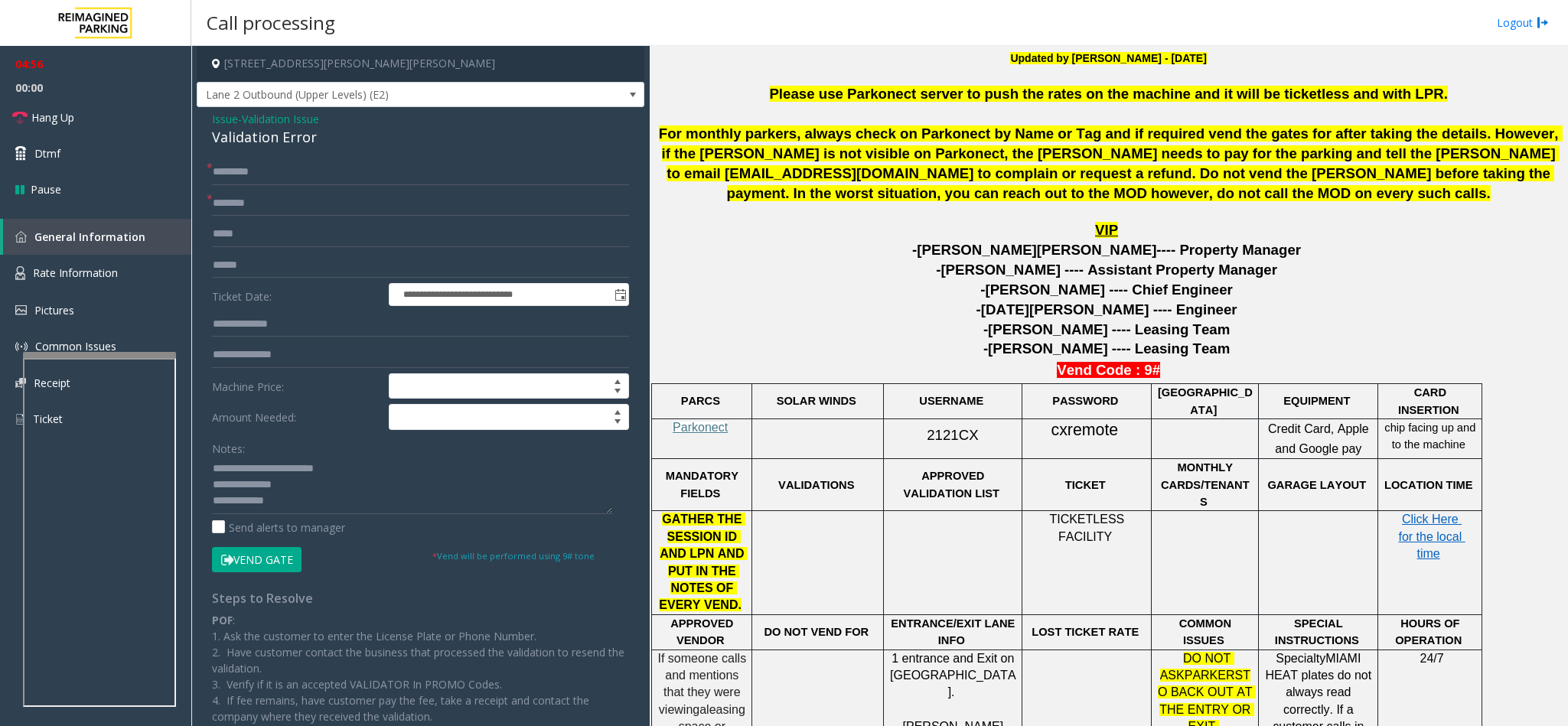
click at [262, 556] on button "Vend Gate" at bounding box center [257, 560] width 90 height 26
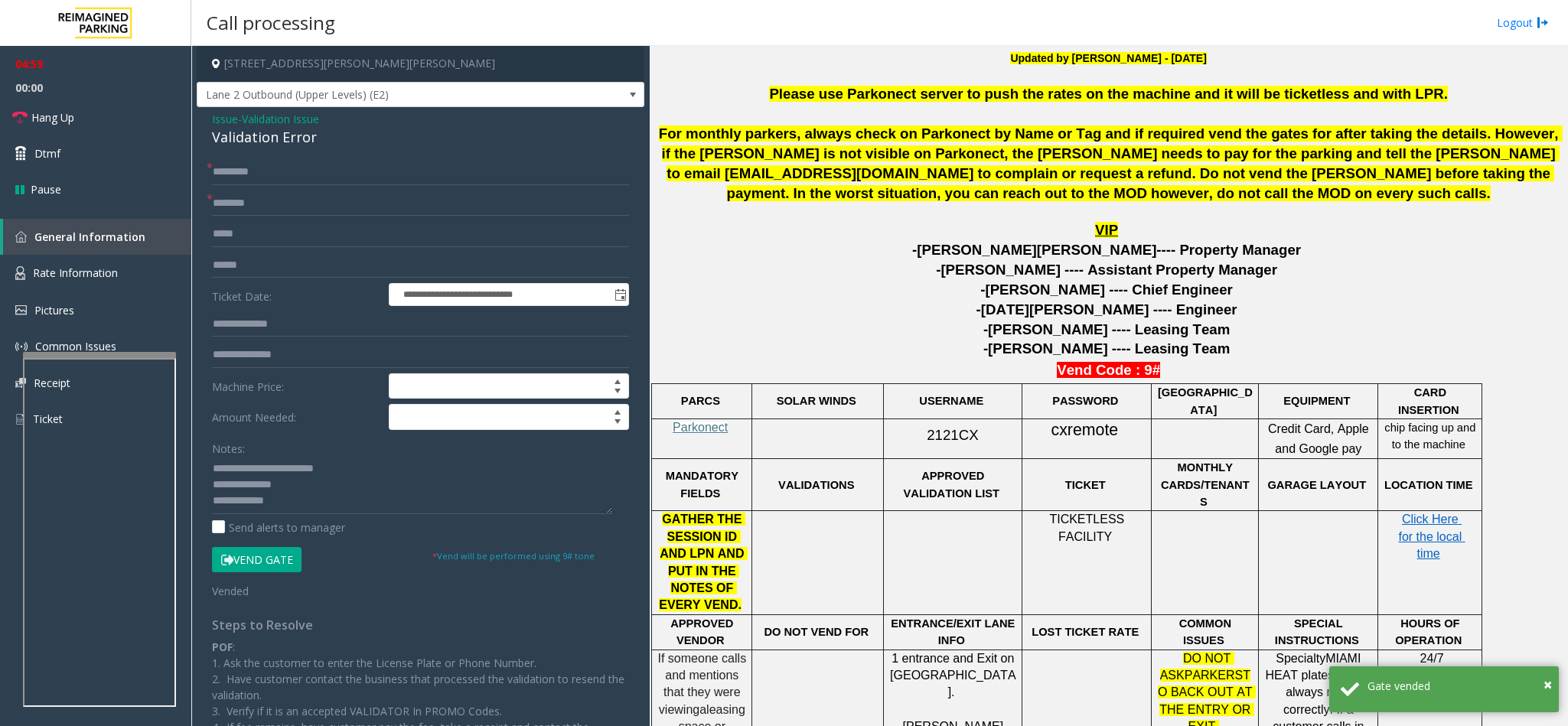
click at [214, 115] on span "Issue" at bounding box center [225, 119] width 26 height 16
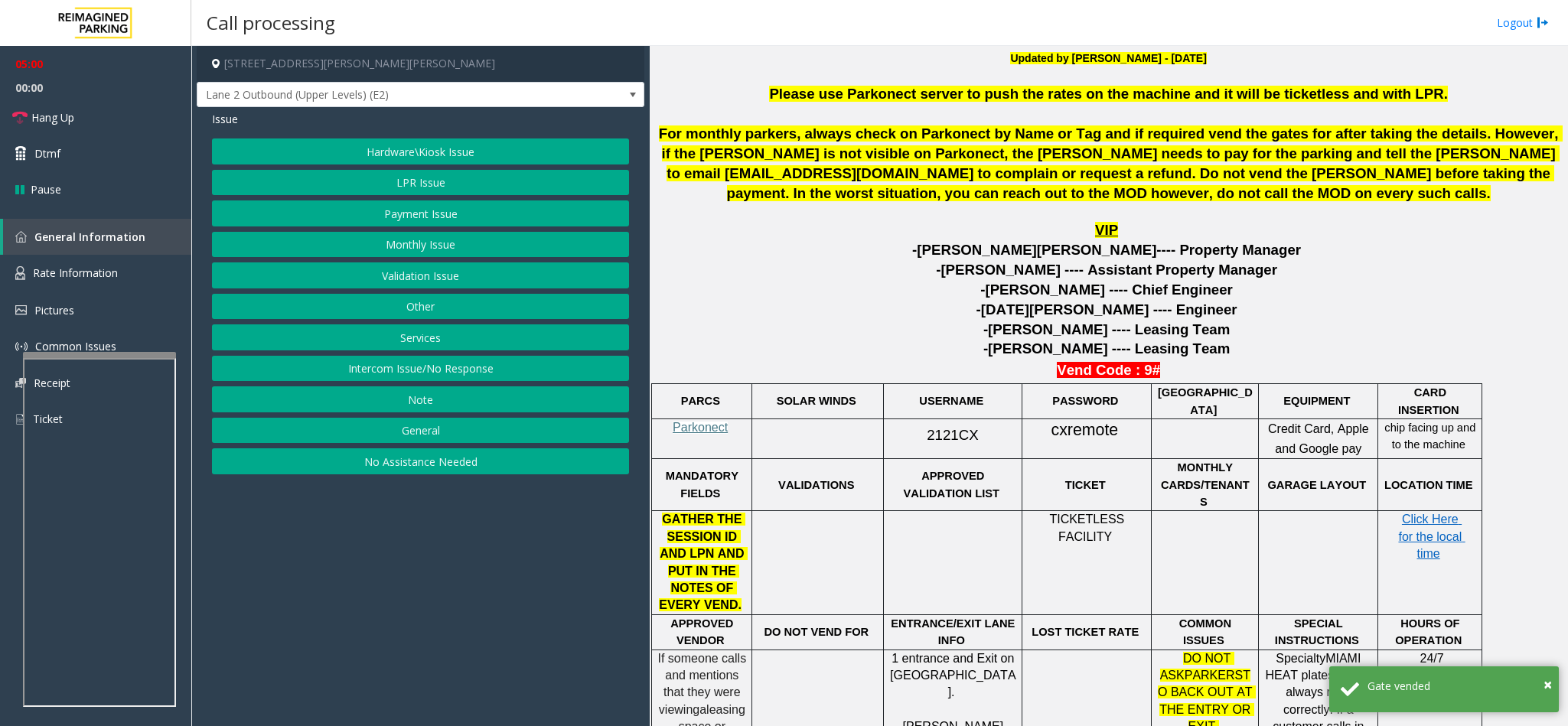
click at [494, 181] on button "LPR Issue" at bounding box center [420, 183] width 417 height 26
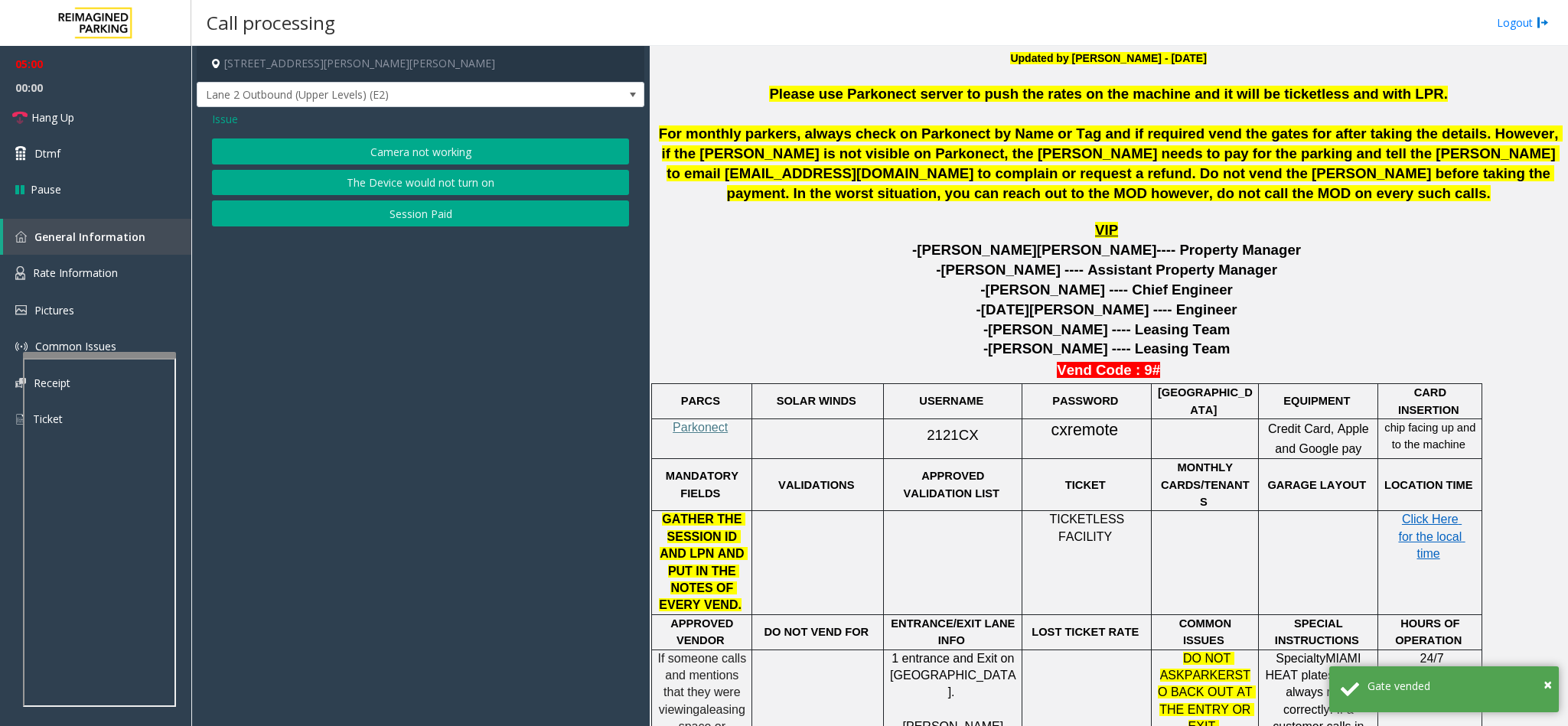
click at [476, 152] on button "Camera not working" at bounding box center [420, 151] width 417 height 26
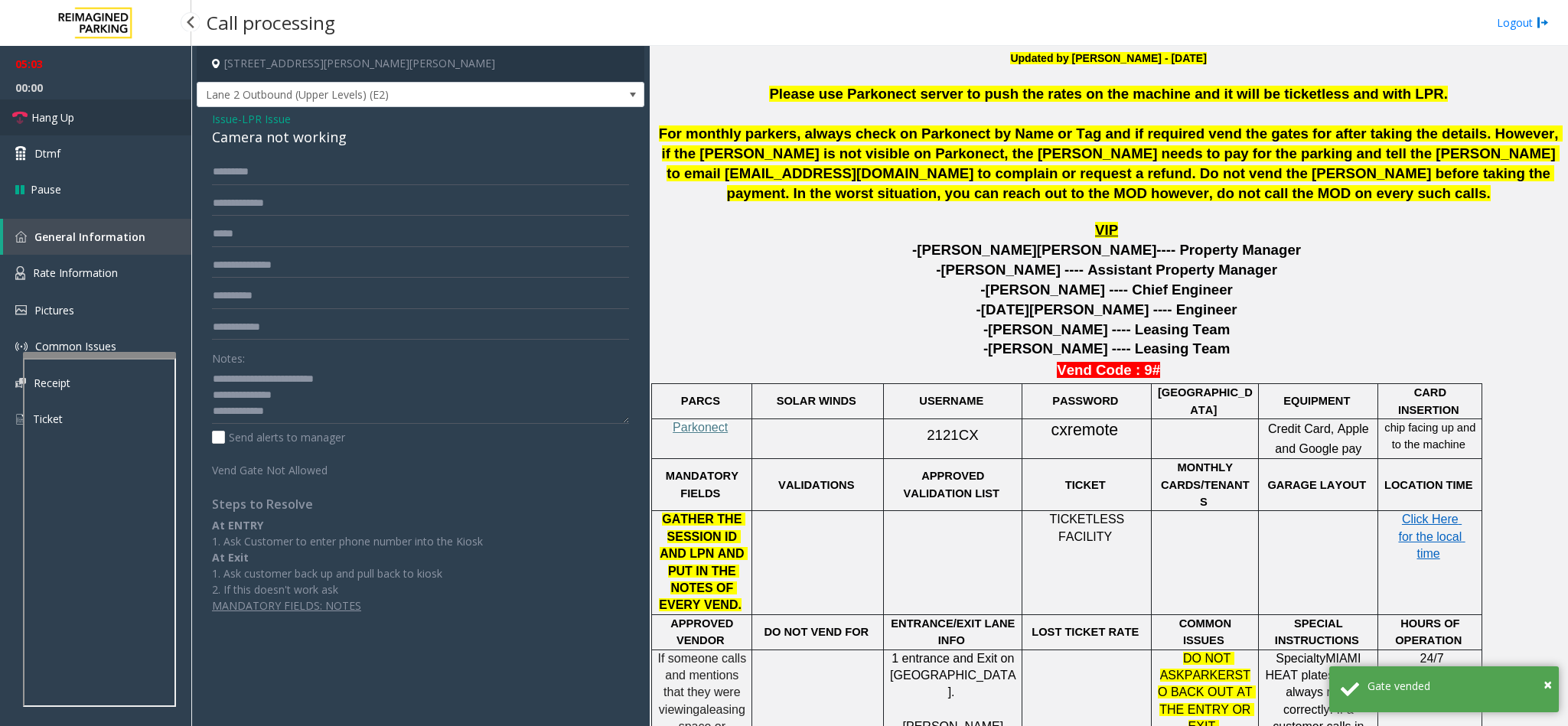
click at [134, 101] on link "Hang Up" at bounding box center [95, 117] width 191 height 36
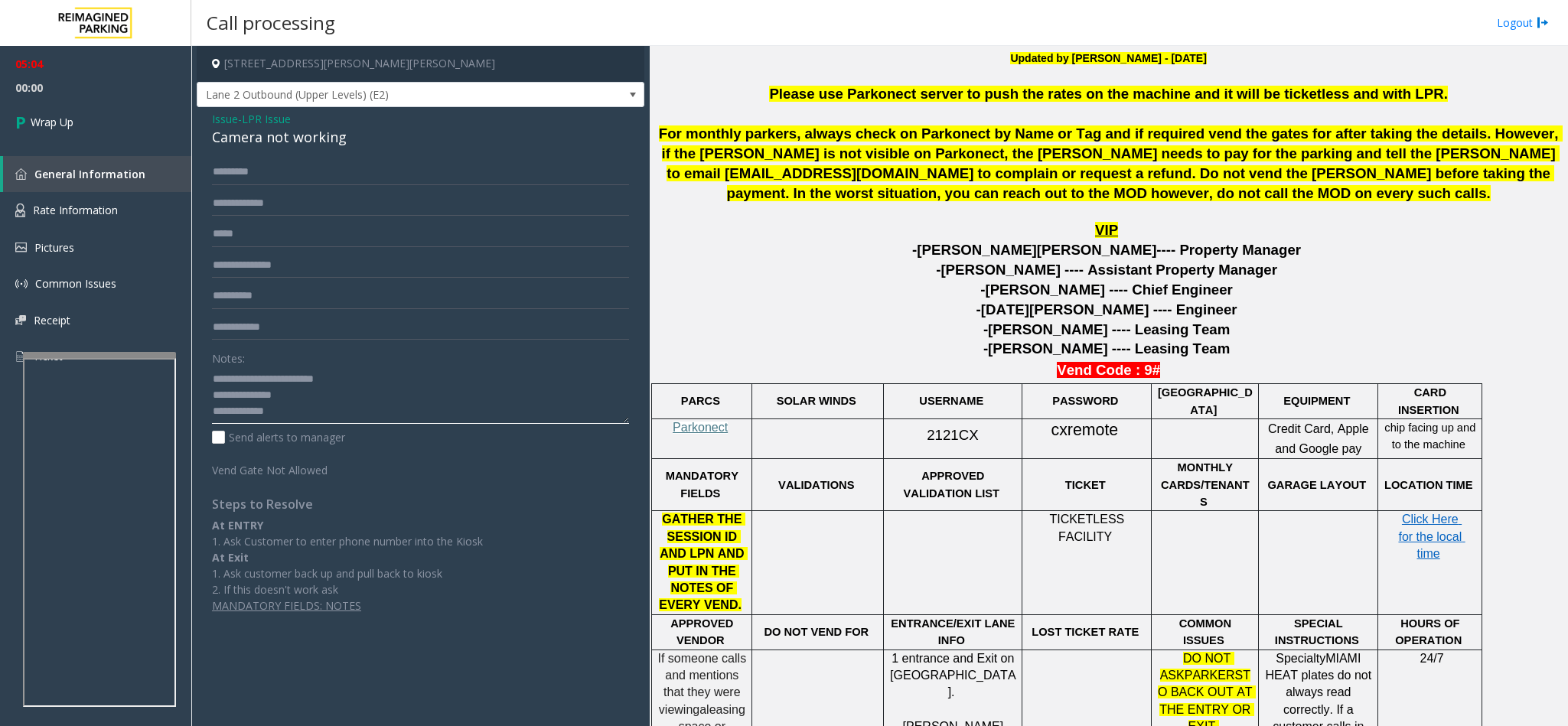
click at [291, 408] on textarea at bounding box center [420, 395] width 417 height 58
click at [296, 393] on textarea at bounding box center [420, 395] width 417 height 58
type textarea "**********"
click at [152, 112] on link "Wrap Up" at bounding box center [95, 122] width 191 height 45
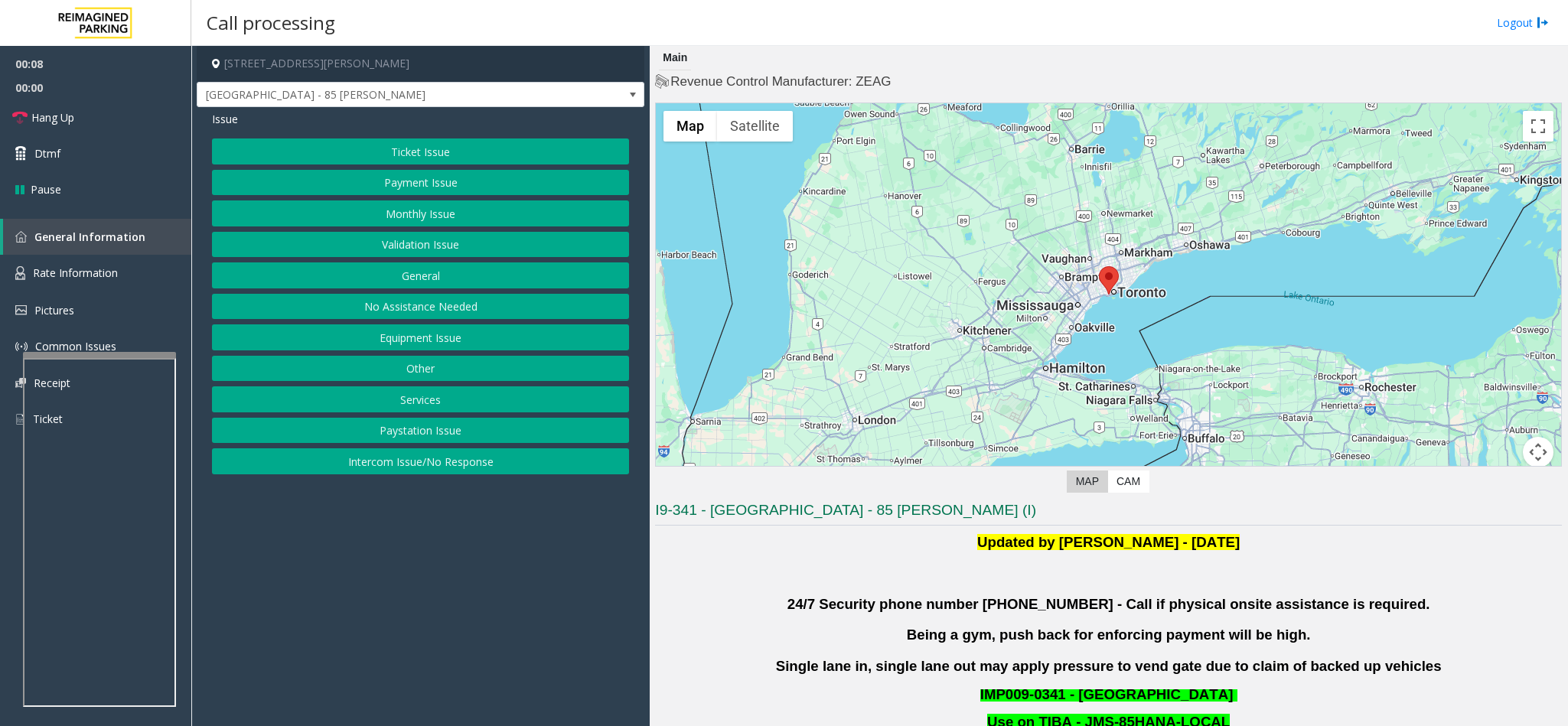
click at [501, 251] on button "Validation Issue" at bounding box center [420, 245] width 417 height 26
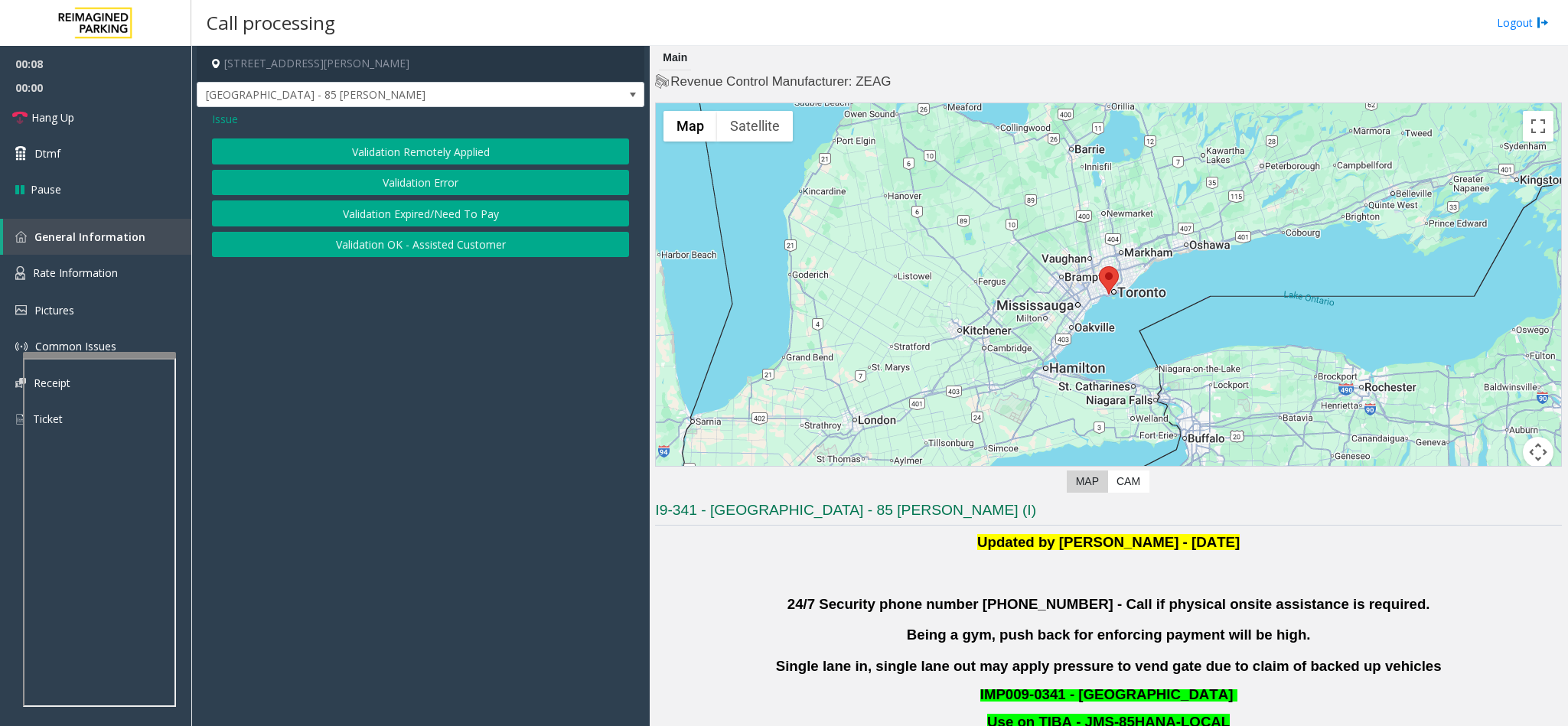
click at [425, 170] on div "Validation Remotely Applied Validation Error Validation Expired/Need To Pay Val…" at bounding box center [420, 198] width 417 height 118
click at [407, 186] on button "Validation Error" at bounding box center [420, 183] width 417 height 26
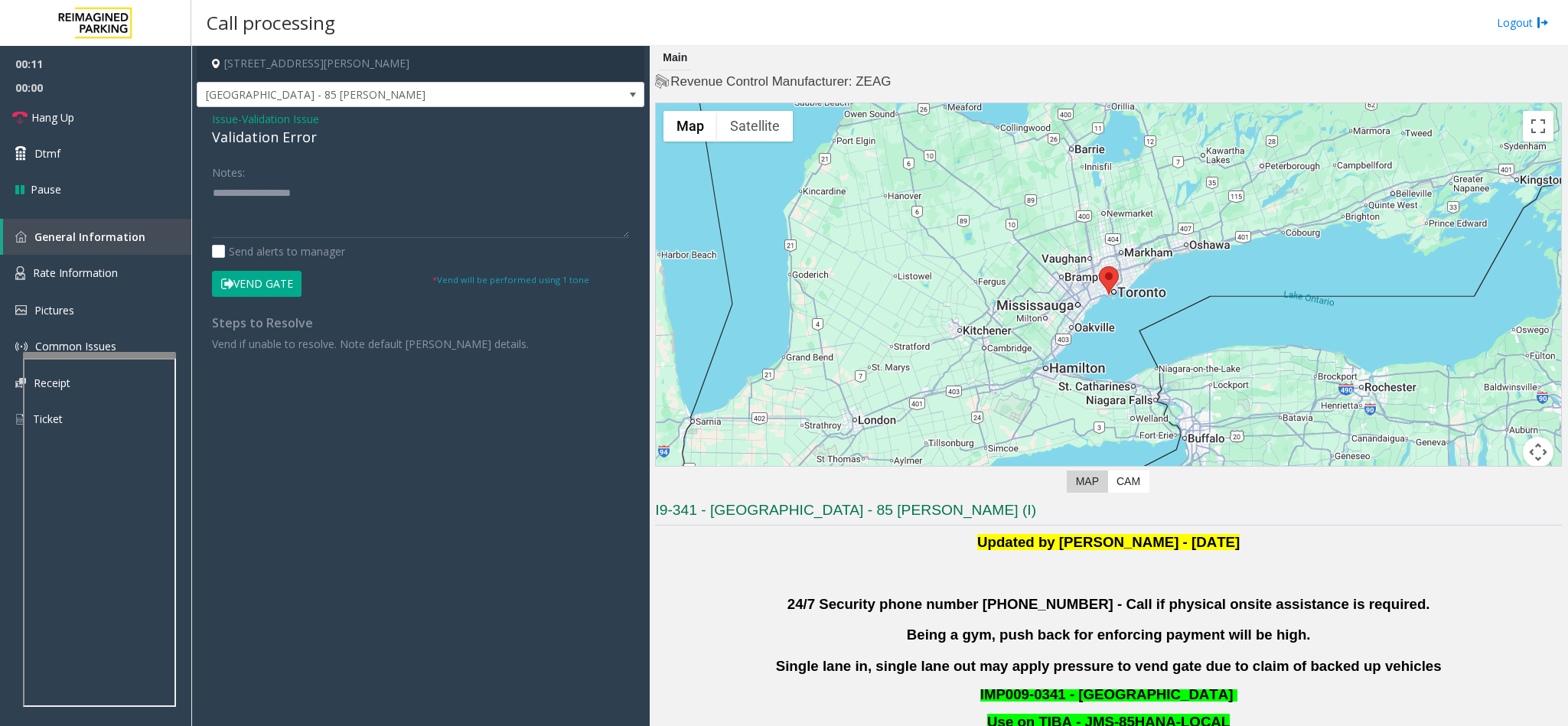
click at [268, 146] on div "Validation Error" at bounding box center [420, 138] width 417 height 21
click at [310, 196] on textarea at bounding box center [420, 209] width 417 height 58
click at [271, 212] on textarea at bounding box center [420, 209] width 417 height 58
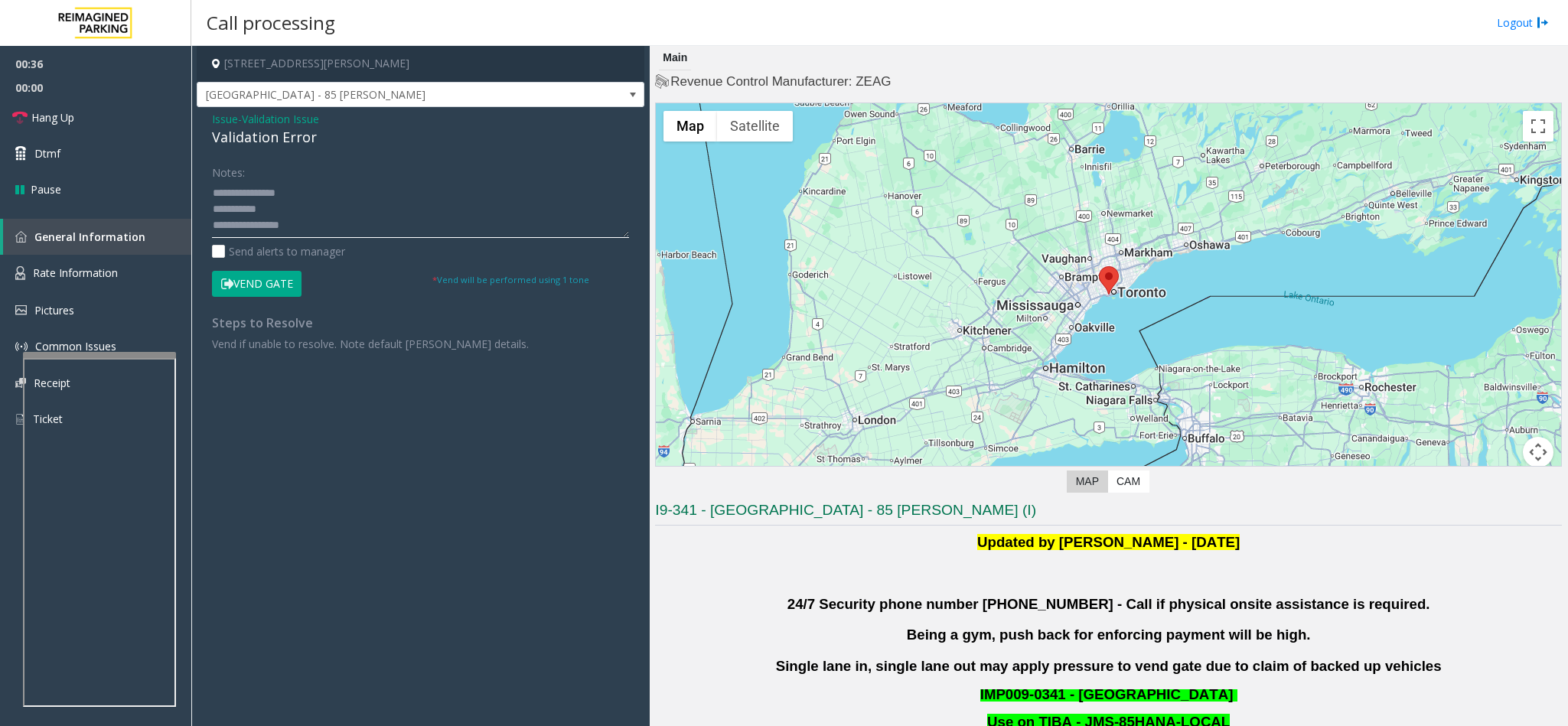
click at [321, 227] on textarea at bounding box center [420, 209] width 417 height 58
click at [322, 227] on textarea at bounding box center [420, 209] width 417 height 58
click at [258, 223] on textarea at bounding box center [420, 209] width 417 height 58
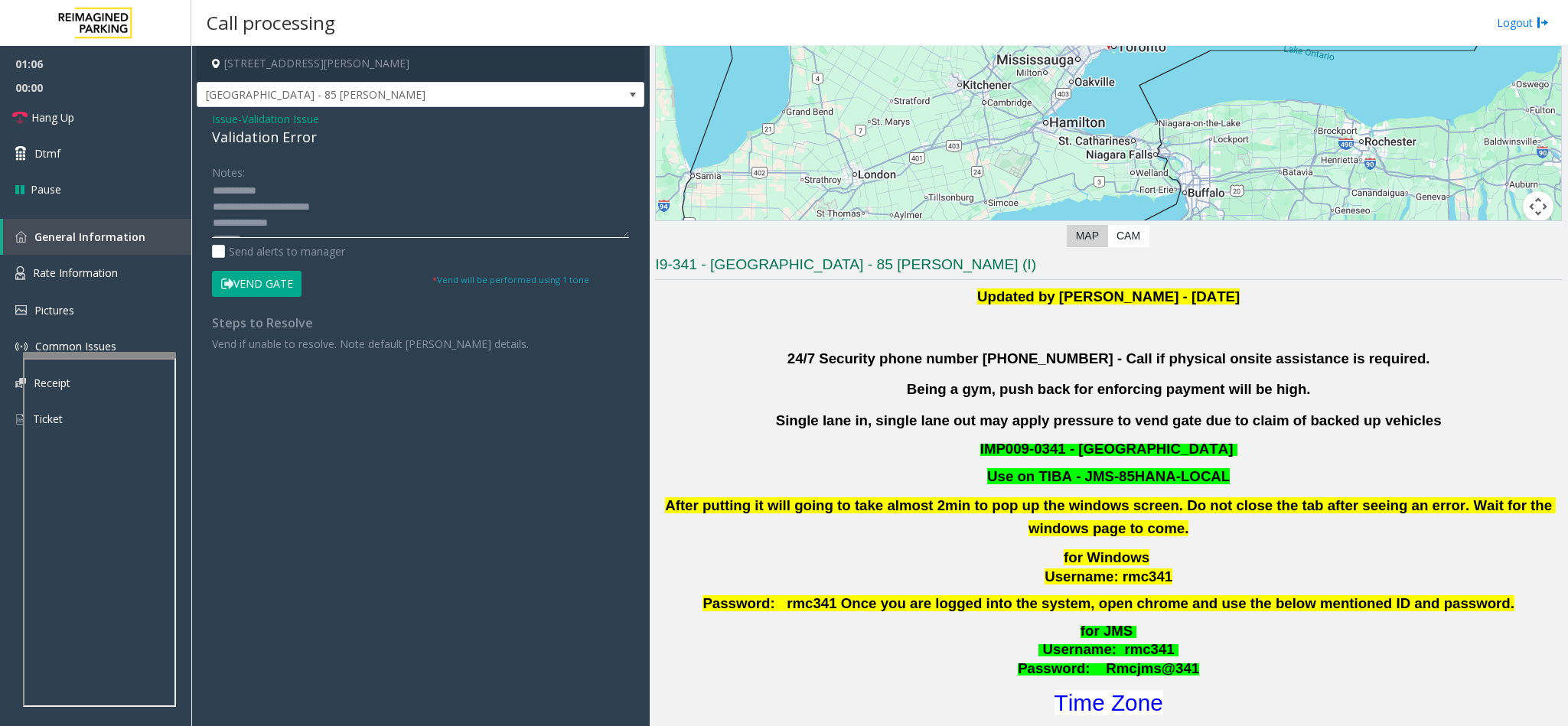
scroll to position [344, 0]
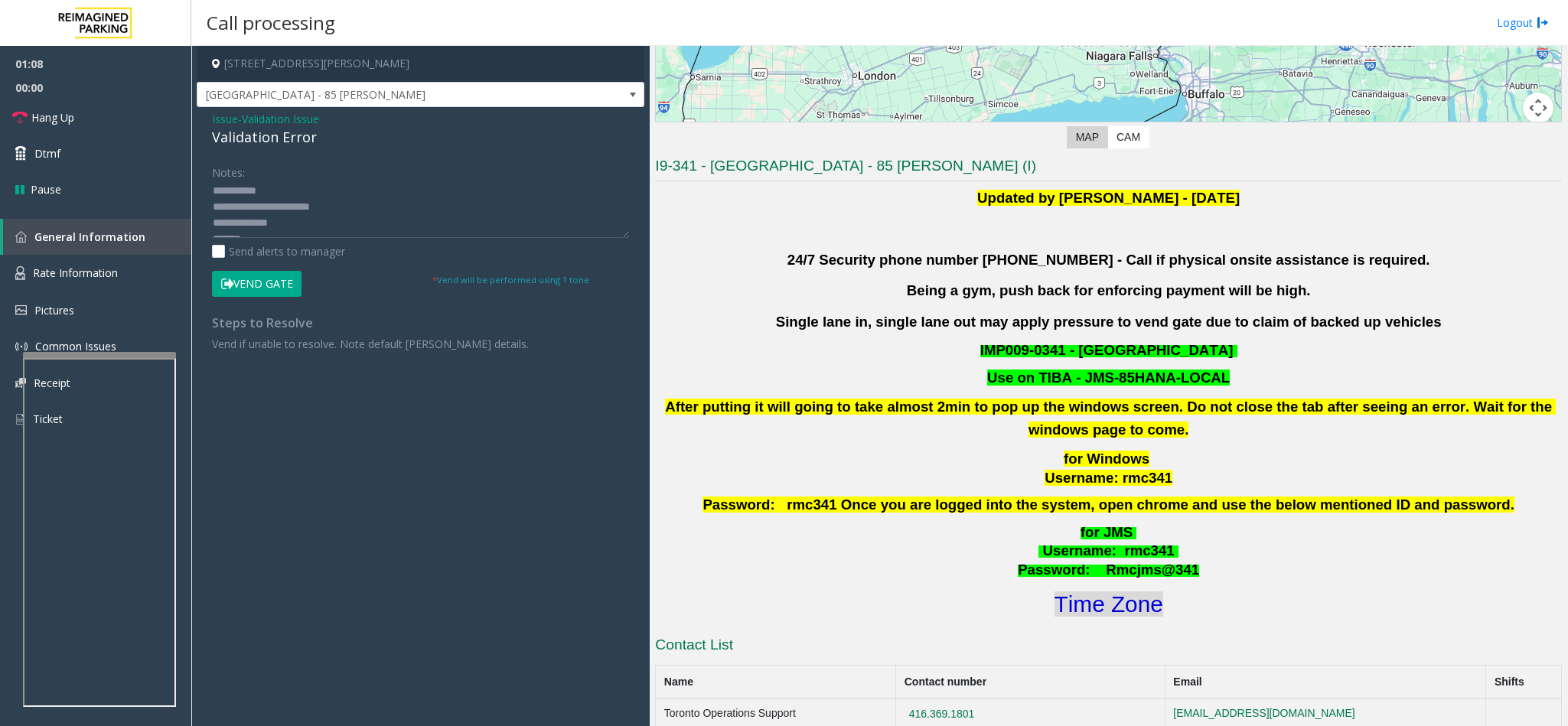
click at [1127, 597] on font "Time Zone" at bounding box center [1109, 604] width 109 height 26
click at [253, 193] on textarea at bounding box center [420, 209] width 417 height 58
click at [275, 278] on button "Vend Gate" at bounding box center [257, 283] width 90 height 26
click at [273, 210] on textarea at bounding box center [420, 209] width 417 height 58
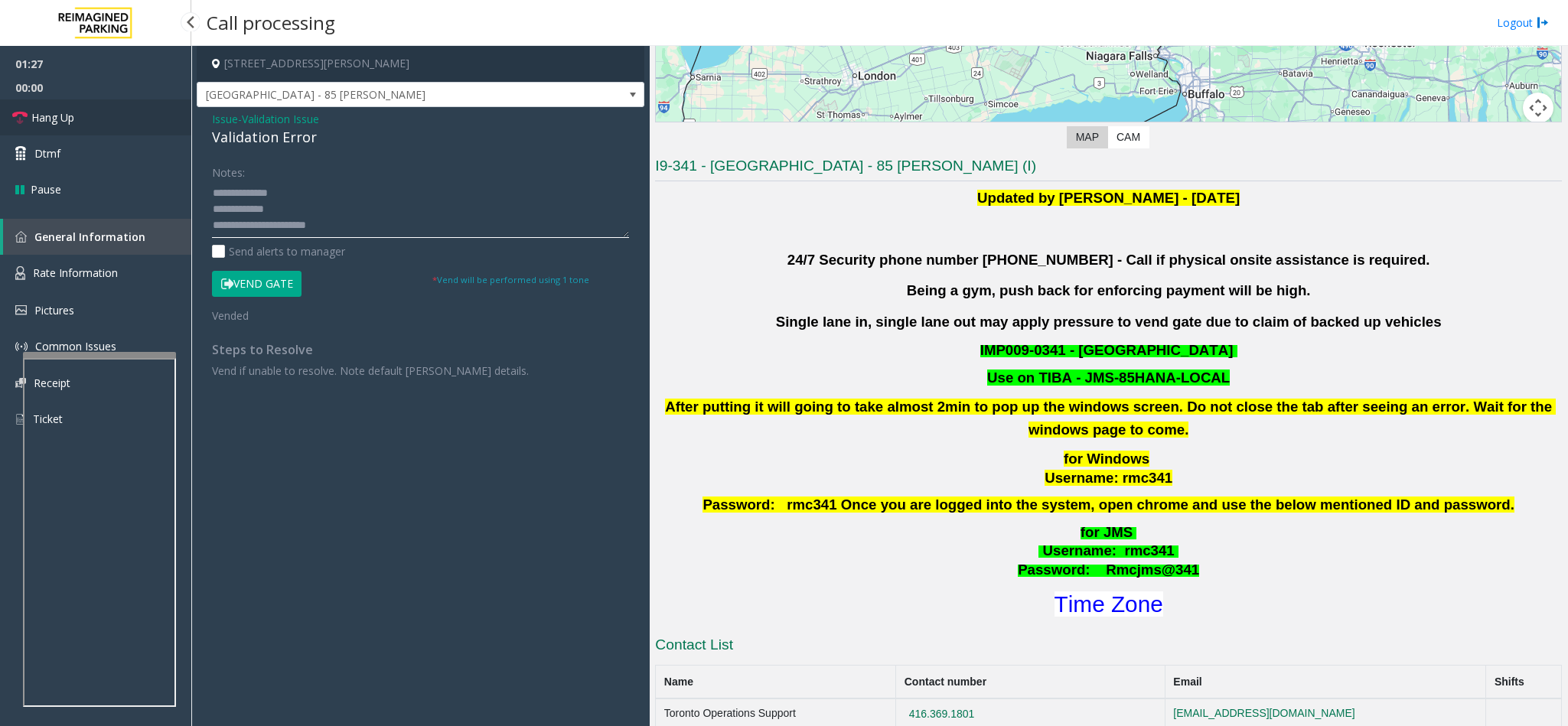
type textarea "**********"
click at [83, 118] on link "Hang Up" at bounding box center [95, 117] width 191 height 36
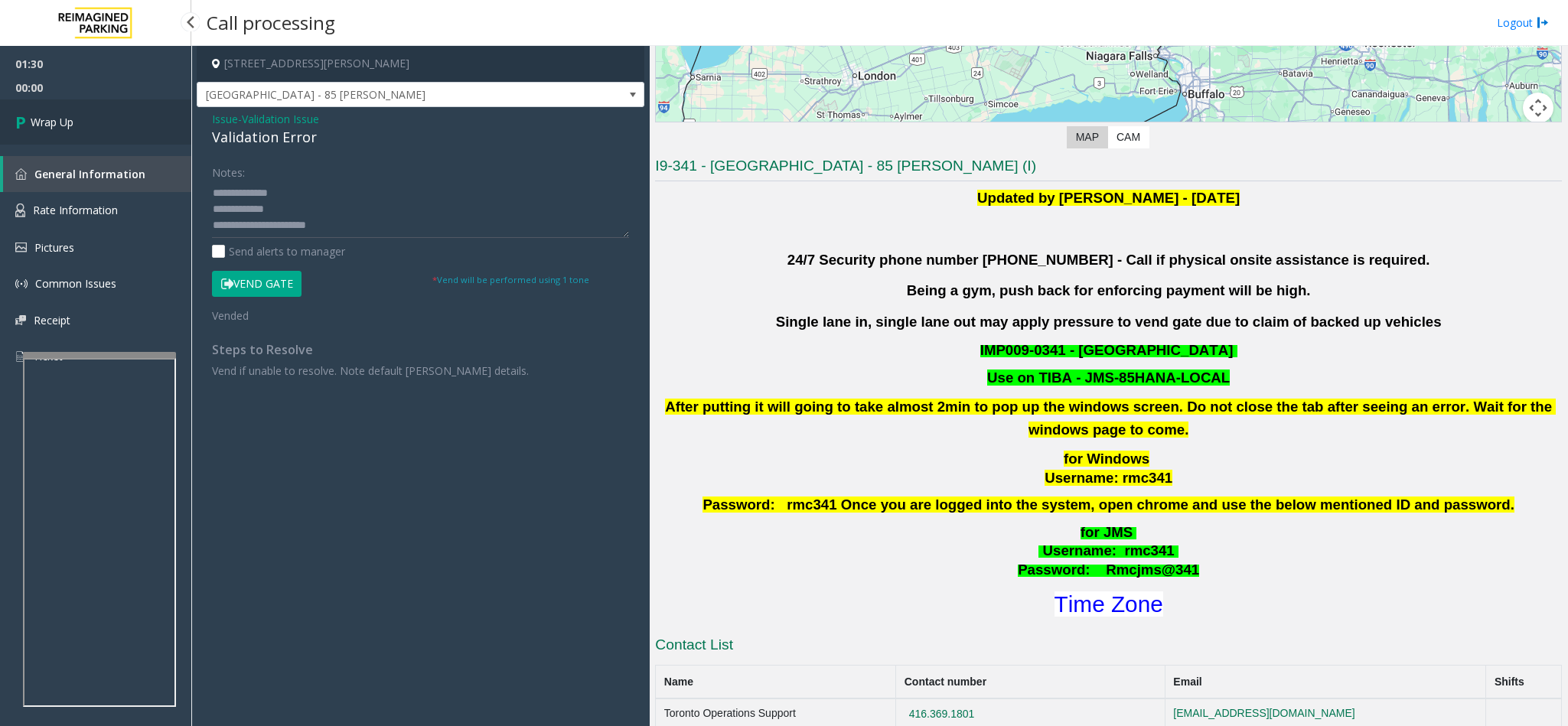
click at [83, 118] on link "Wrap Up" at bounding box center [95, 122] width 191 height 45
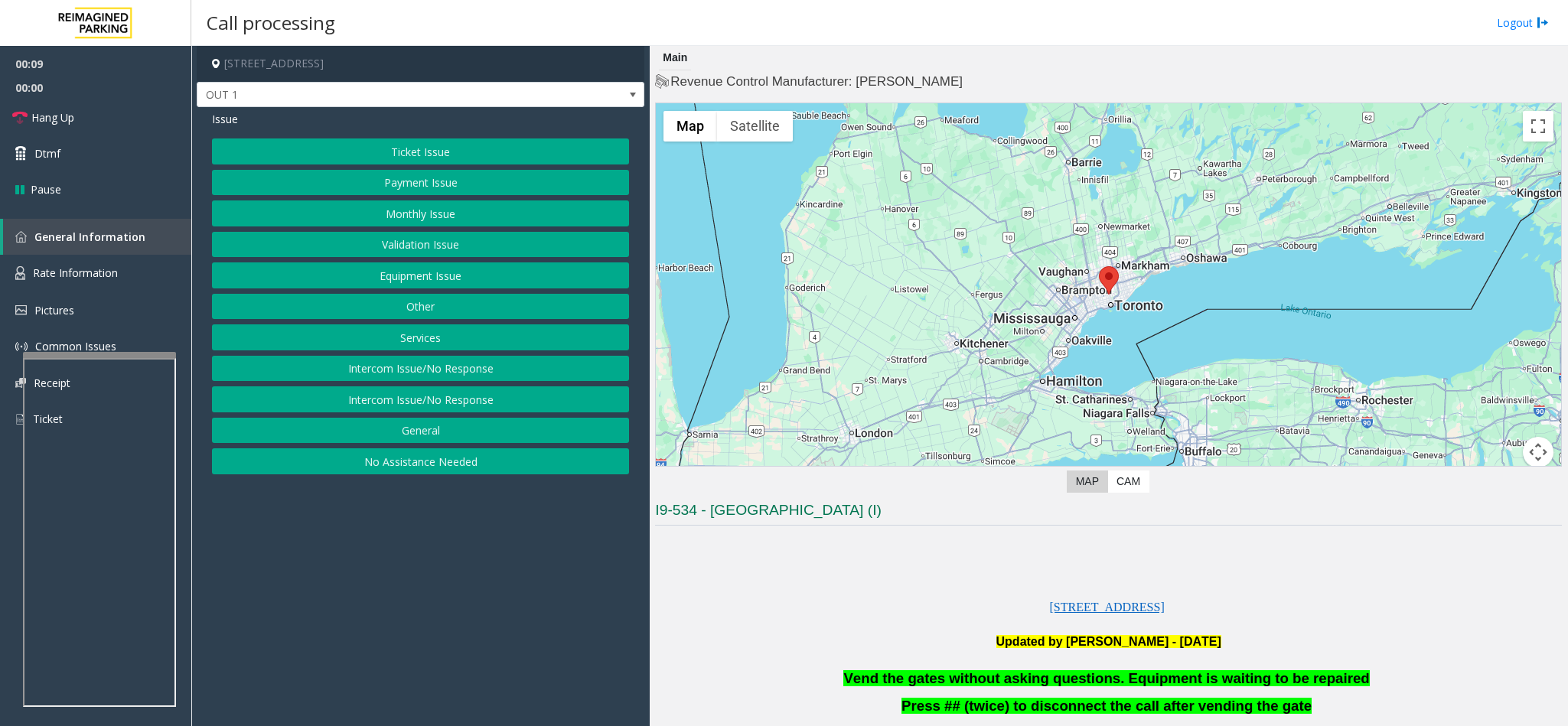
click at [404, 342] on button "Services" at bounding box center [420, 337] width 417 height 26
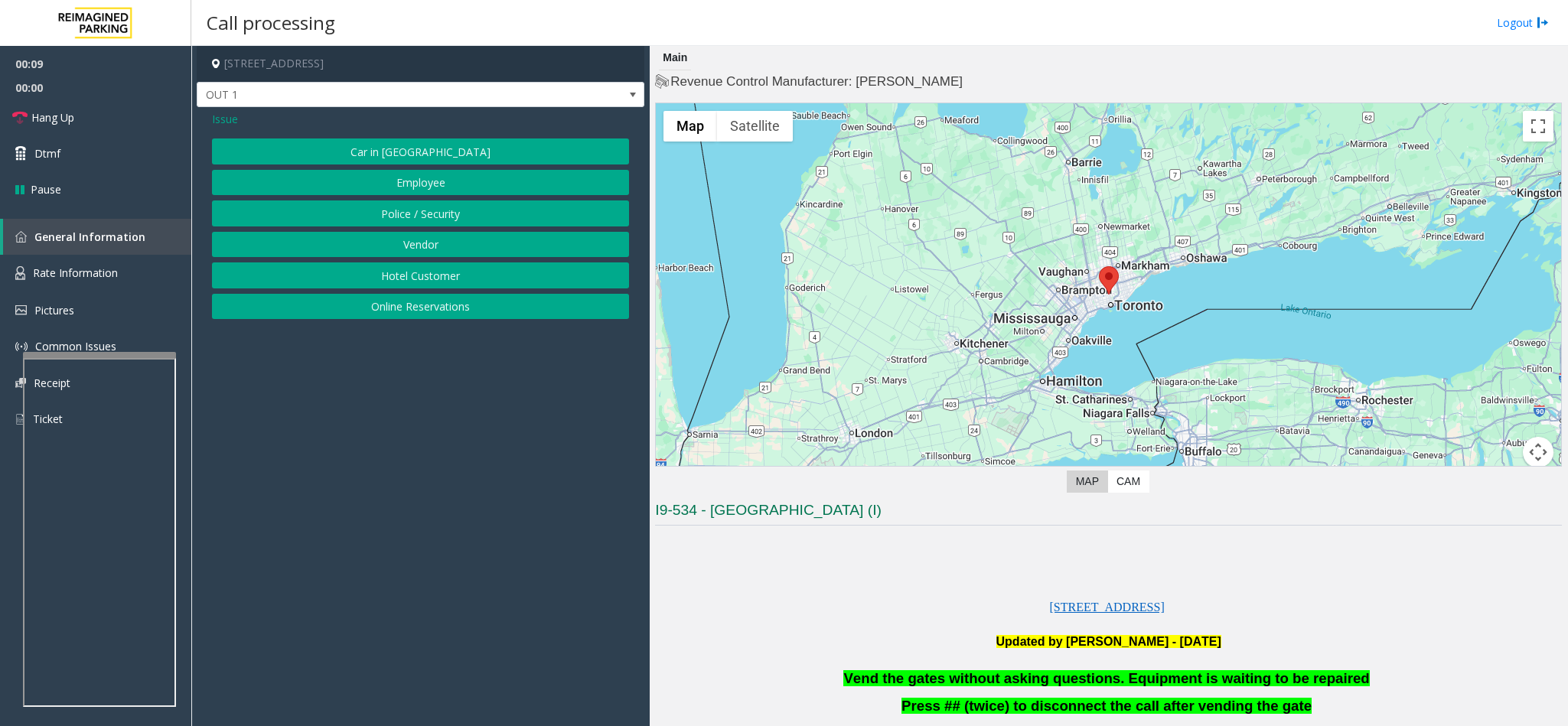
click at [386, 315] on button "Online Reservations" at bounding box center [420, 307] width 417 height 26
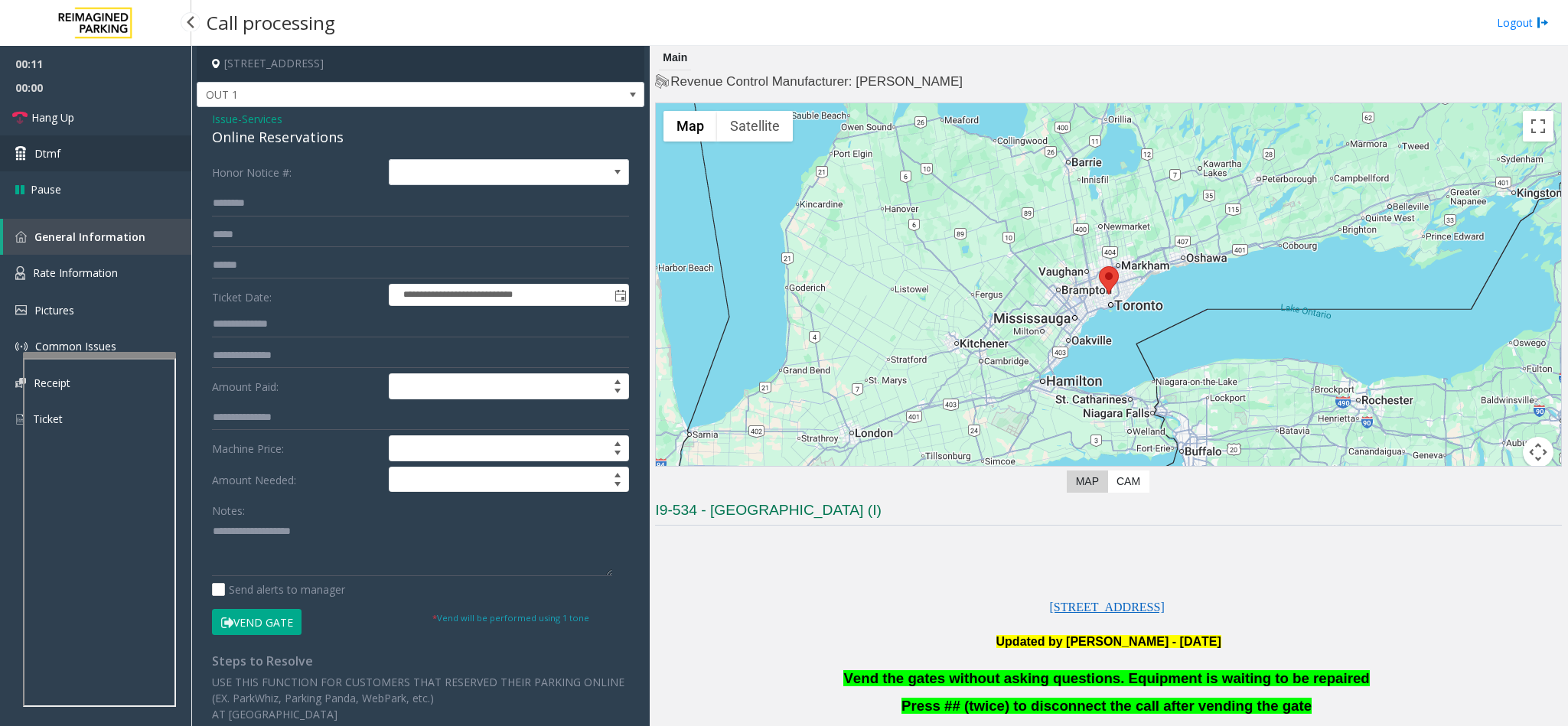
click at [55, 150] on span "Dtmf" at bounding box center [47, 154] width 26 height 16
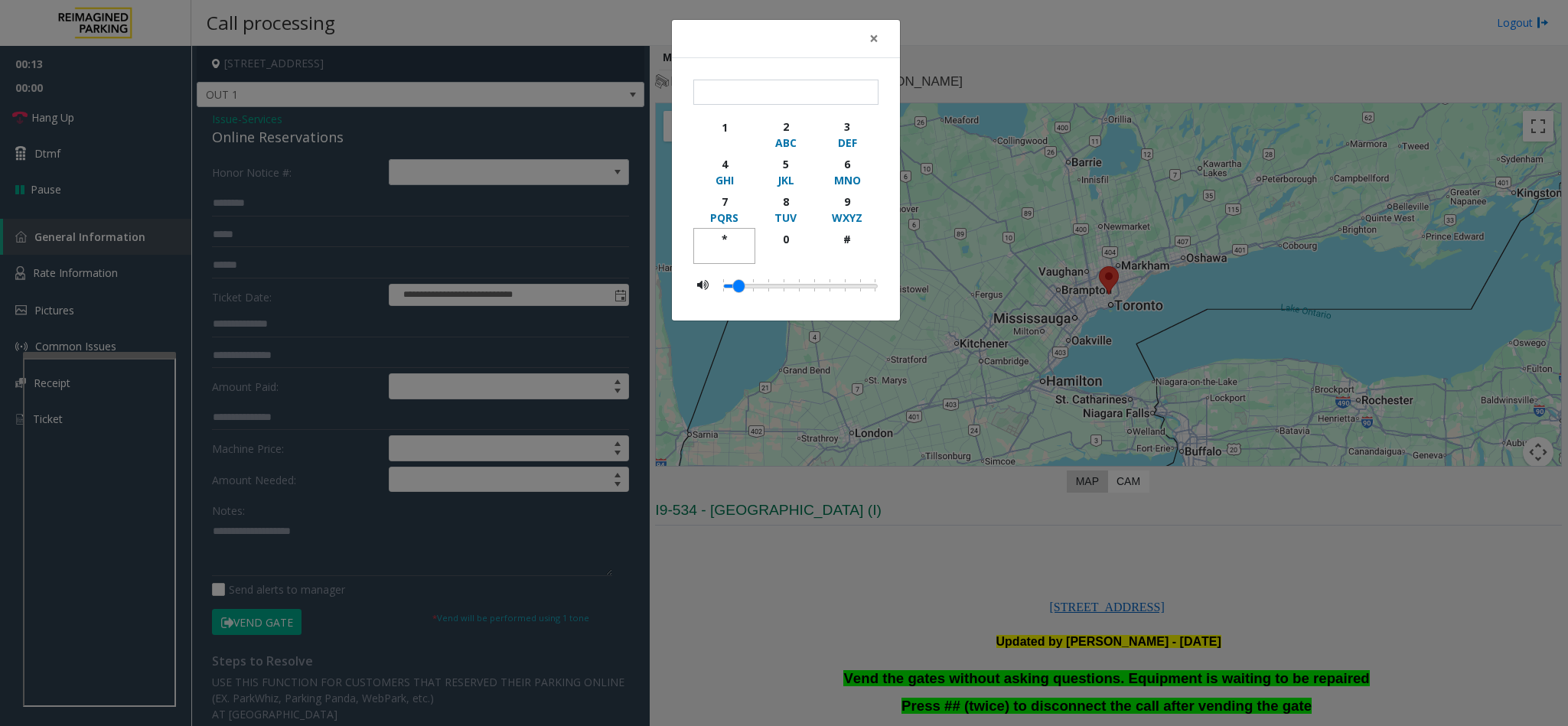
click at [737, 250] on div "button" at bounding box center [724, 254] width 42 height 14
click at [862, 204] on div "9" at bounding box center [847, 202] width 42 height 16
drag, startPoint x: 857, startPoint y: 255, endPoint x: 832, endPoint y: 263, distance: 26.2
click at [832, 261] on div "button" at bounding box center [847, 254] width 42 height 14
type input "***"
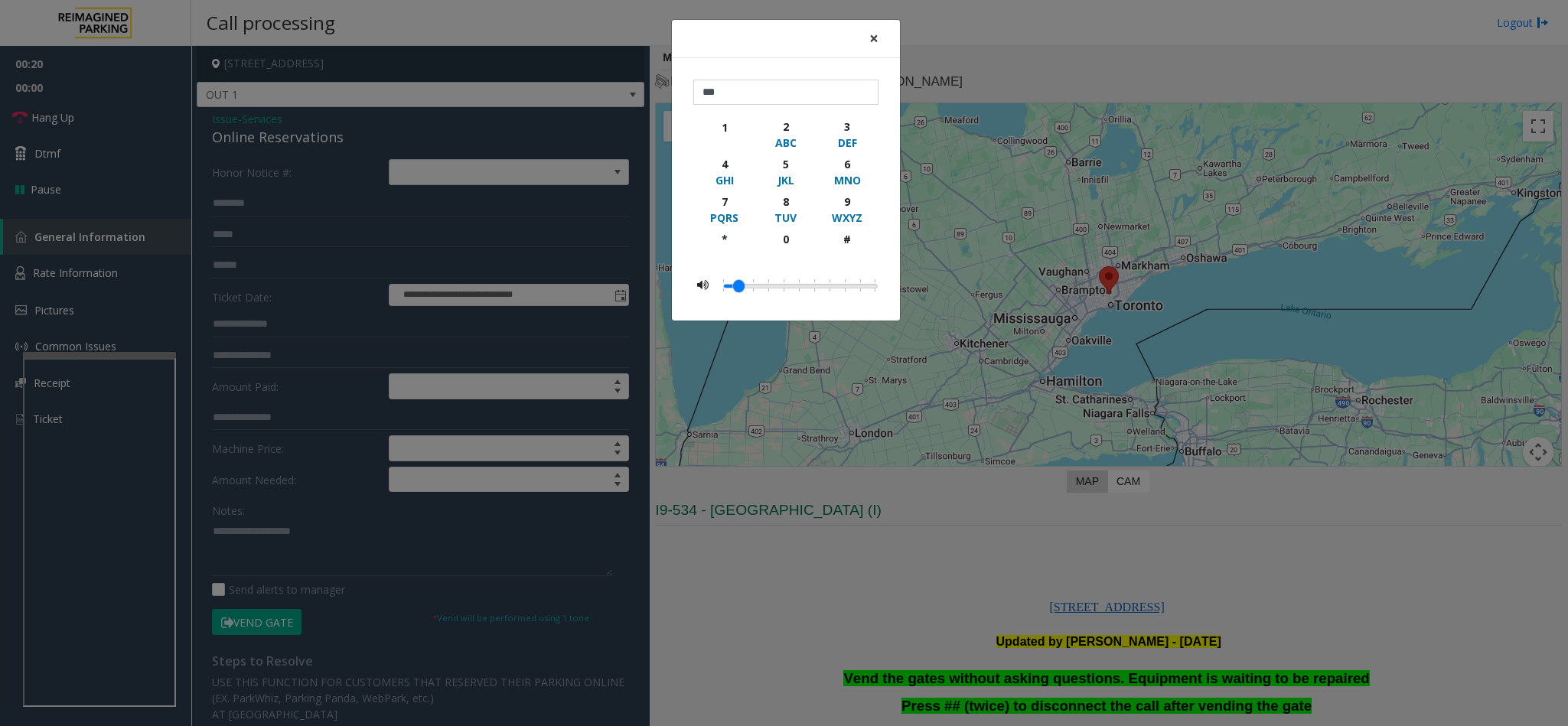
drag, startPoint x: 872, startPoint y: 38, endPoint x: 682, endPoint y: 48, distance: 190.3
click at [870, 38] on span "×" at bounding box center [873, 38] width 9 height 22
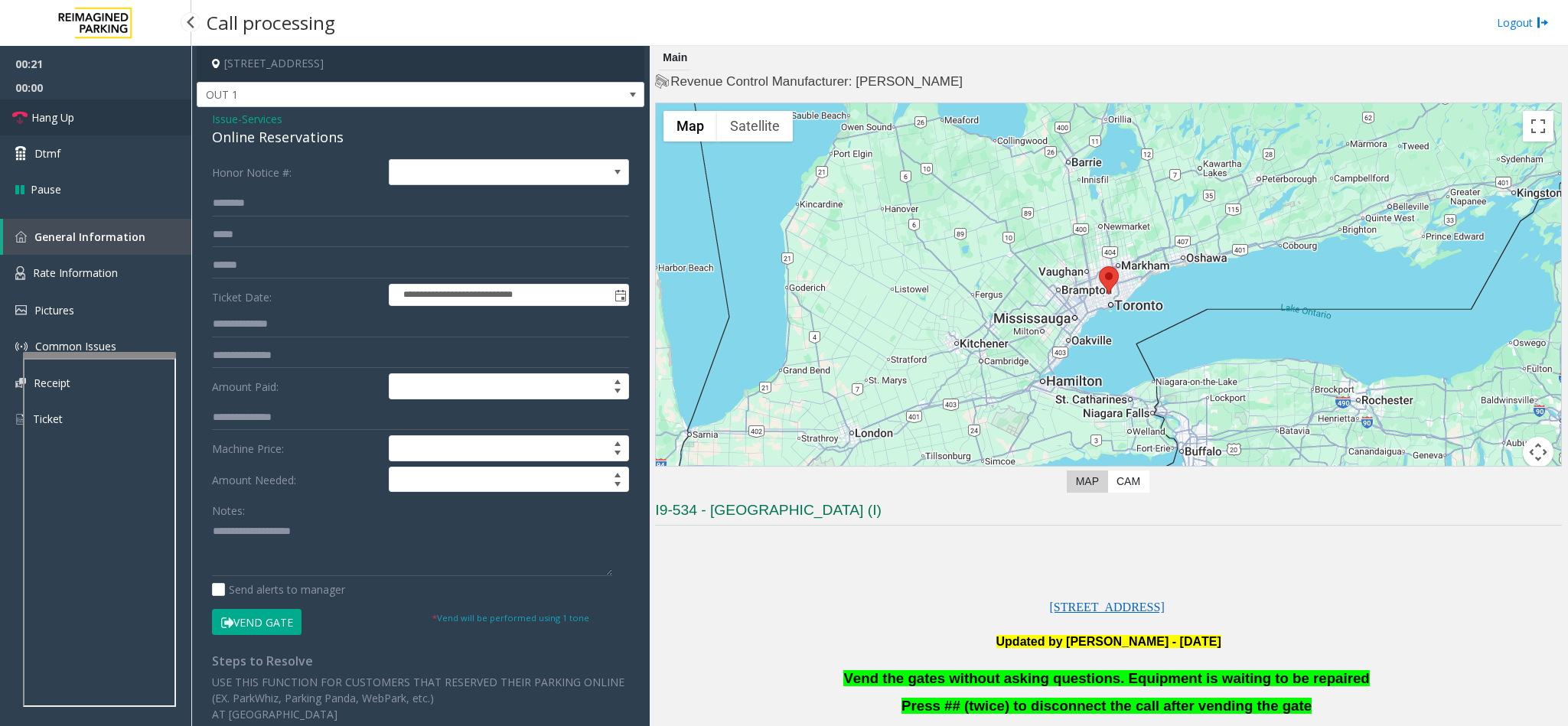
click at [62, 111] on span "Hang Up" at bounding box center [53, 118] width 43 height 16
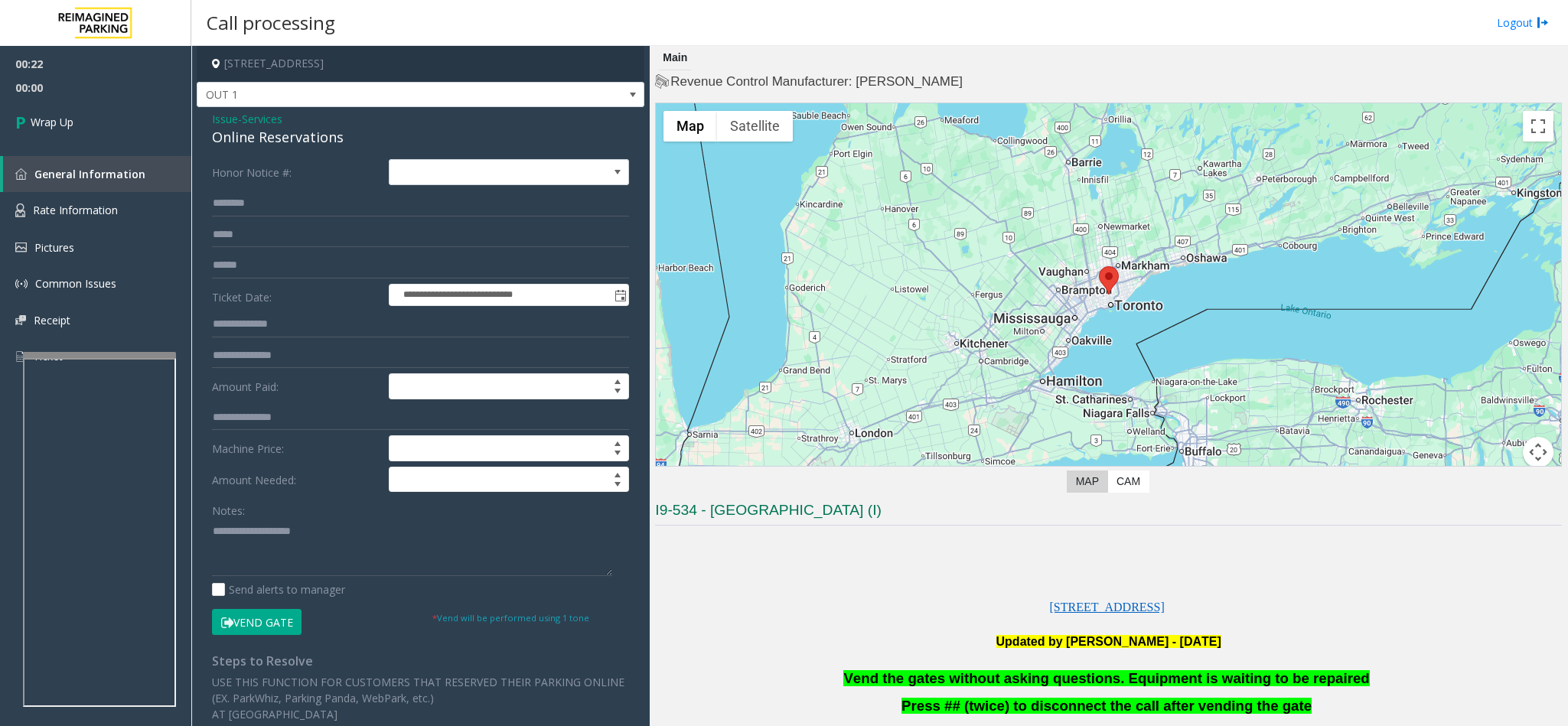
click at [985, 688] on p "Vend the gates without asking questions. Equipment is waiting to be repaired" at bounding box center [1108, 679] width 907 height 19
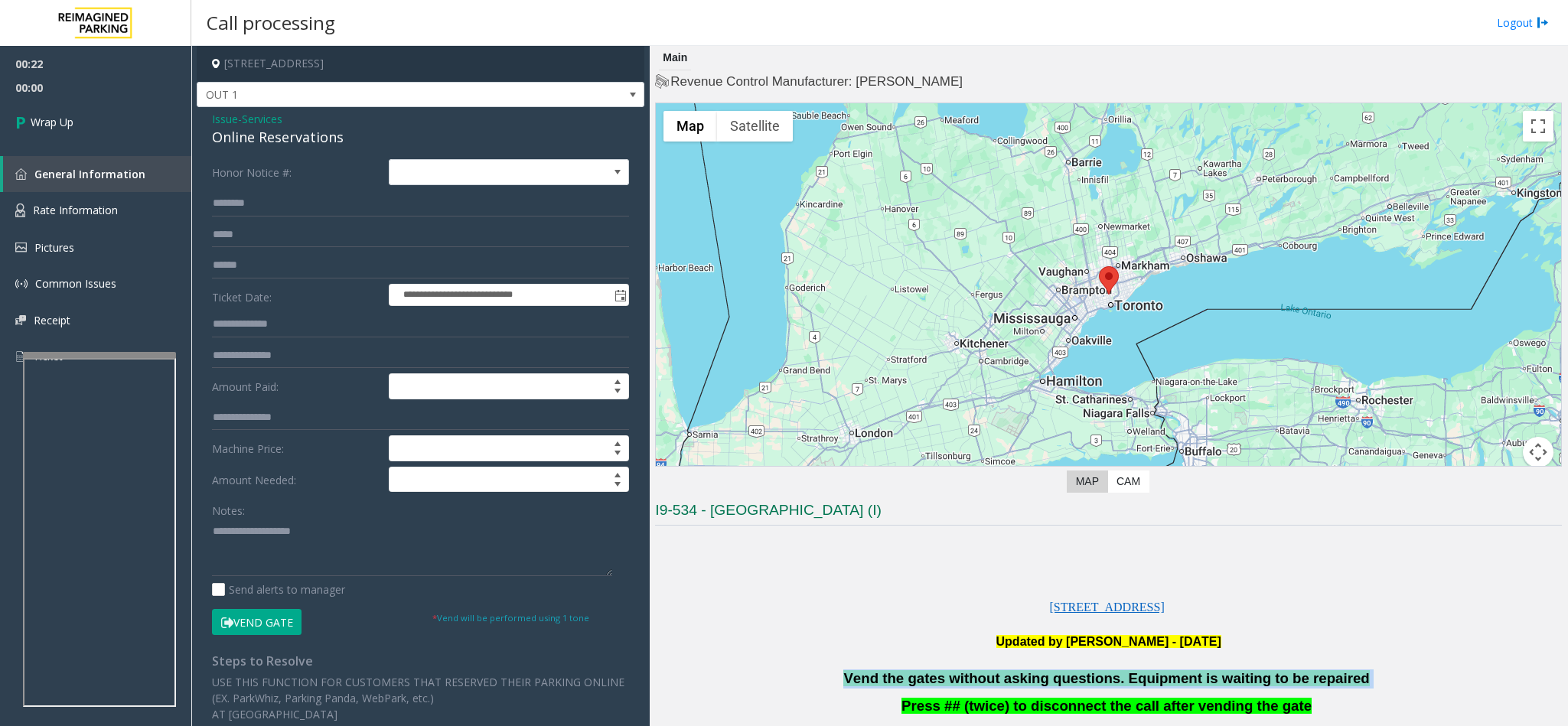
click at [985, 688] on p "Vend the gates without asking questions. Equipment is waiting to be repaired" at bounding box center [1108, 679] width 907 height 19
copy p "Vend the gates without asking questions. Equipment is waiting to be repaired"
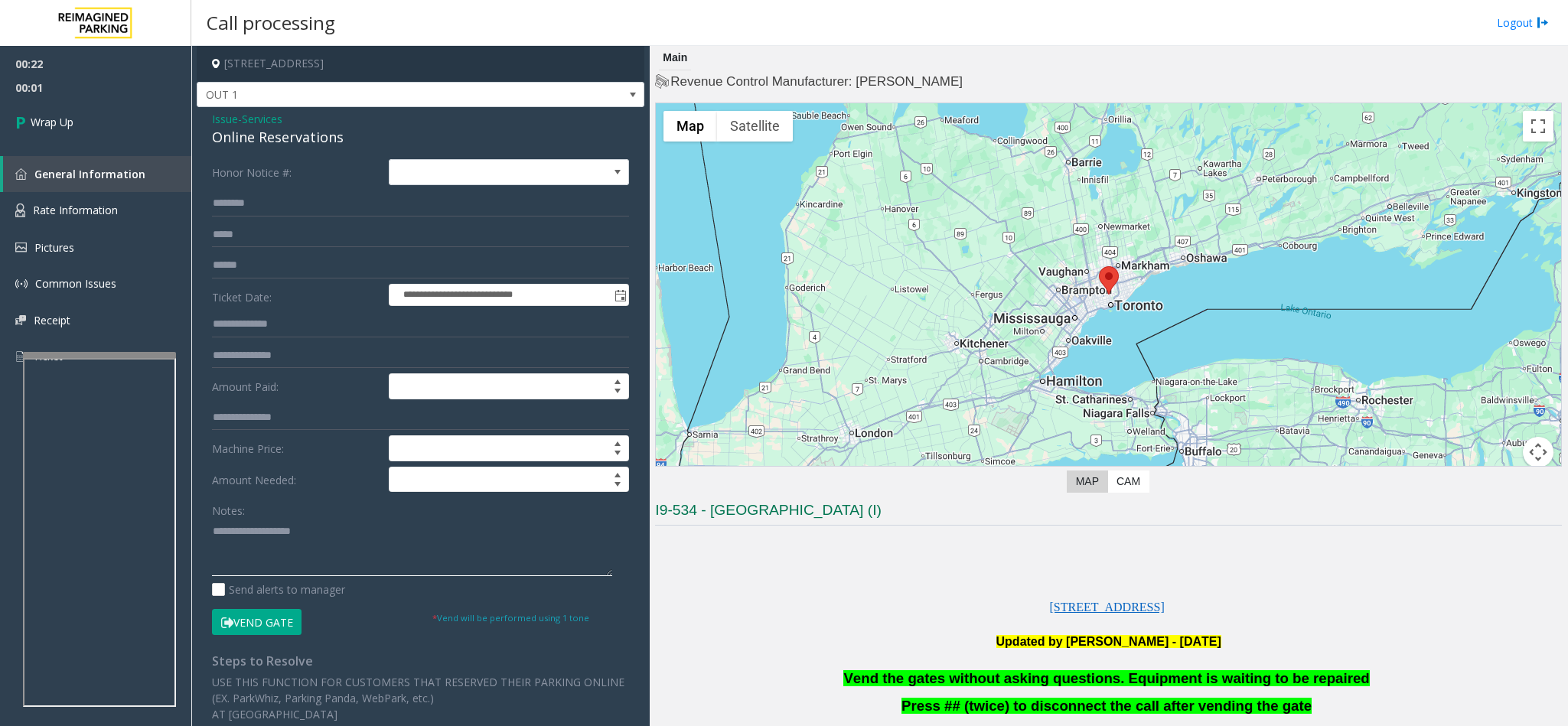
click at [239, 551] on textarea at bounding box center [412, 548] width 400 height 58
paste textarea "**********"
type textarea "**********"
click at [78, 112] on link "Wrap Up" at bounding box center [95, 122] width 191 height 45
